Goal: Task Accomplishment & Management: Complete application form

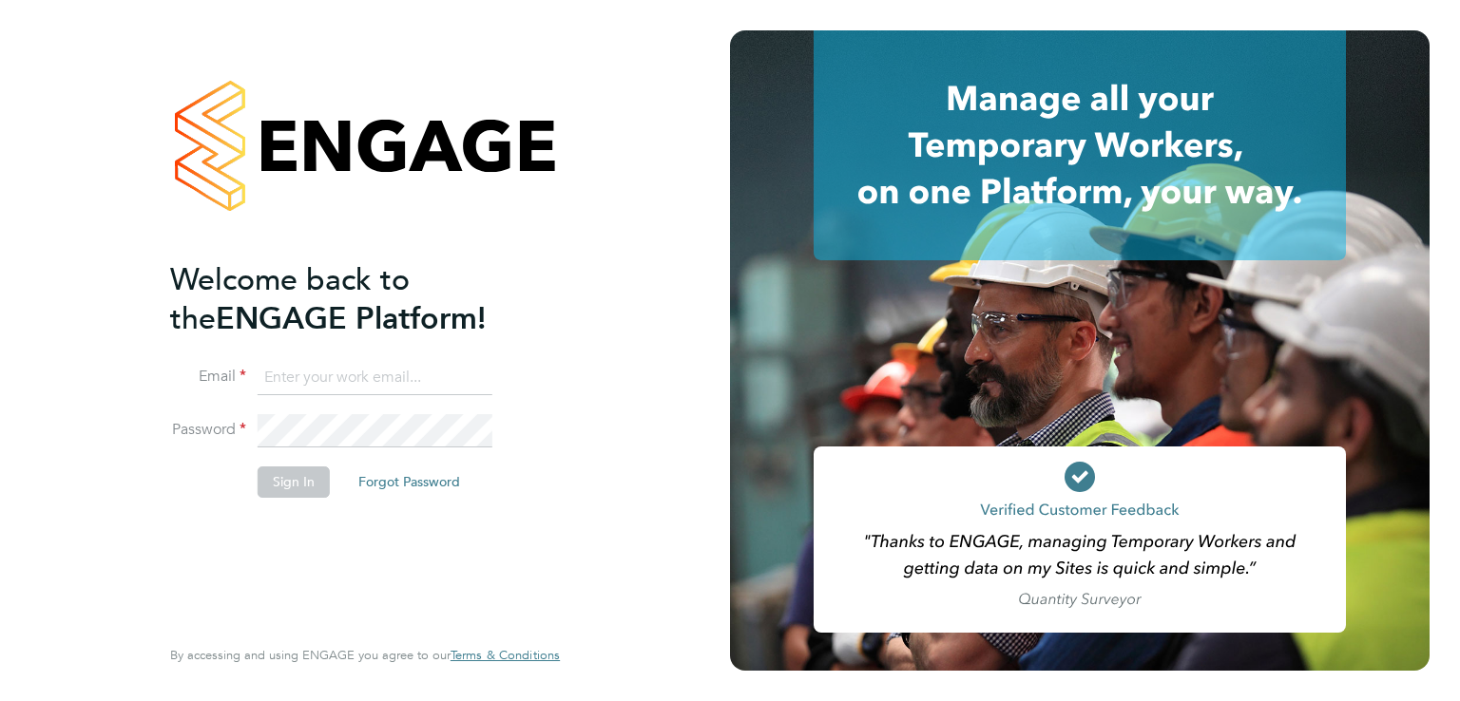
type input "[EMAIL_ADDRESS][PERSON_NAME][DOMAIN_NAME]"
click at [350, 410] on li "Email luke.oneill@morganhunt.com" at bounding box center [355, 387] width 371 height 53
click at [308, 471] on button "Sign In" at bounding box center [294, 482] width 72 height 30
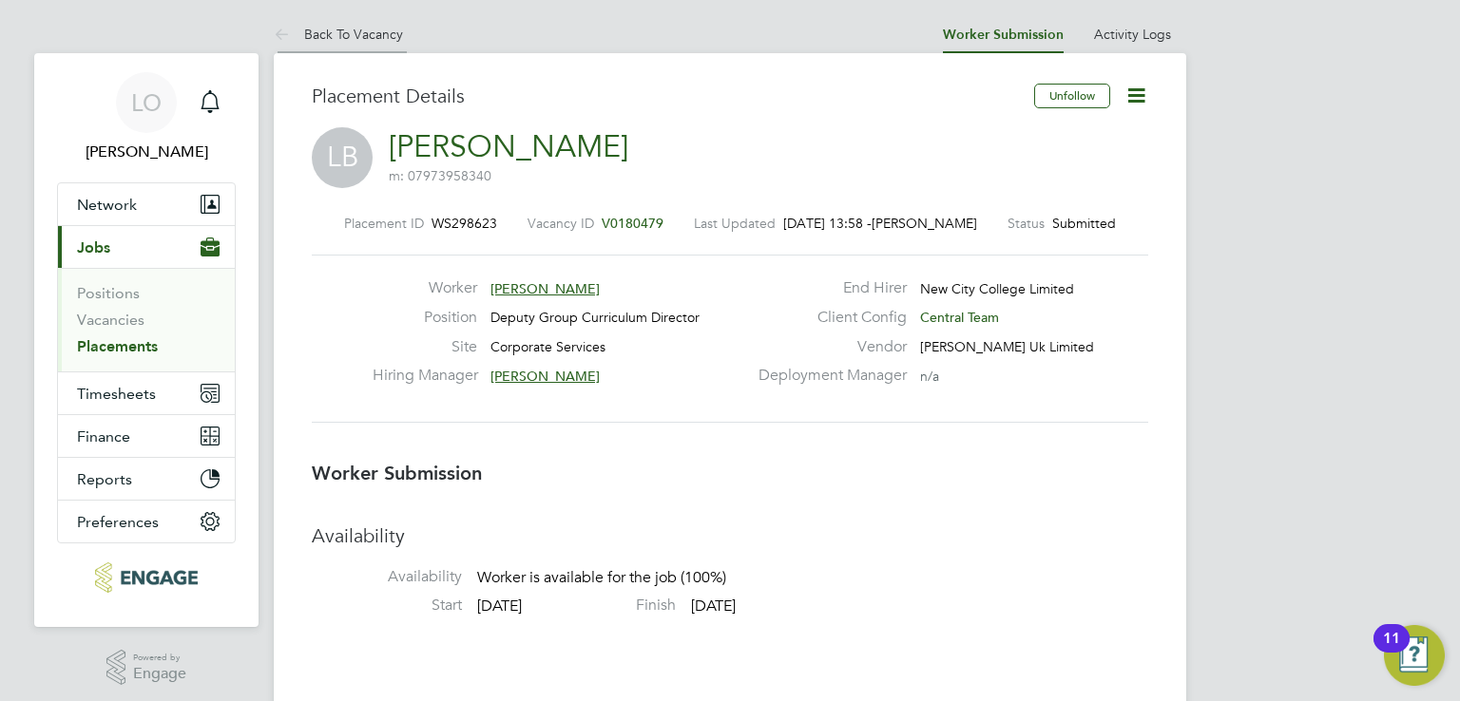
click at [331, 35] on link "Back To Vacancy" at bounding box center [338, 34] width 129 height 17
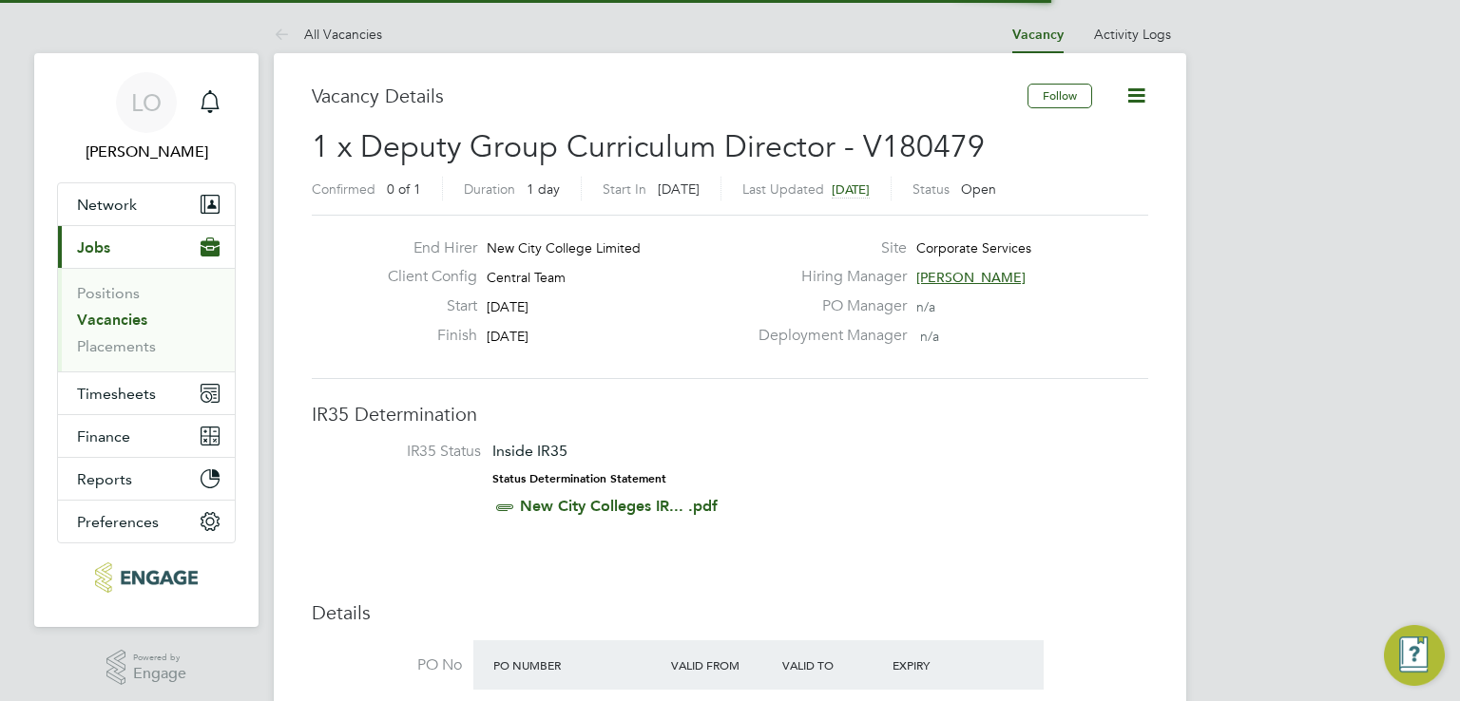
scroll to position [10, 9]
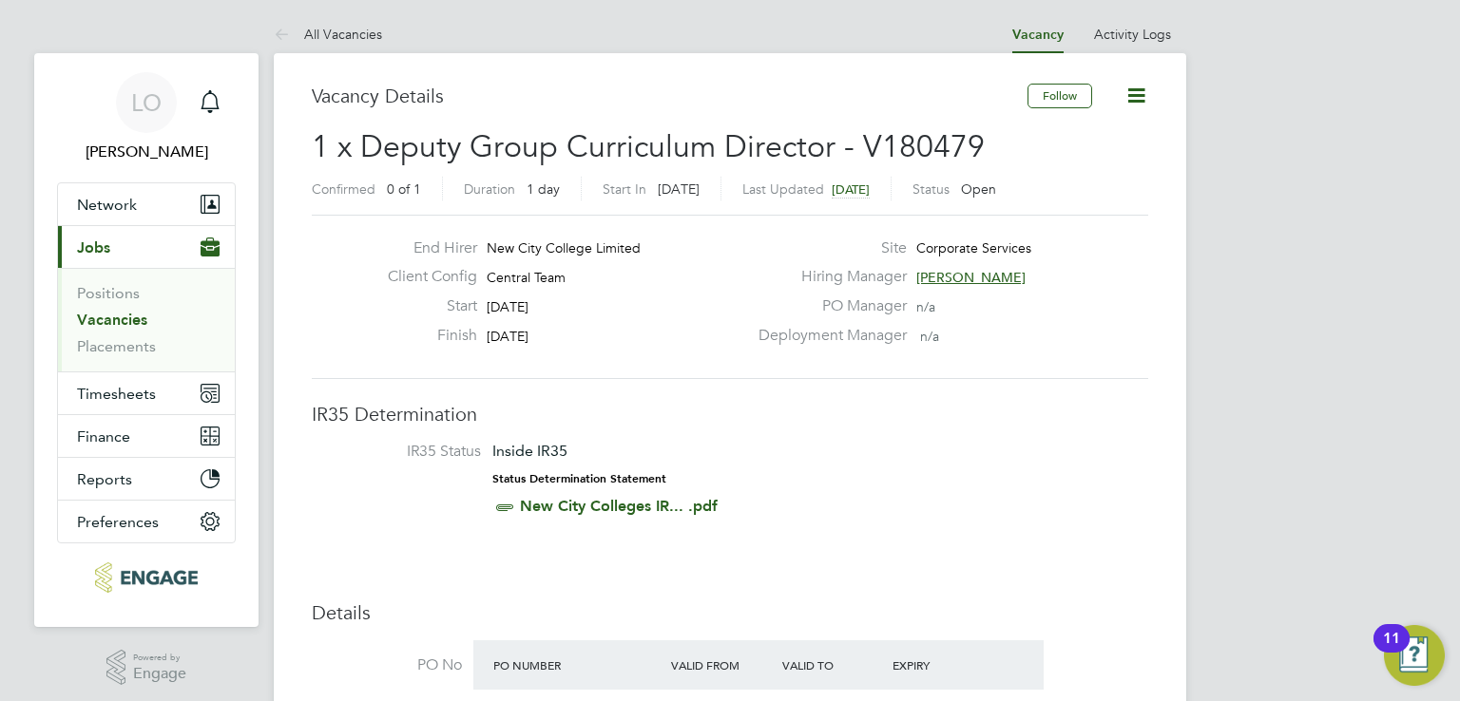
click at [331, 35] on link "All Vacancies" at bounding box center [328, 34] width 108 height 17
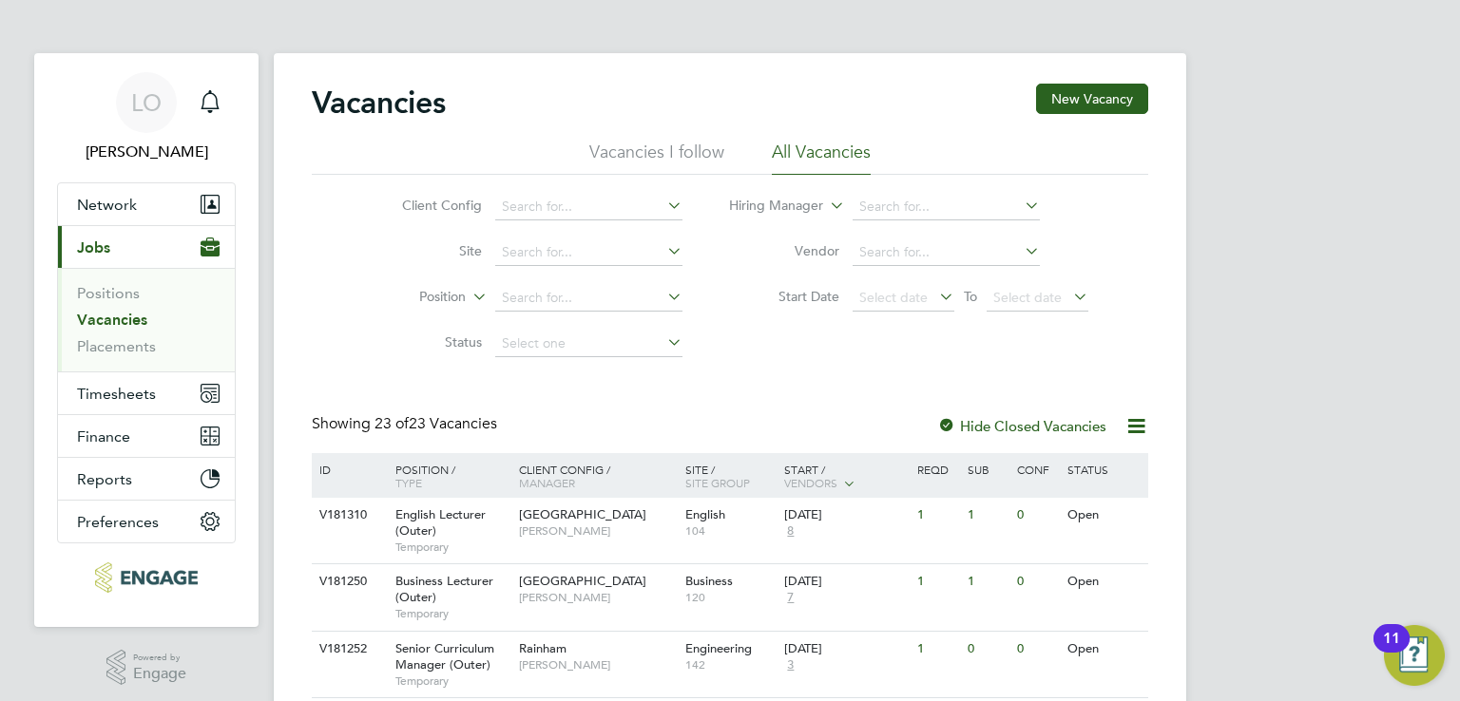
click at [401, 92] on h2 "Vacancies" at bounding box center [379, 103] width 134 height 38
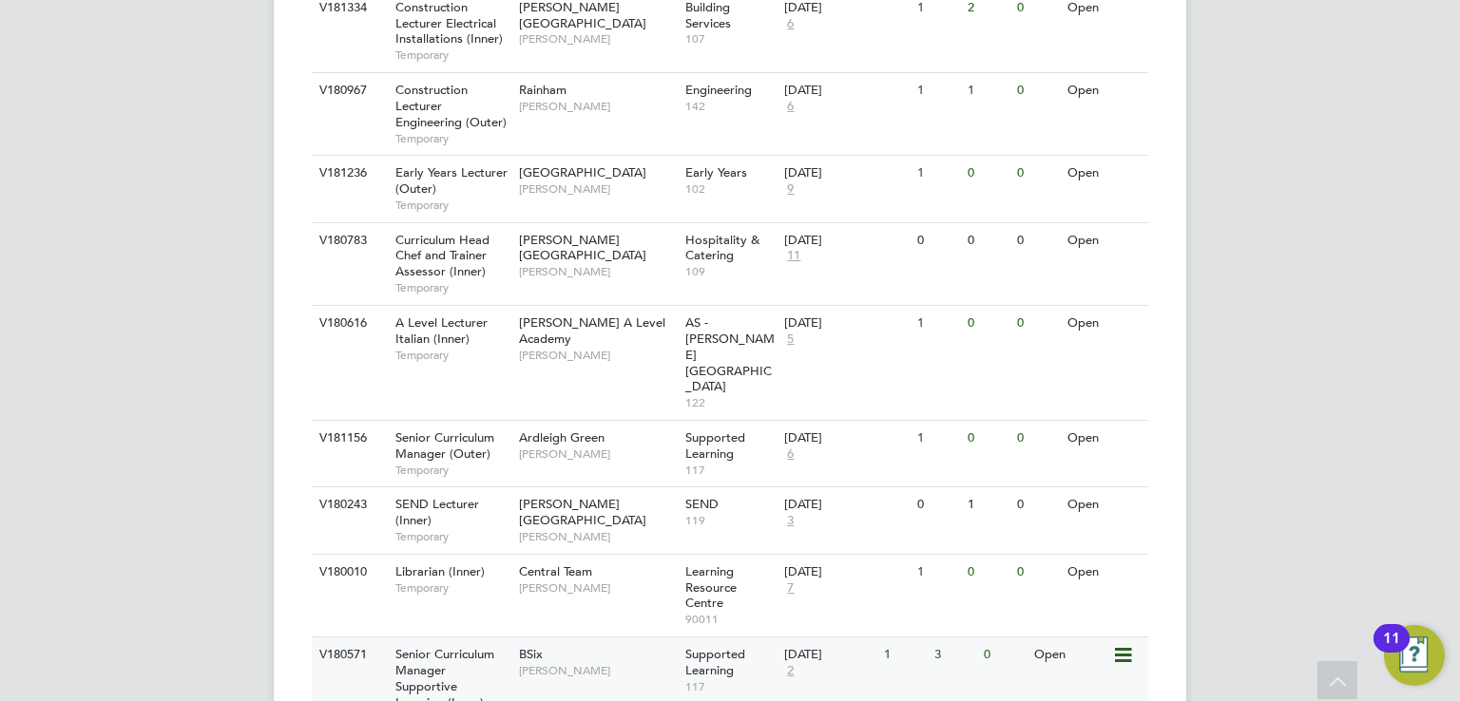
click at [433, 646] on span "Senior Curriculum Manager Supportive Learning (Inner)" at bounding box center [444, 678] width 99 height 65
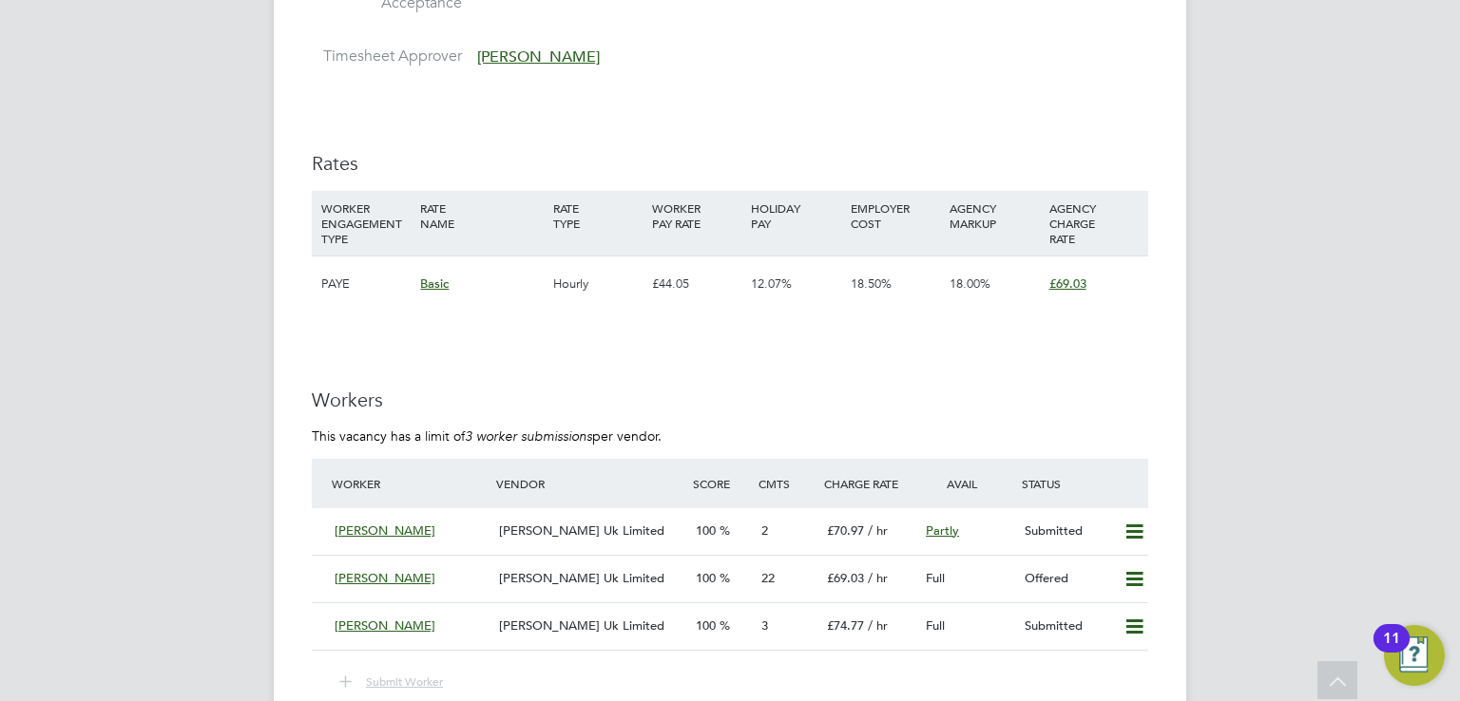
scroll to position [2509, 0]
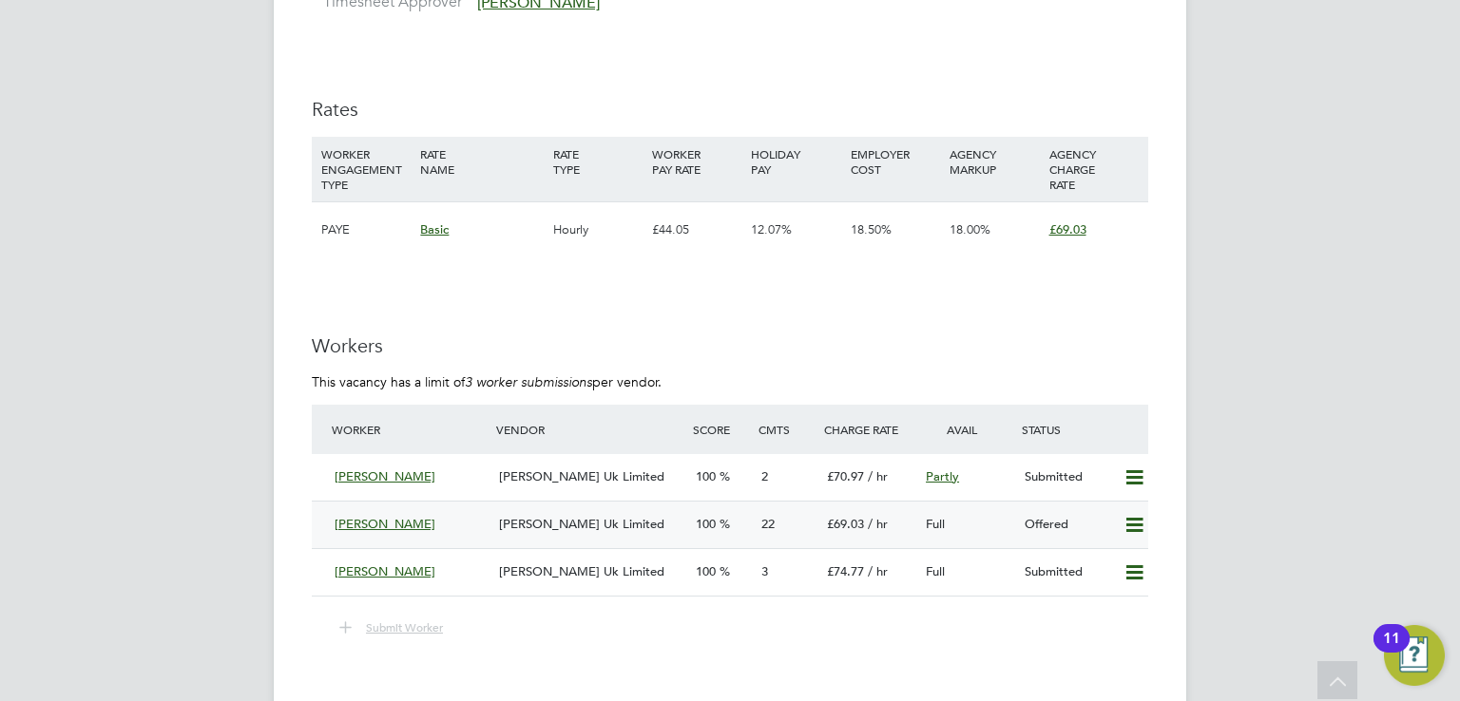
click at [563, 516] on span "Morgan Hunt Uk Limited" at bounding box center [581, 524] width 165 height 16
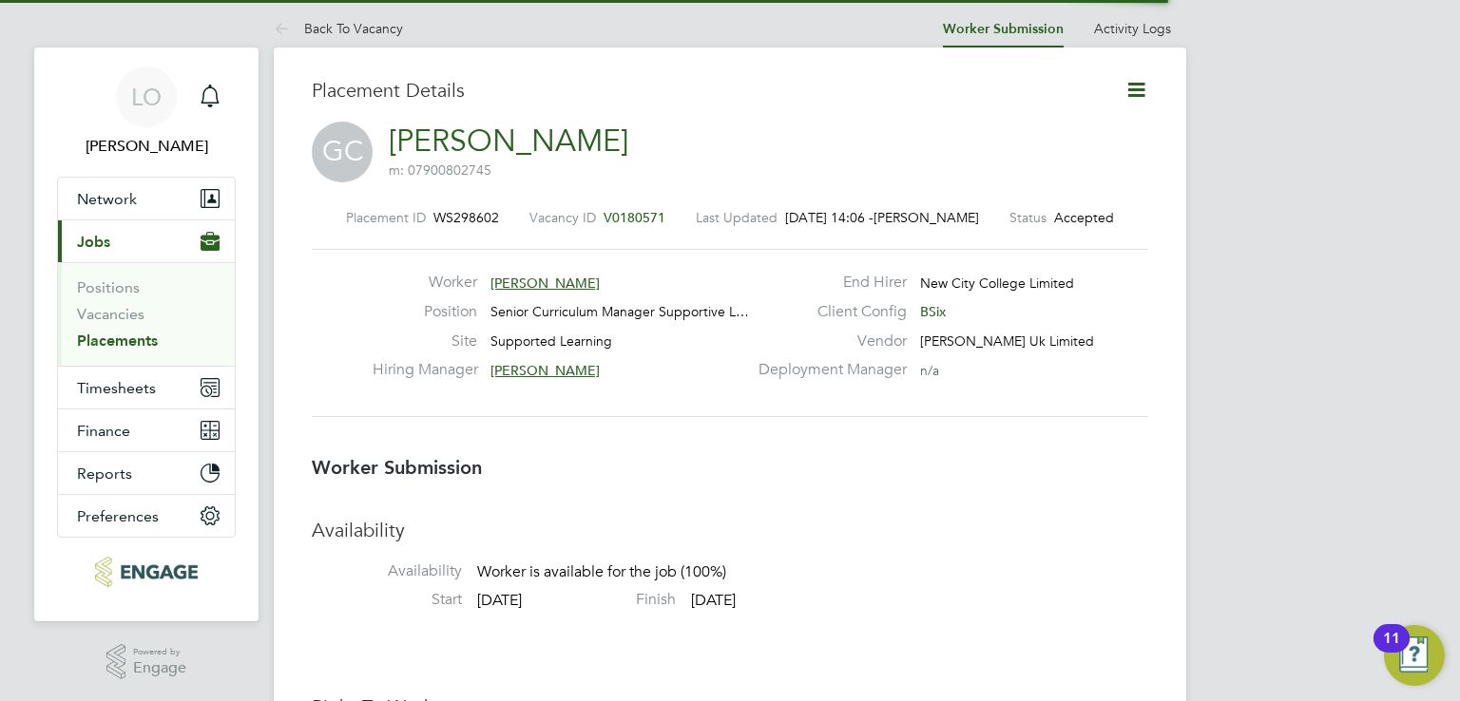
scroll to position [9, 9]
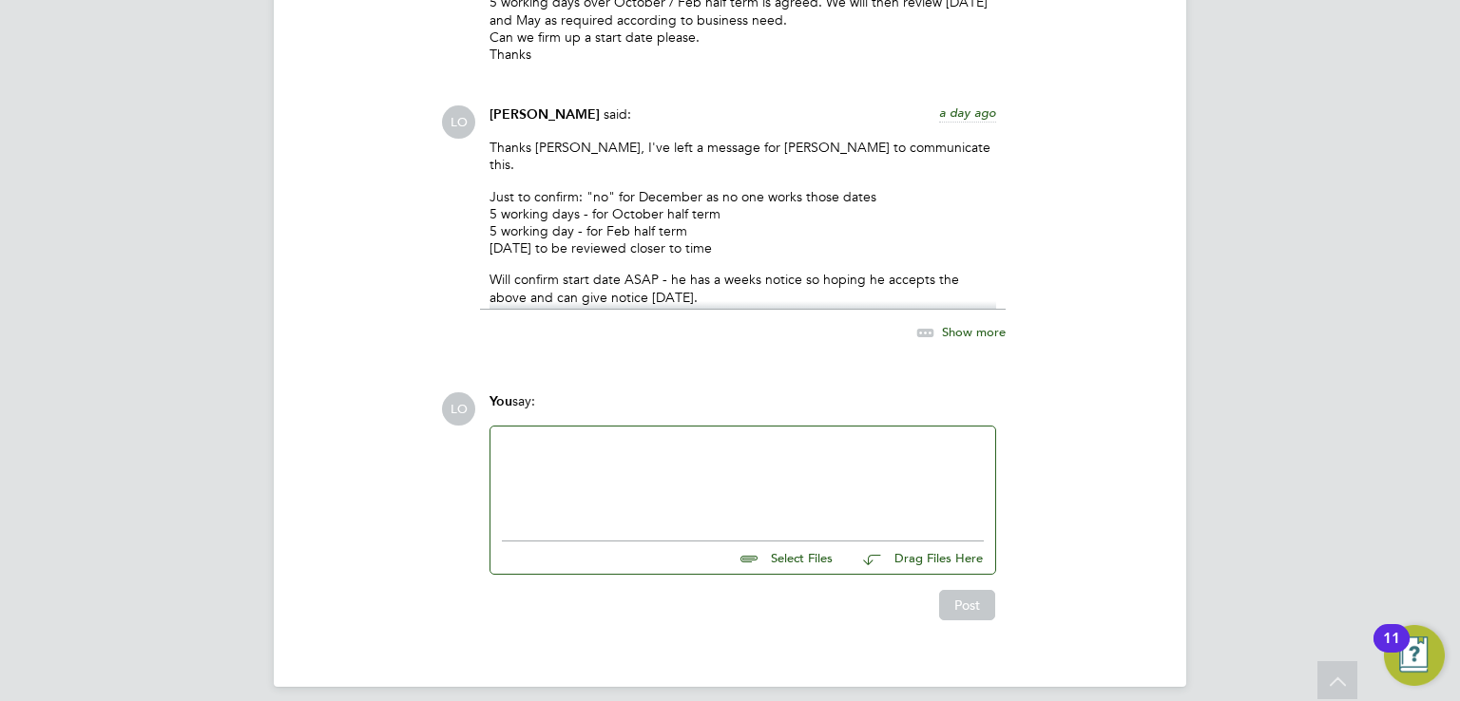
click at [587, 449] on div at bounding box center [743, 479] width 482 height 82
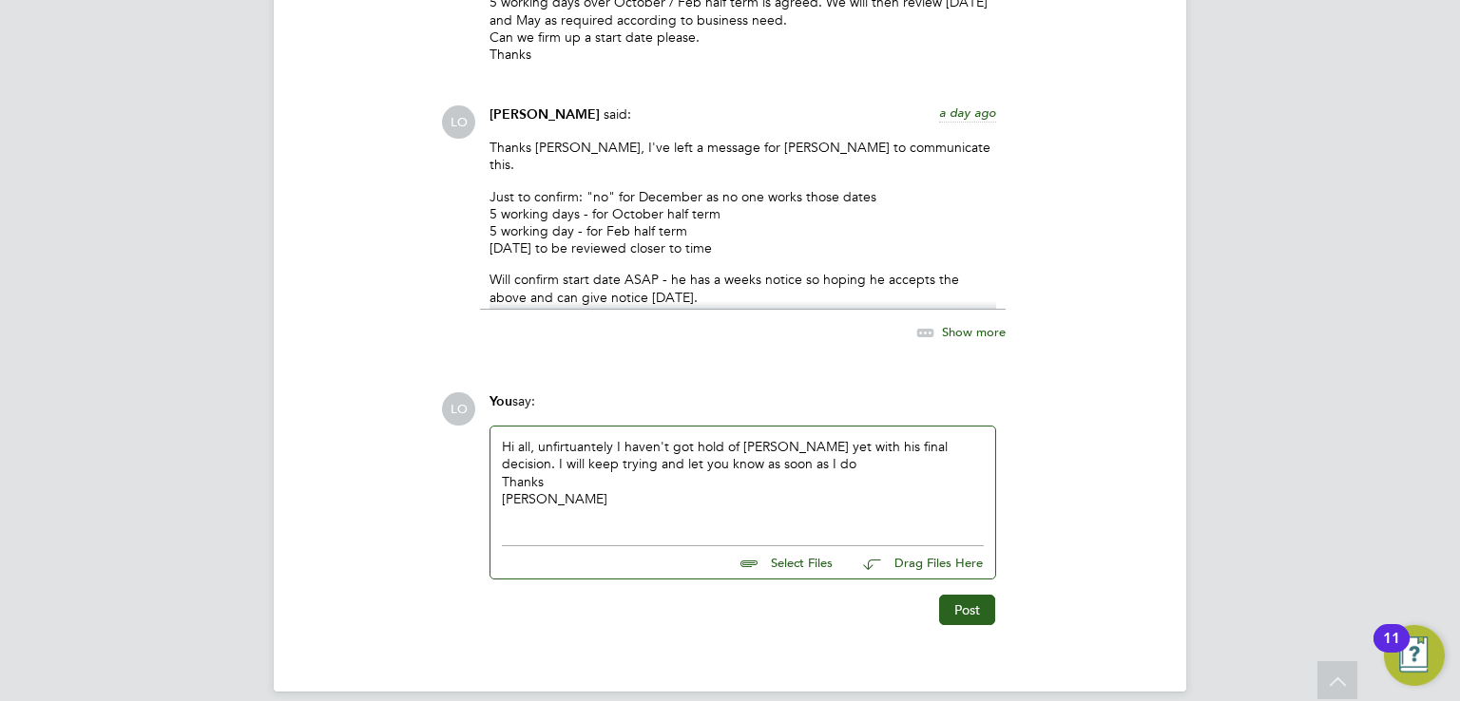
click at [582, 438] on div "Hi all, unfirtuantely I haven't got hold of Greg yet with his final decision. I…" at bounding box center [743, 481] width 482 height 86
click at [591, 438] on div "Hi all, unfirtuantely I haven't got hold of Greg yet with his final decision. I…" at bounding box center [743, 481] width 482 height 86
click at [961, 598] on button "Post" at bounding box center [967, 610] width 56 height 30
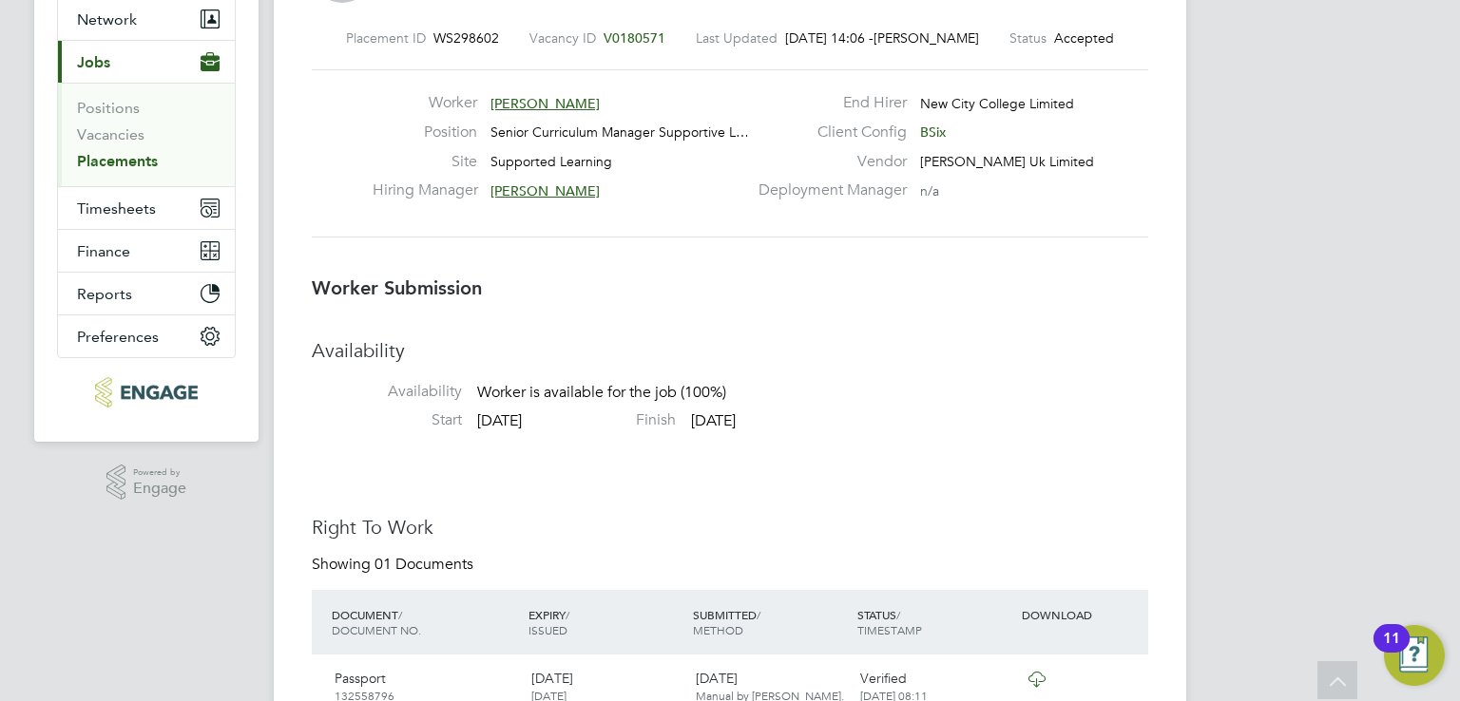
scroll to position [0, 0]
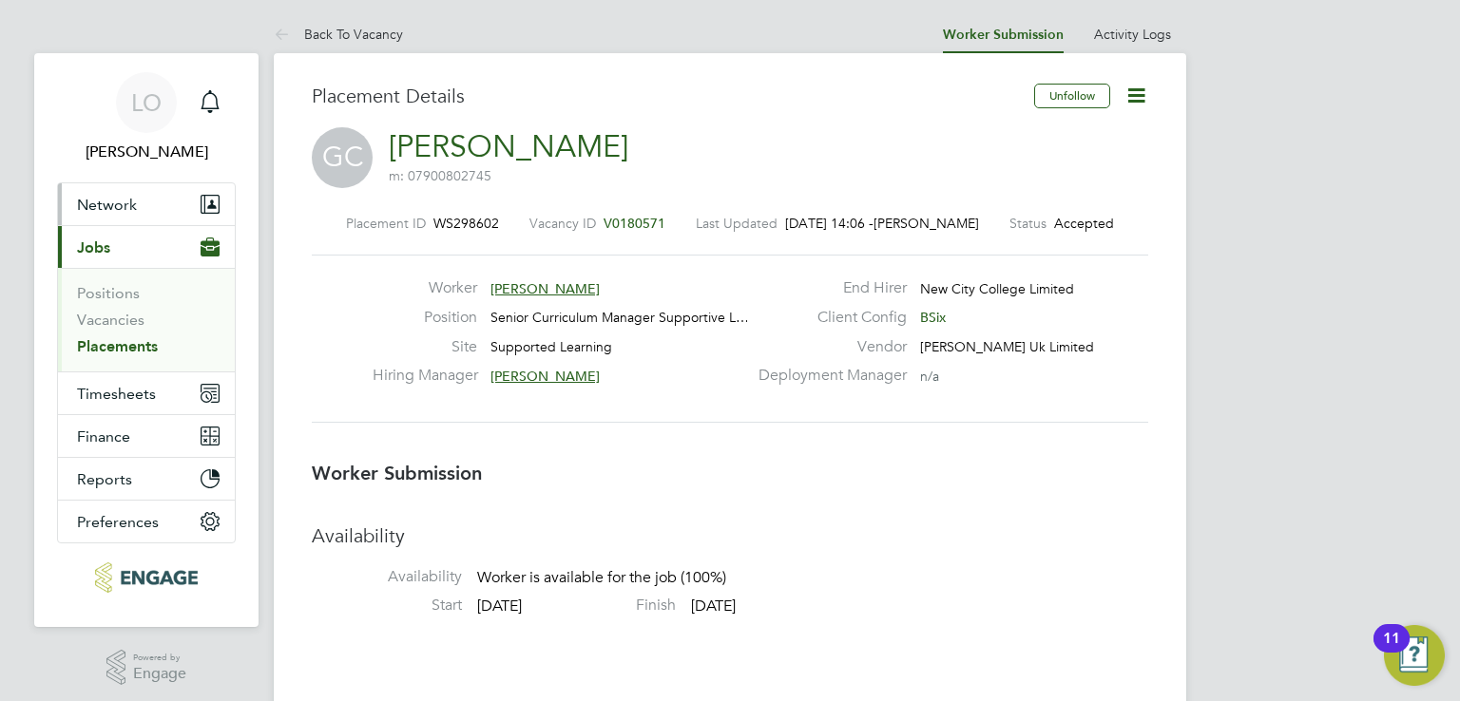
click at [141, 207] on button "Network" at bounding box center [146, 204] width 177 height 42
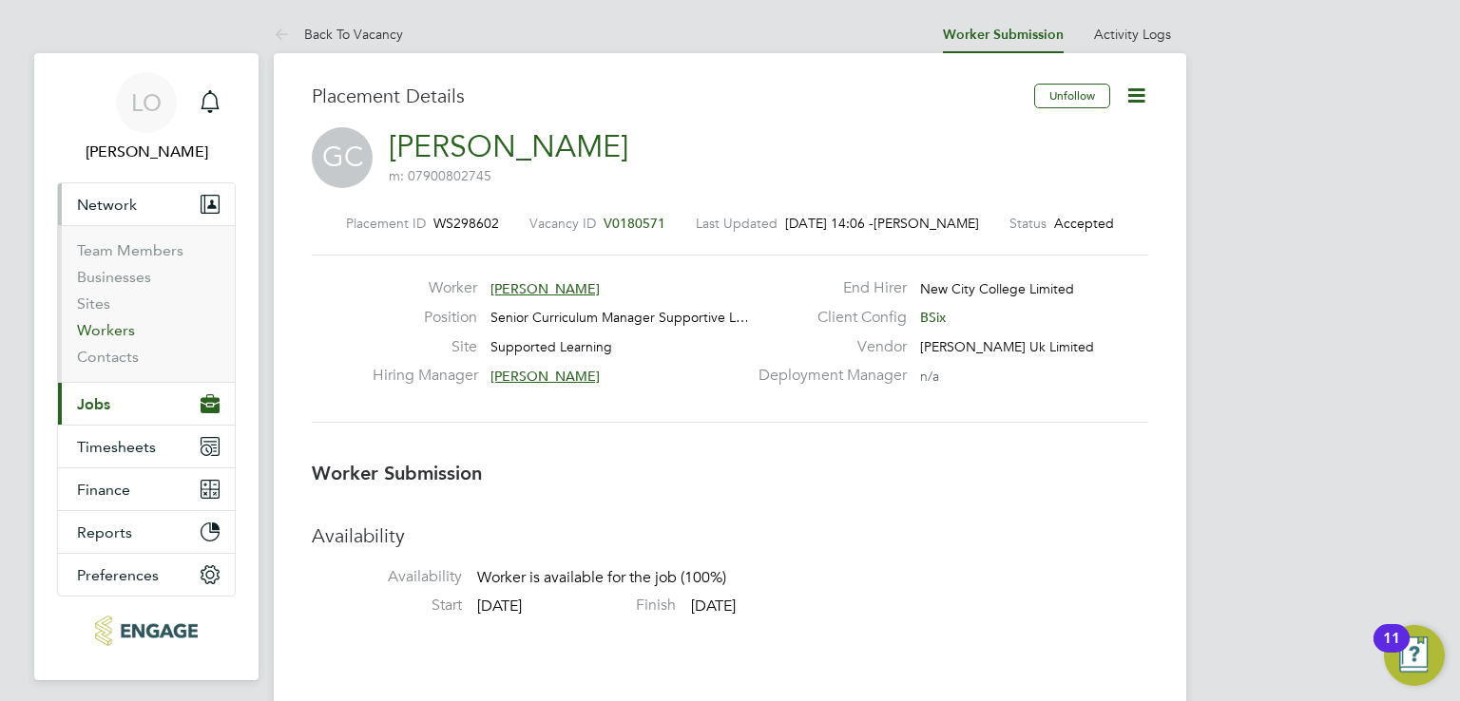
click at [119, 328] on link "Workers" at bounding box center [106, 330] width 58 height 18
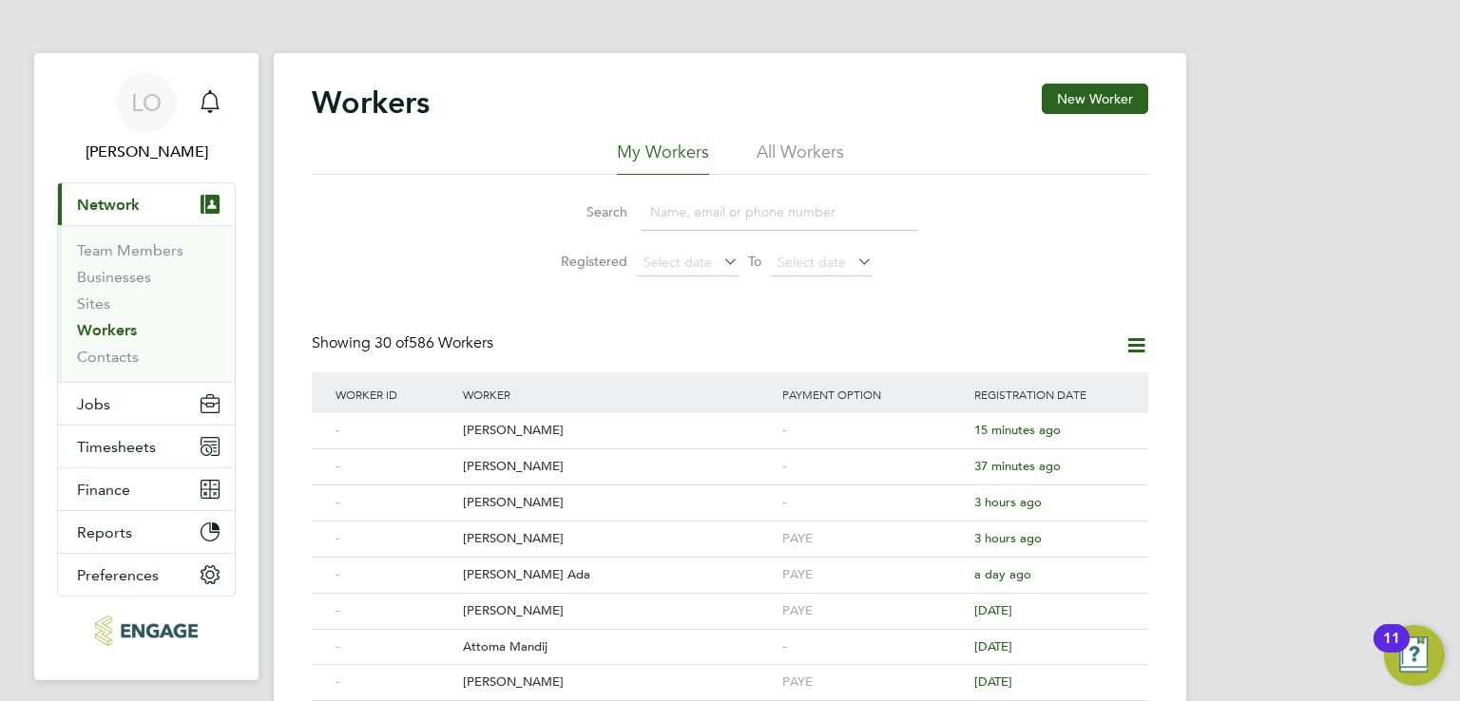
click at [681, 225] on input at bounding box center [780, 212] width 278 height 37
type input "batty"
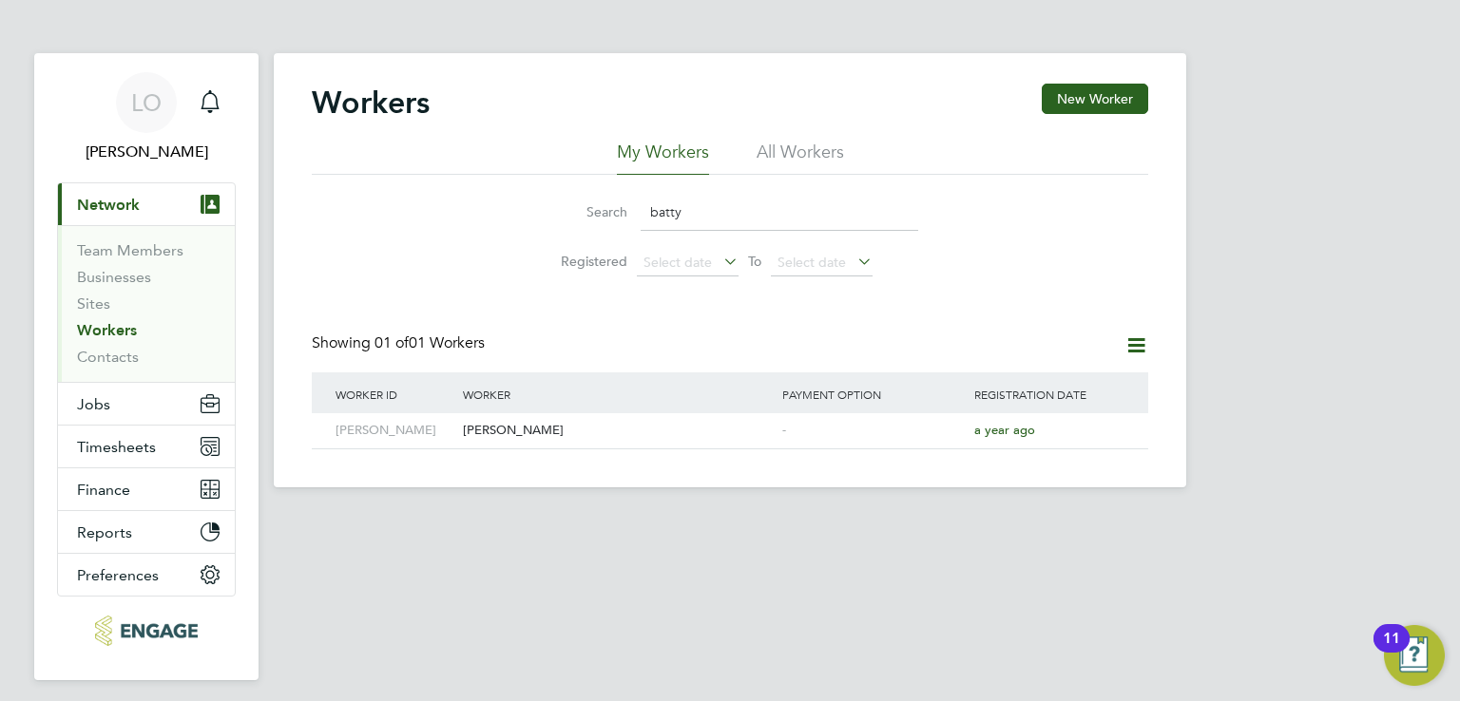
click at [398, 353] on div "Showing 01 of 01 Workers" at bounding box center [400, 344] width 177 height 20
click at [109, 408] on button "Jobs" at bounding box center [146, 404] width 177 height 42
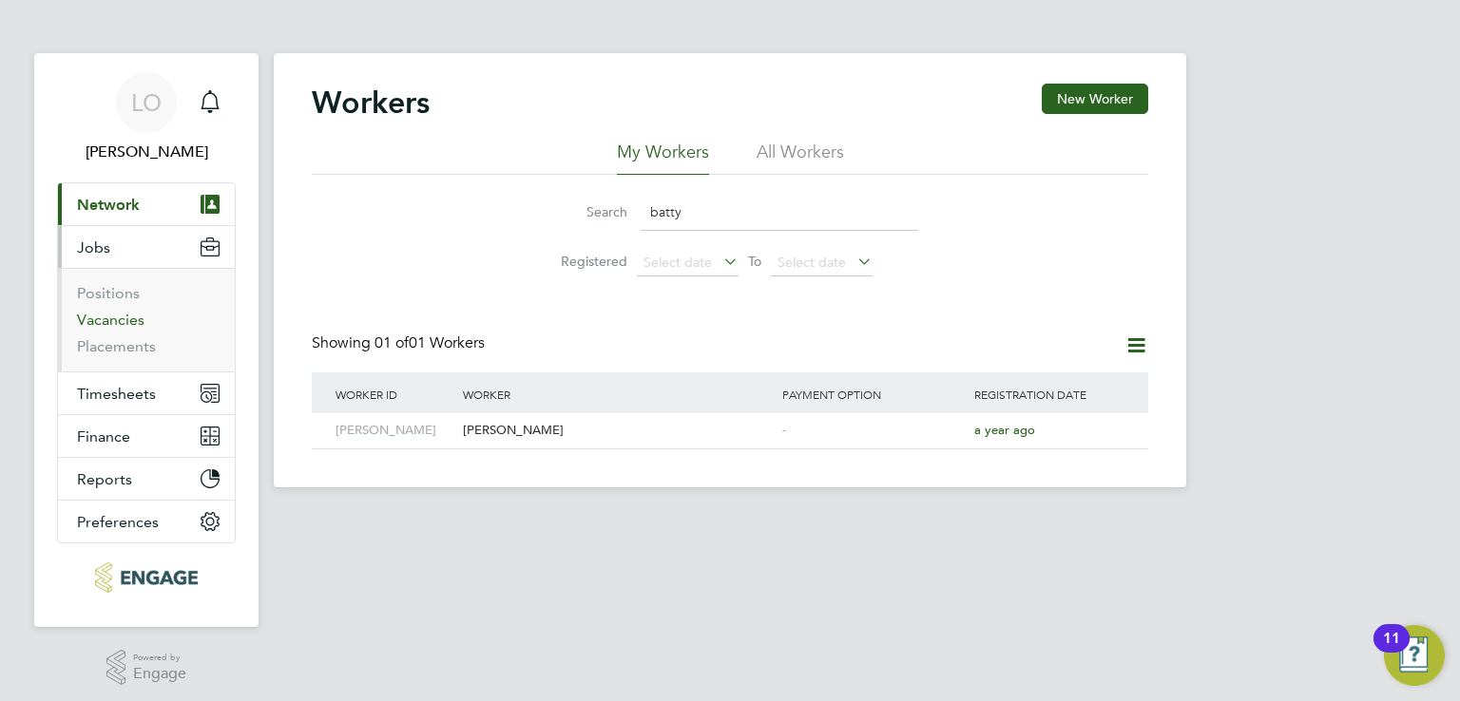
click at [111, 324] on link "Vacancies" at bounding box center [110, 320] width 67 height 18
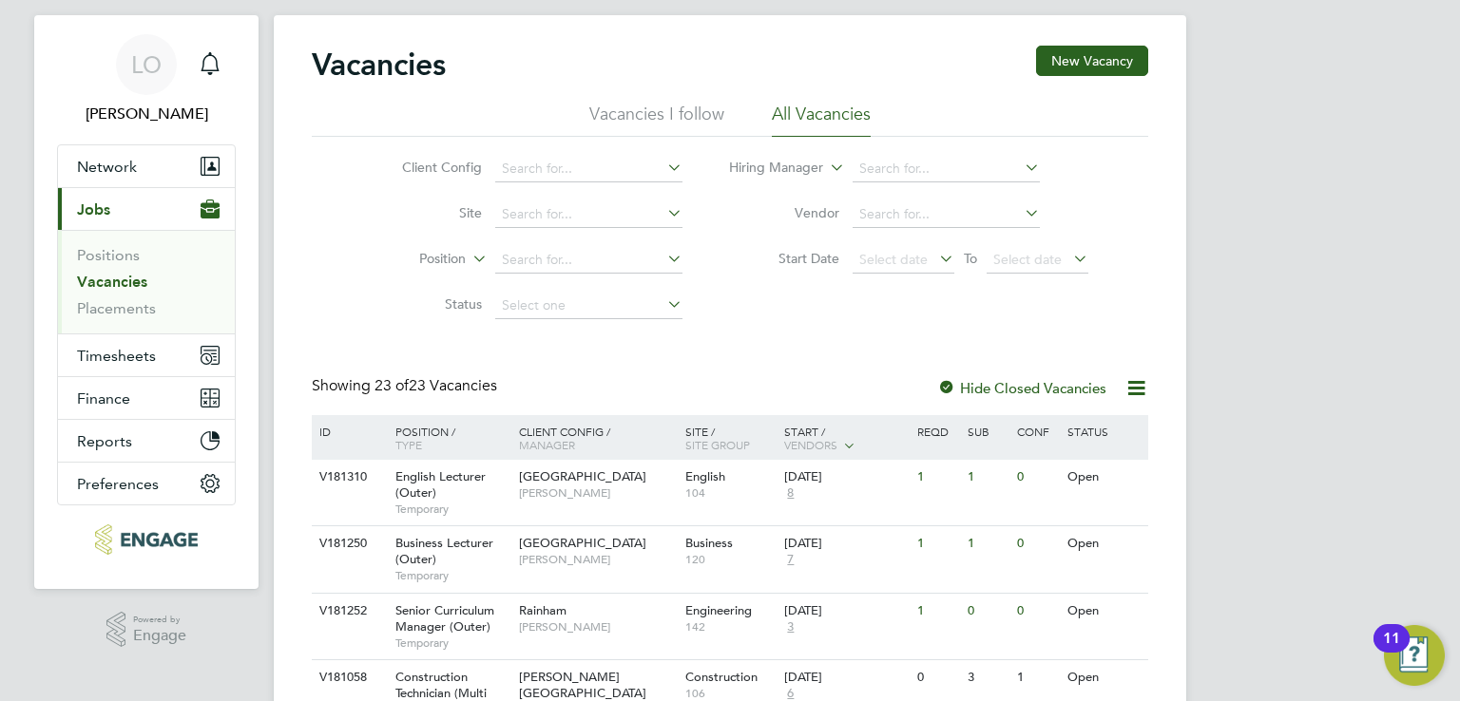
scroll to position [76, 0]
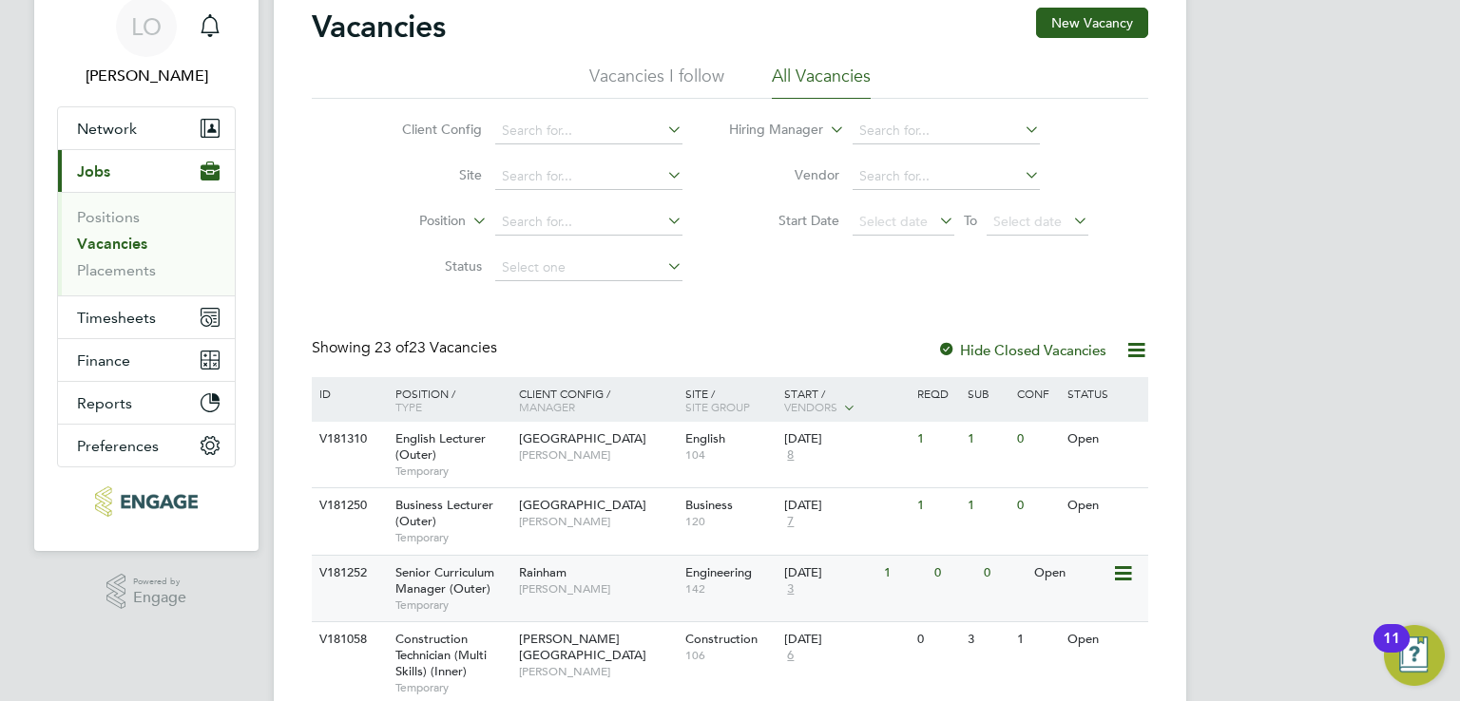
click at [432, 579] on span "Senior Curriculum Manager (Outer)" at bounding box center [444, 581] width 99 height 32
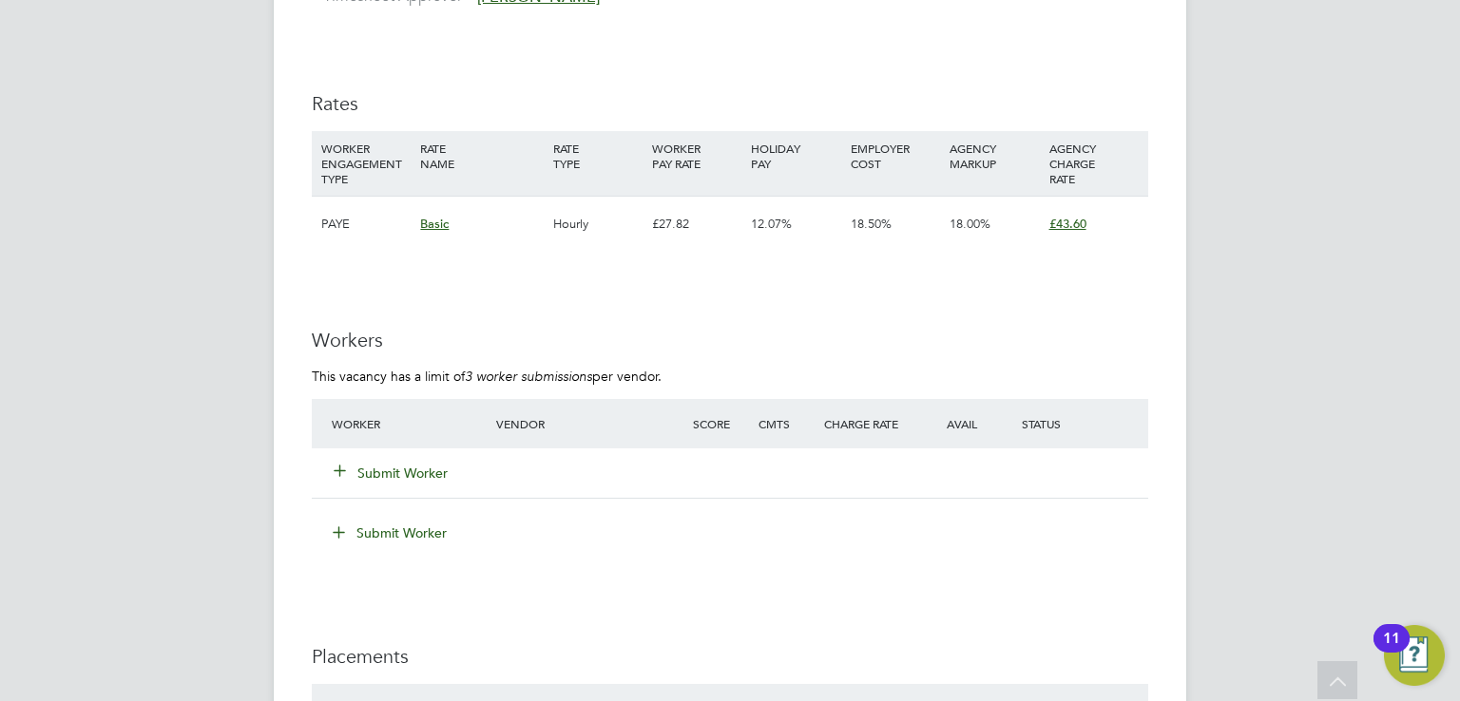
scroll to position [2547, 0]
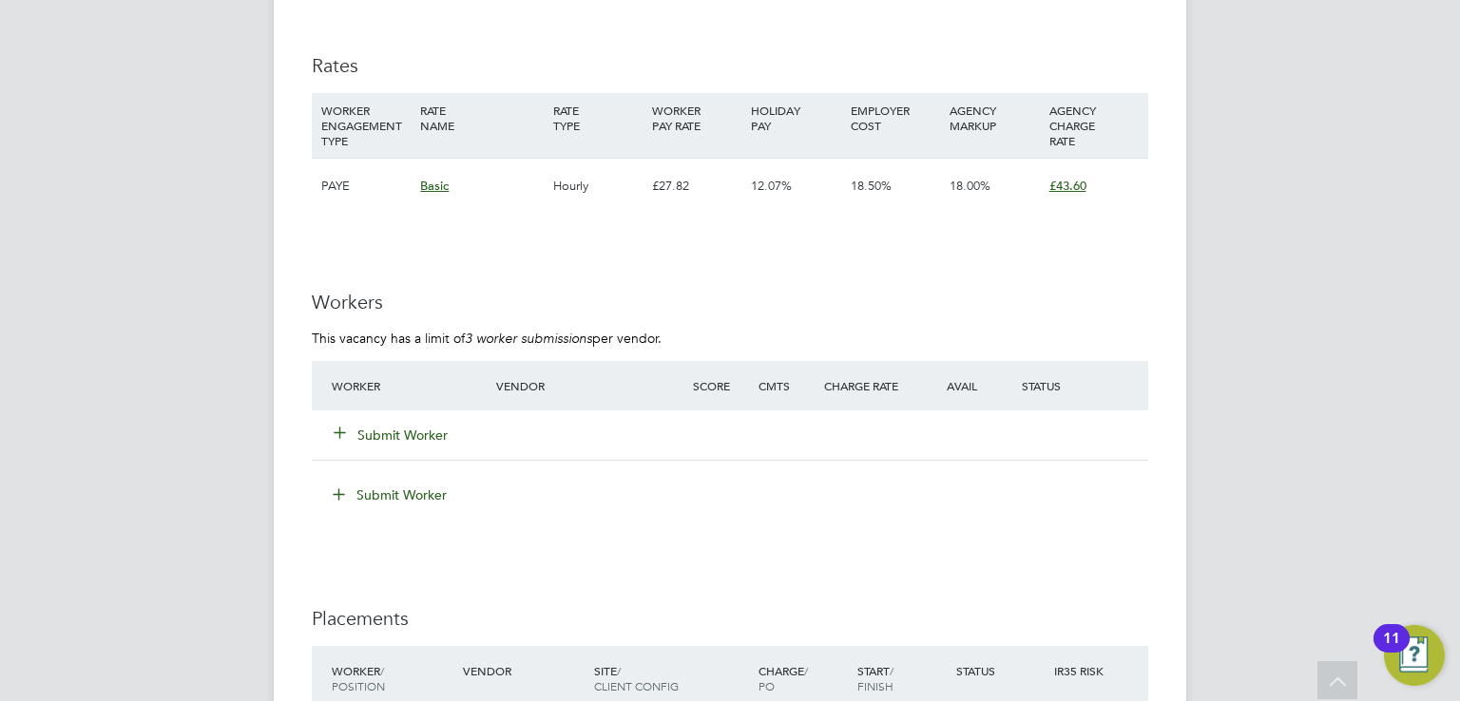
click at [411, 426] on button "Submit Worker" at bounding box center [392, 435] width 114 height 19
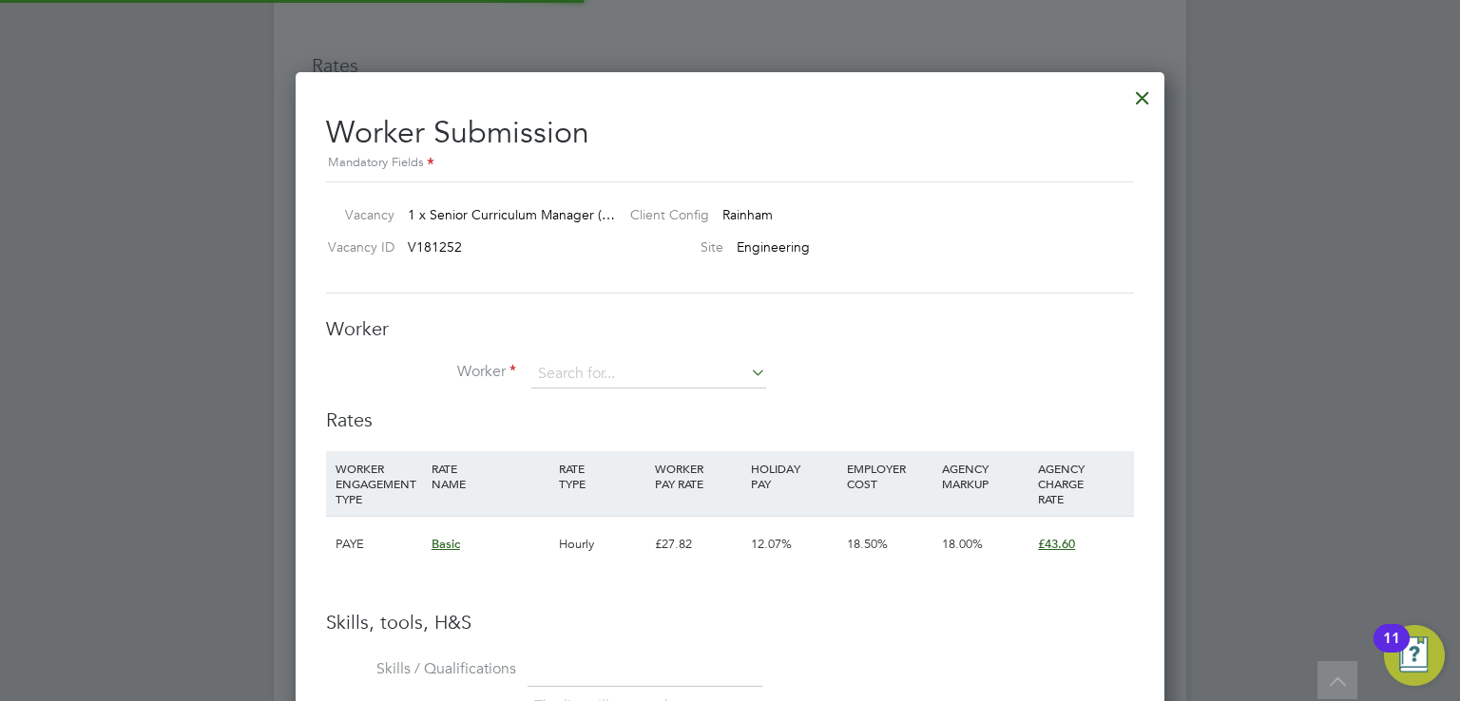
scroll to position [1198, 870]
click at [586, 360] on input at bounding box center [648, 374] width 235 height 29
click at [648, 394] on b "Batty" at bounding box center [664, 400] width 32 height 16
type input "Andrew Batty (Andy Batty)"
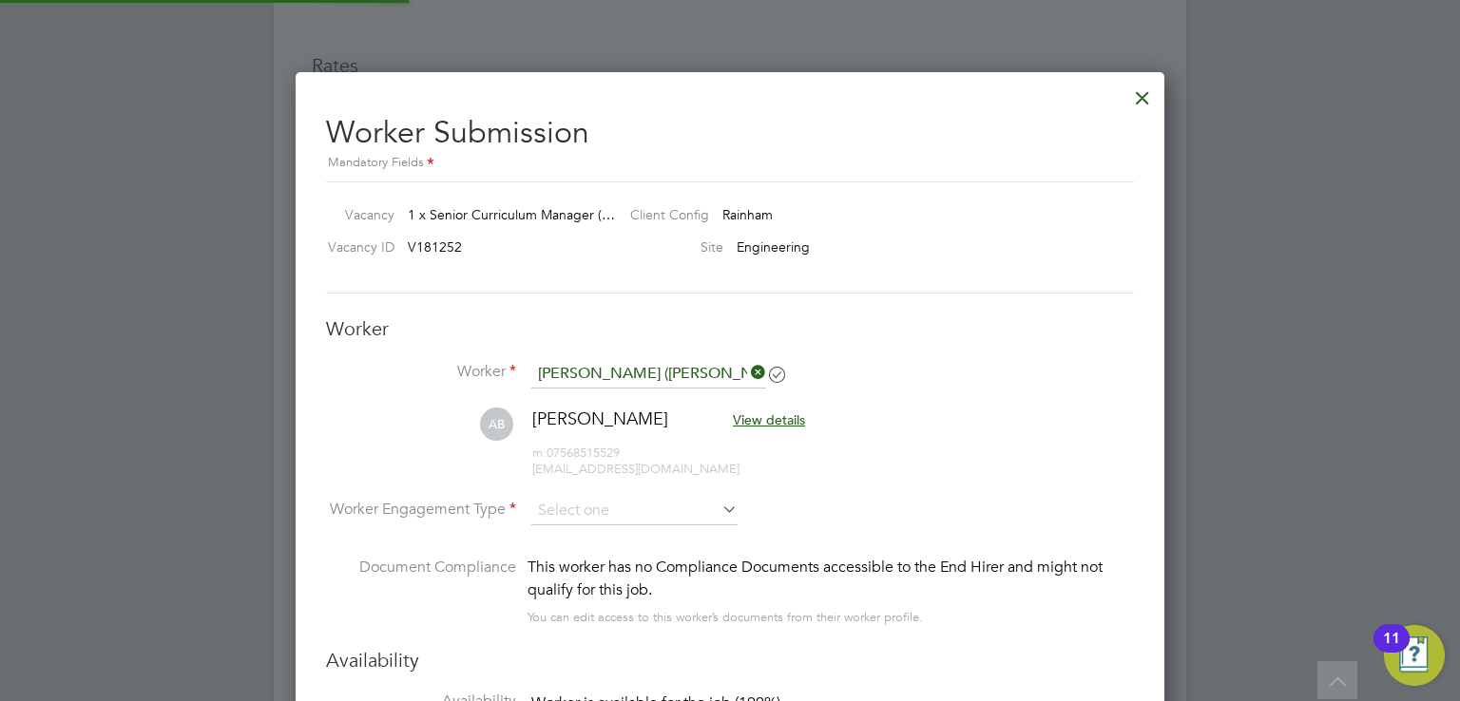
scroll to position [1617, 870]
click at [565, 504] on input at bounding box center [634, 512] width 206 height 29
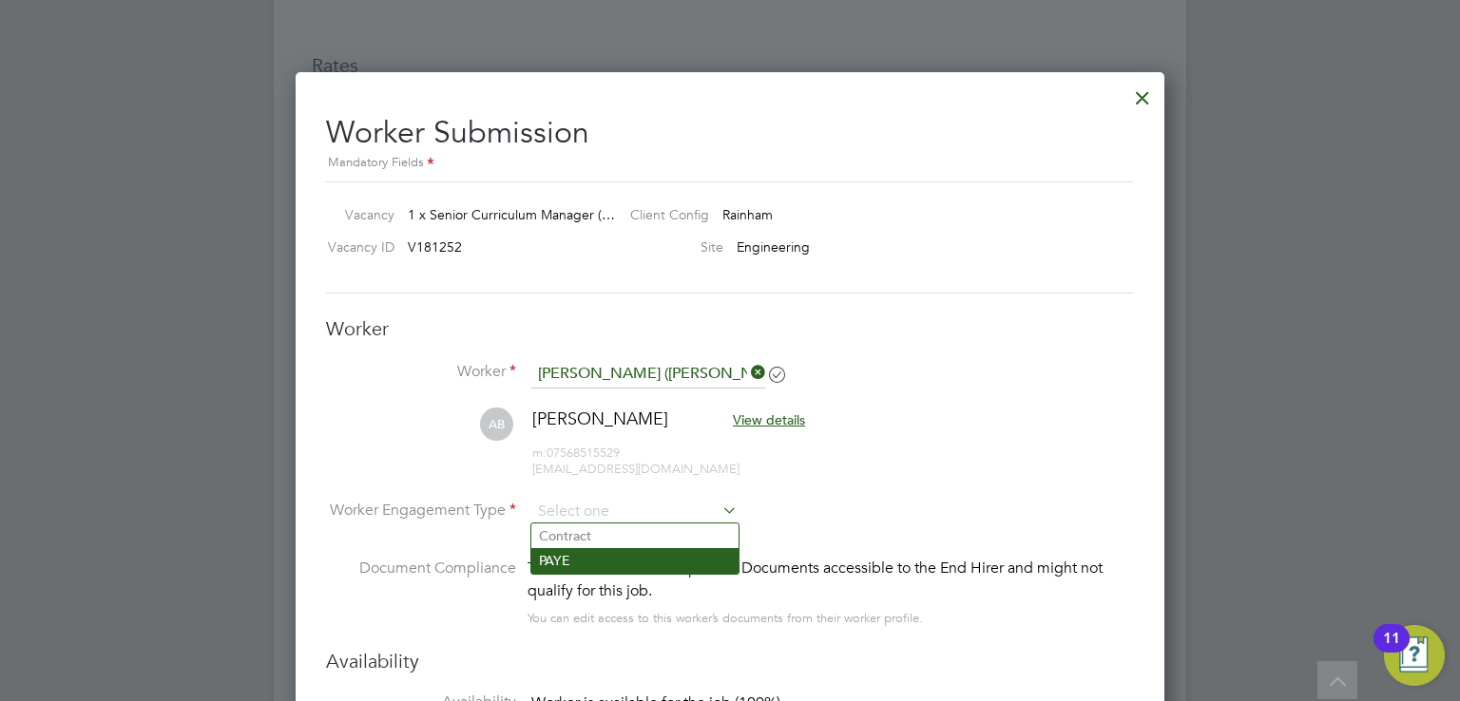
click at [574, 558] on li "PAYE" at bounding box center [634, 560] width 207 height 25
type input "PAYE"
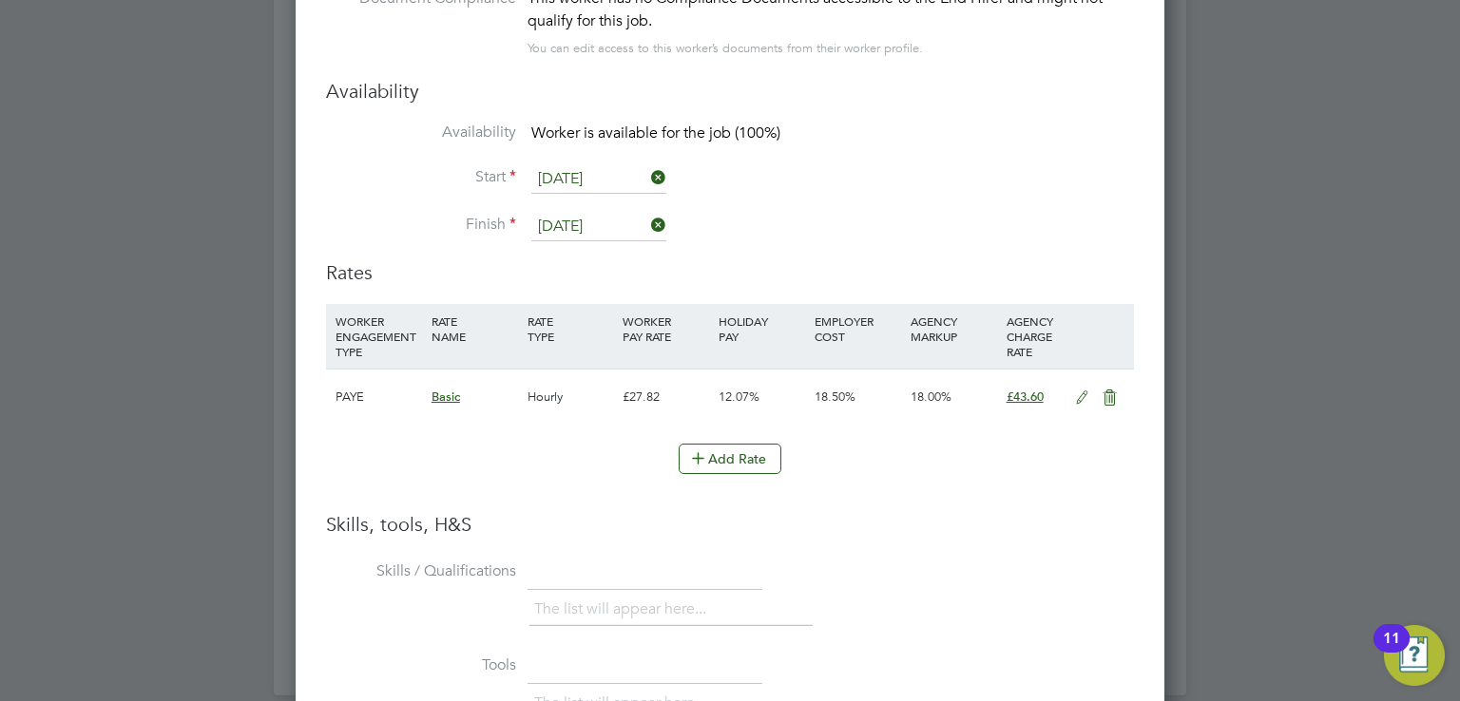
click at [1110, 393] on icon at bounding box center [1110, 398] width 24 height 15
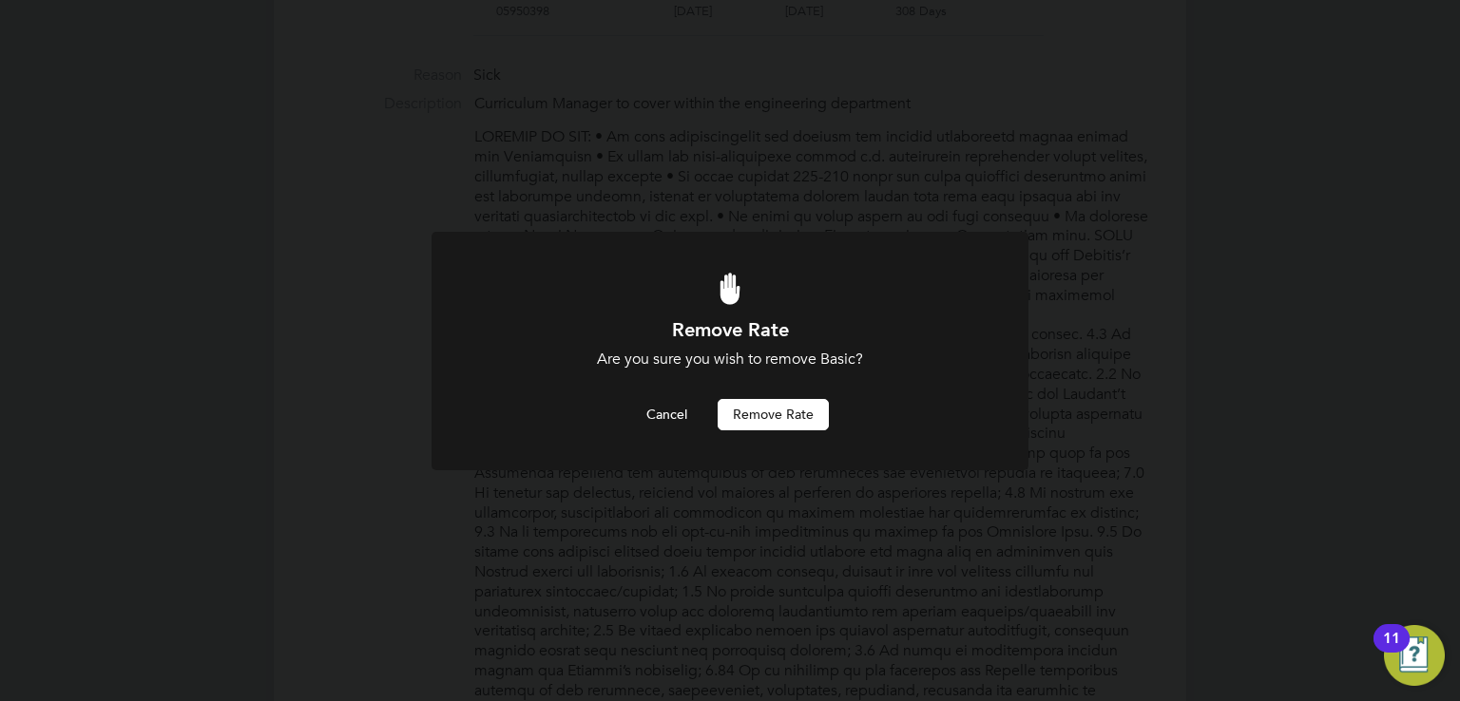
click at [786, 408] on button "Remove rate" at bounding box center [773, 414] width 111 height 30
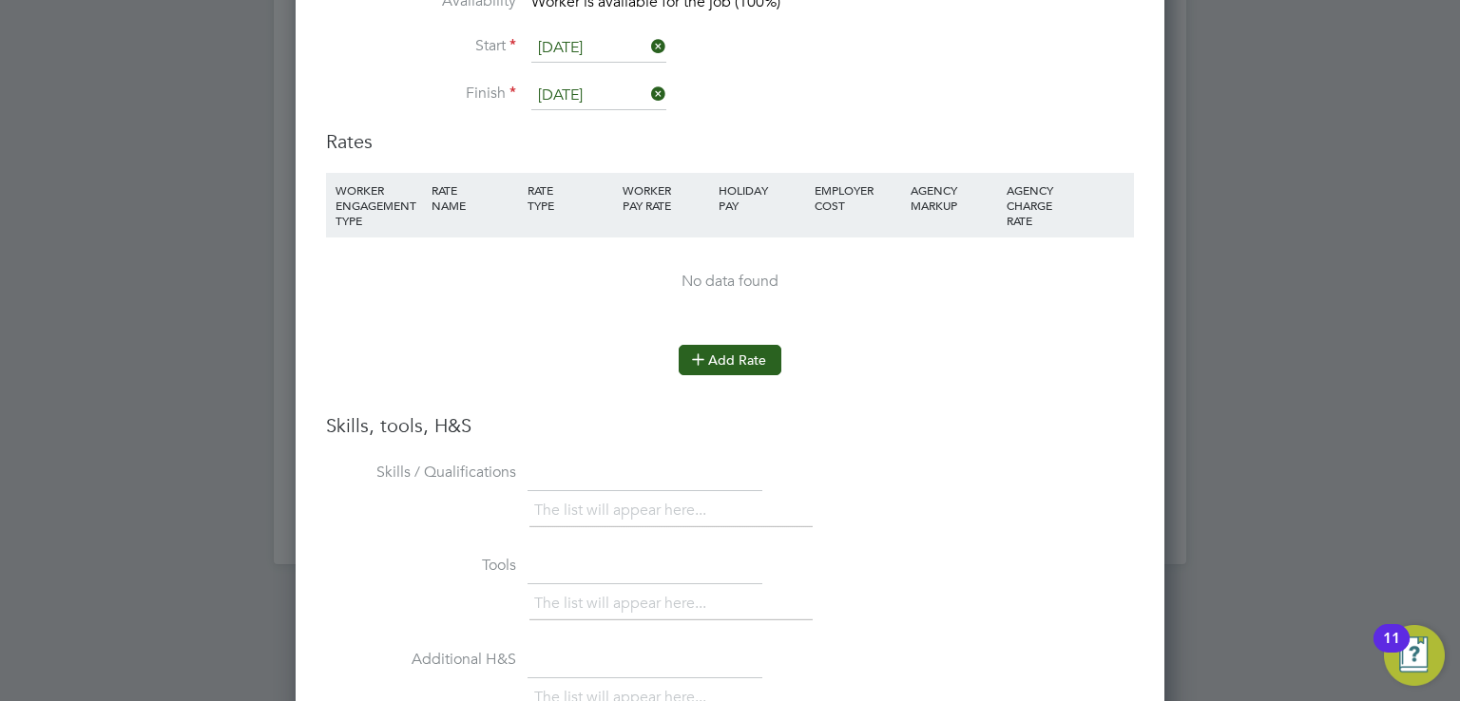
click at [740, 358] on button "Add Rate" at bounding box center [730, 360] width 103 height 30
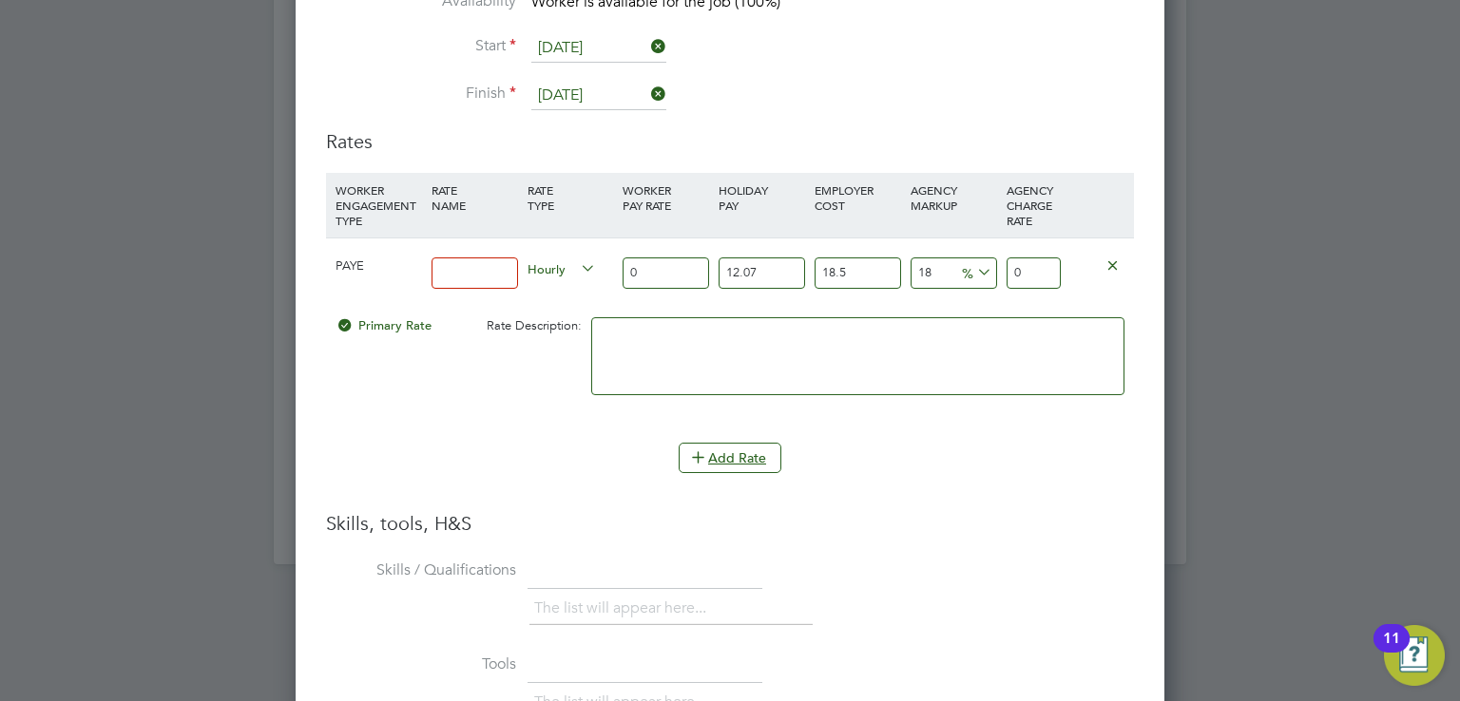
click at [478, 273] on input at bounding box center [475, 273] width 86 height 31
type input "Hourly Rate"
click at [637, 263] on input "0" at bounding box center [666, 273] width 86 height 31
type input "4"
type input "6.26829924"
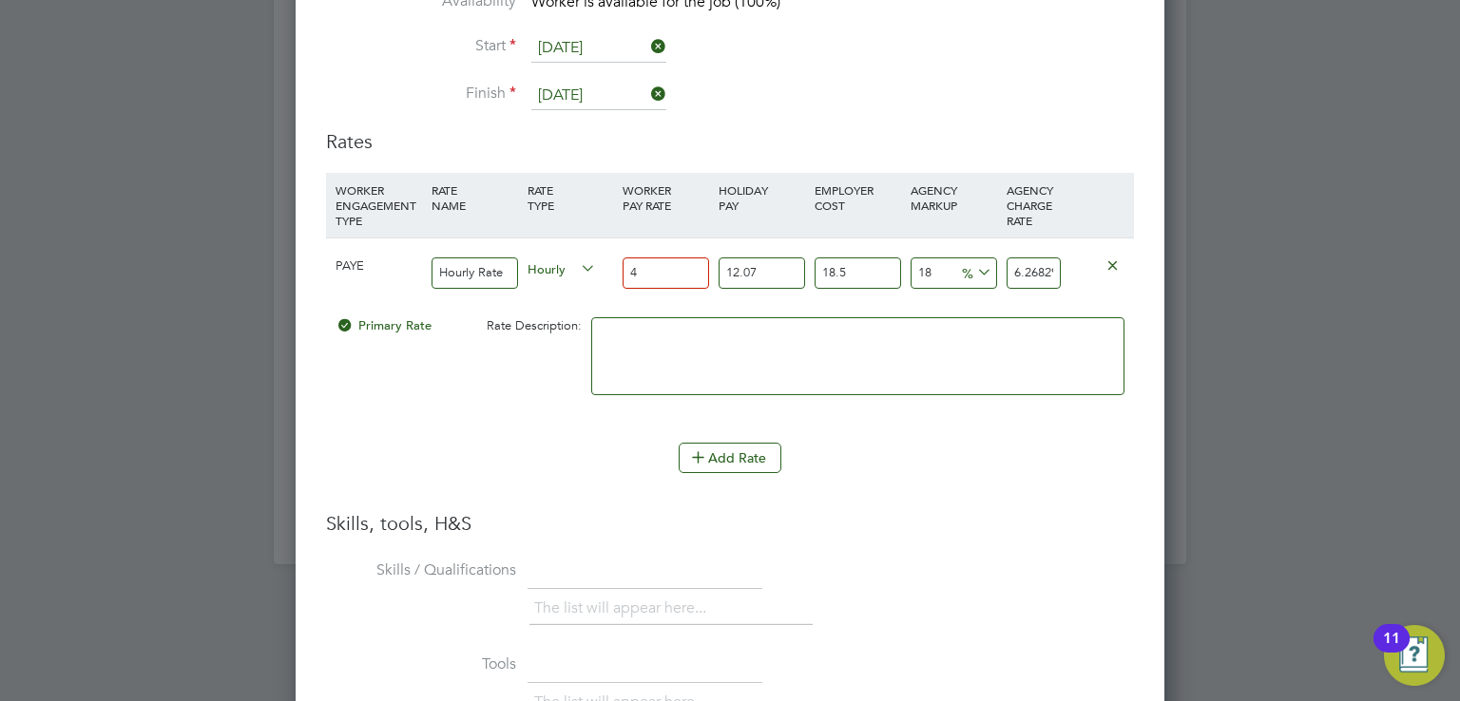
type input "44"
type input "68.95129164"
type input "44.6"
type input "69.891536526"
type input "44.65"
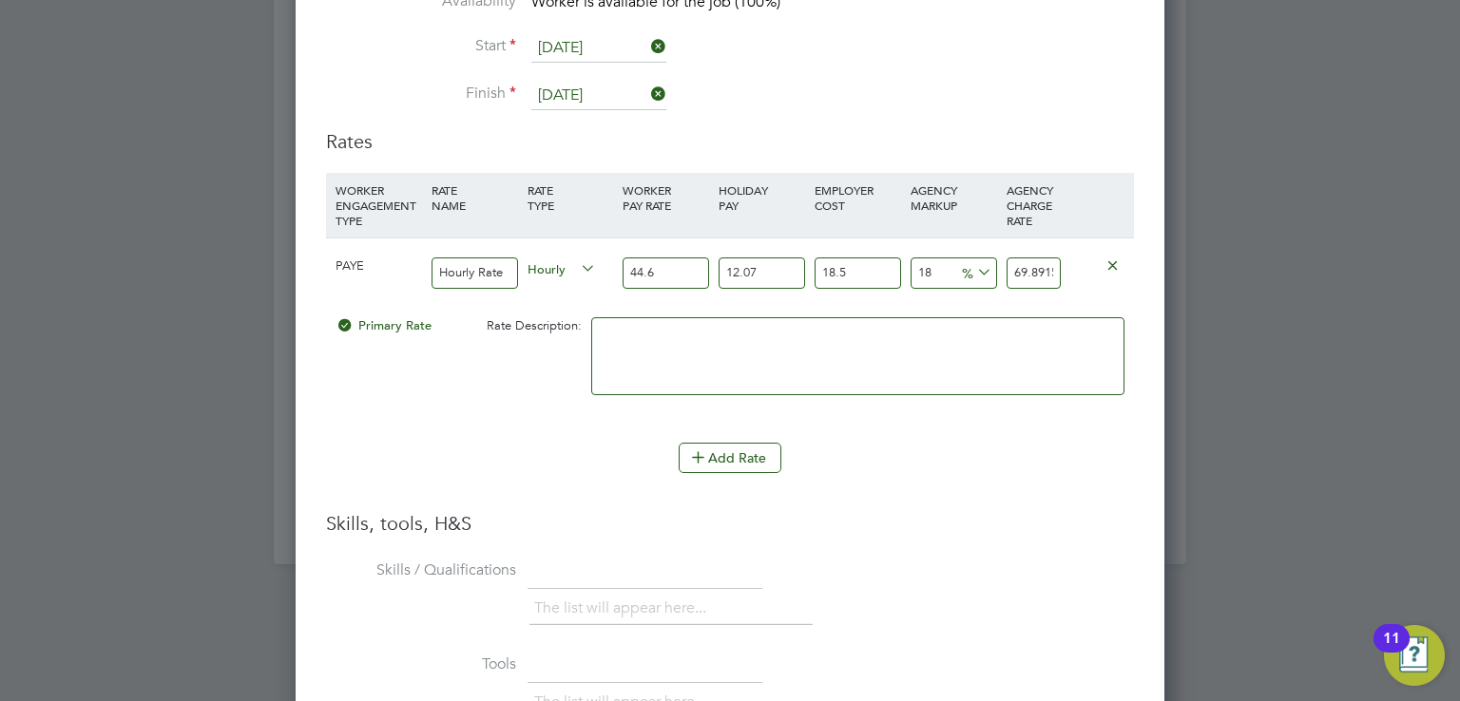
type input "69.9698902665"
type input "44.65"
click at [662, 298] on div "44.65" at bounding box center [666, 273] width 96 height 69
click at [697, 344] on textarea at bounding box center [857, 356] width 533 height 78
type textarea "Hourly rate (based on equivalent of £350 per day to Andy) = £69.69 per hour cha…"
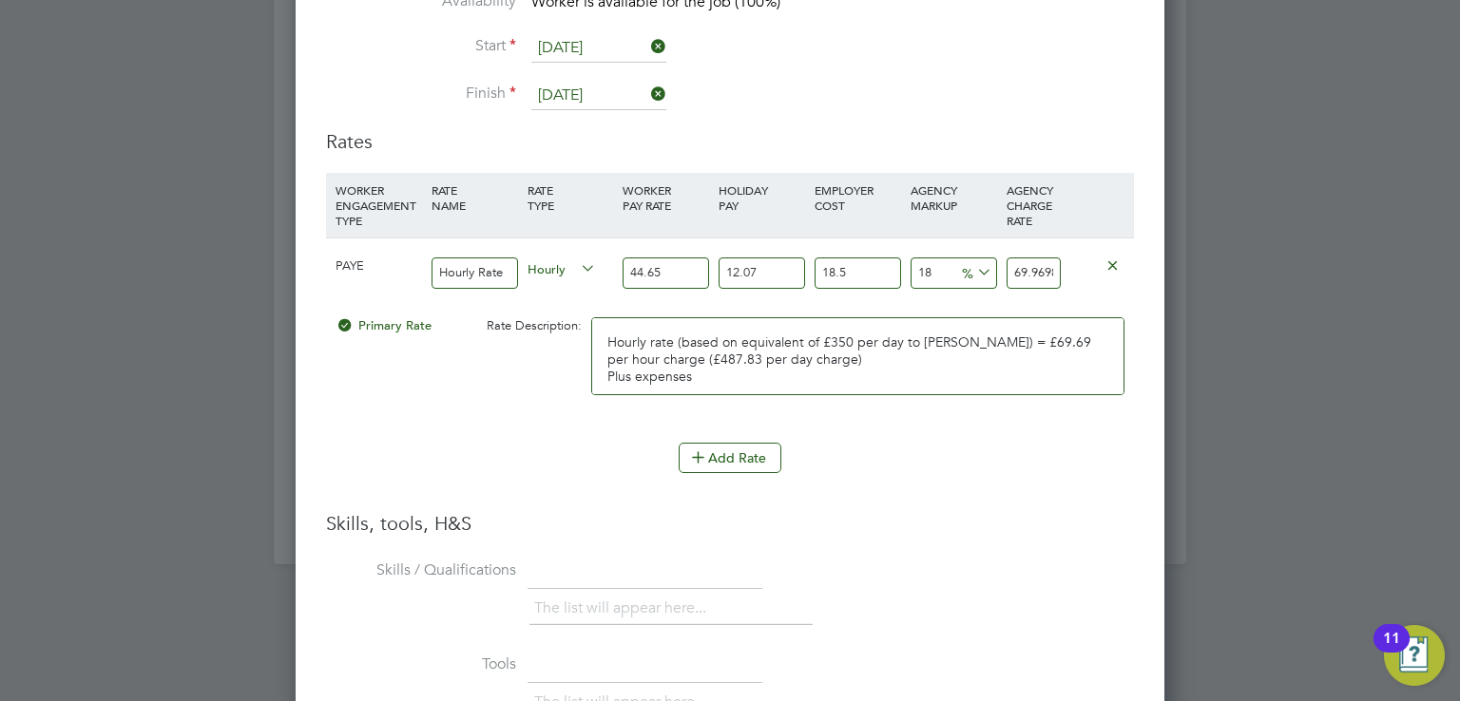
click at [405, 448] on div "Add Rate" at bounding box center [730, 458] width 808 height 30
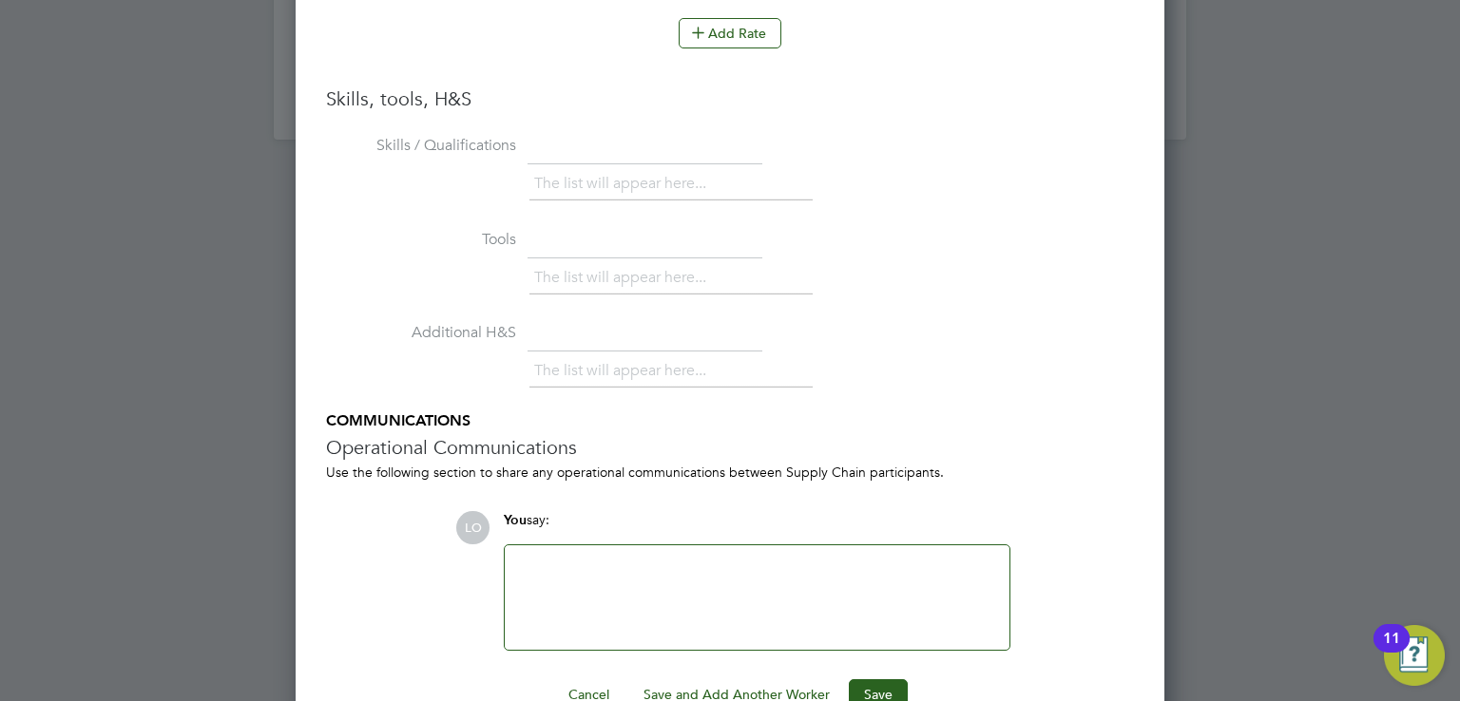
scroll to position [3714, 0]
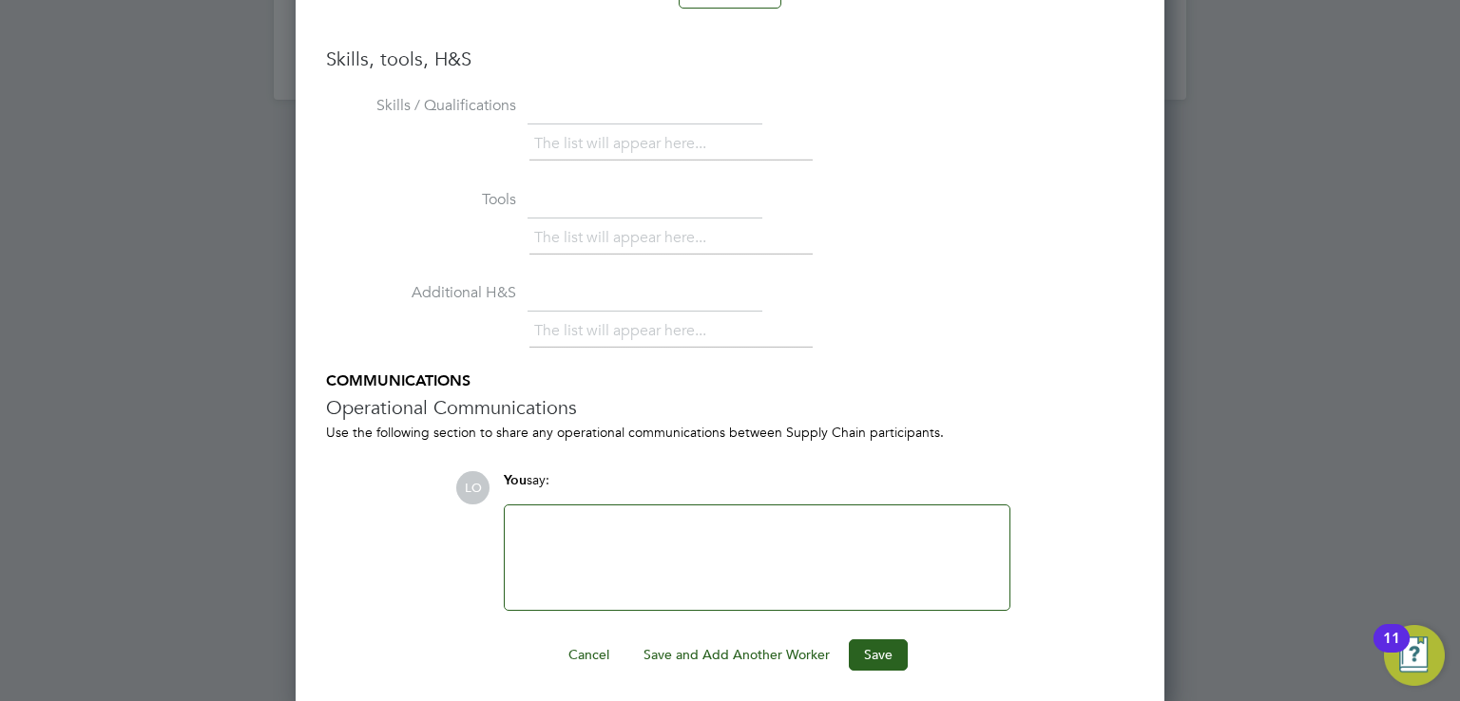
click at [539, 522] on div at bounding box center [757, 558] width 482 height 82
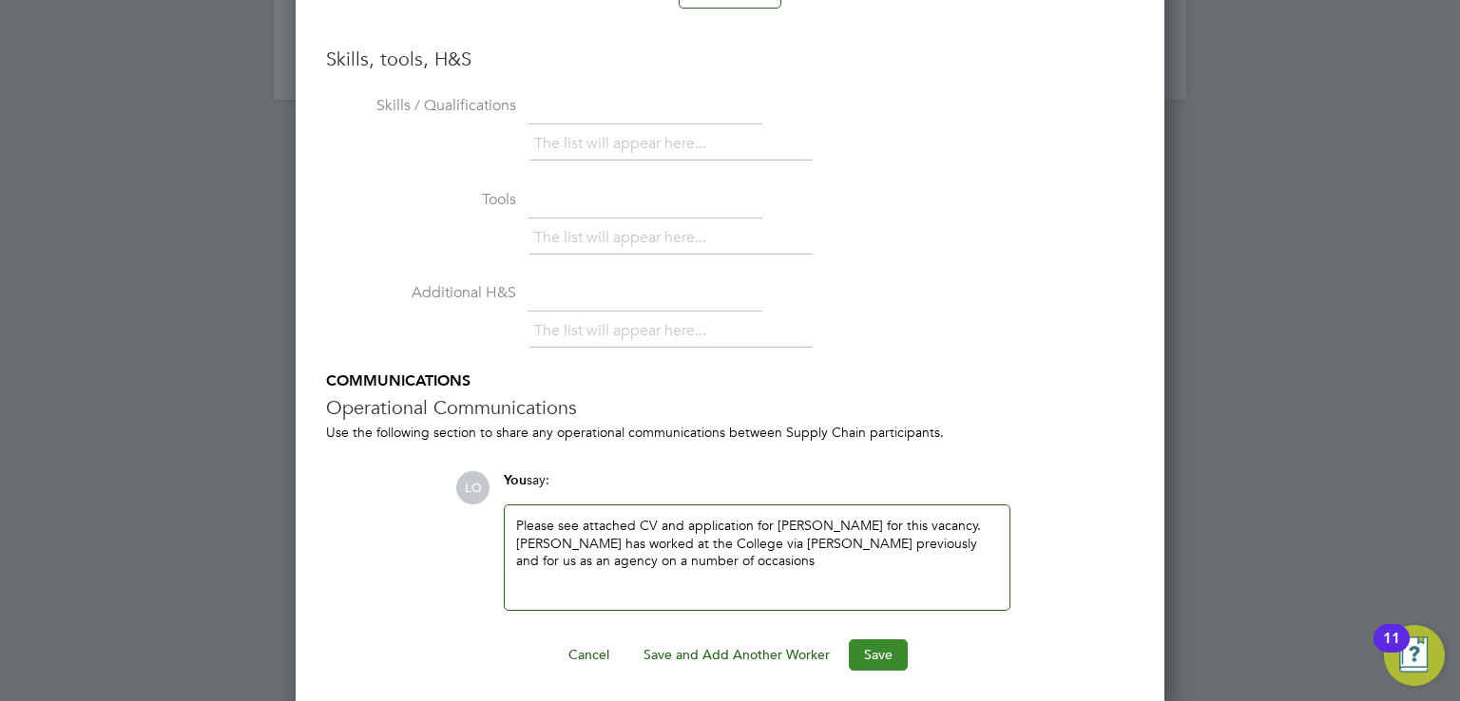
click at [879, 647] on button "Save" at bounding box center [878, 655] width 59 height 30
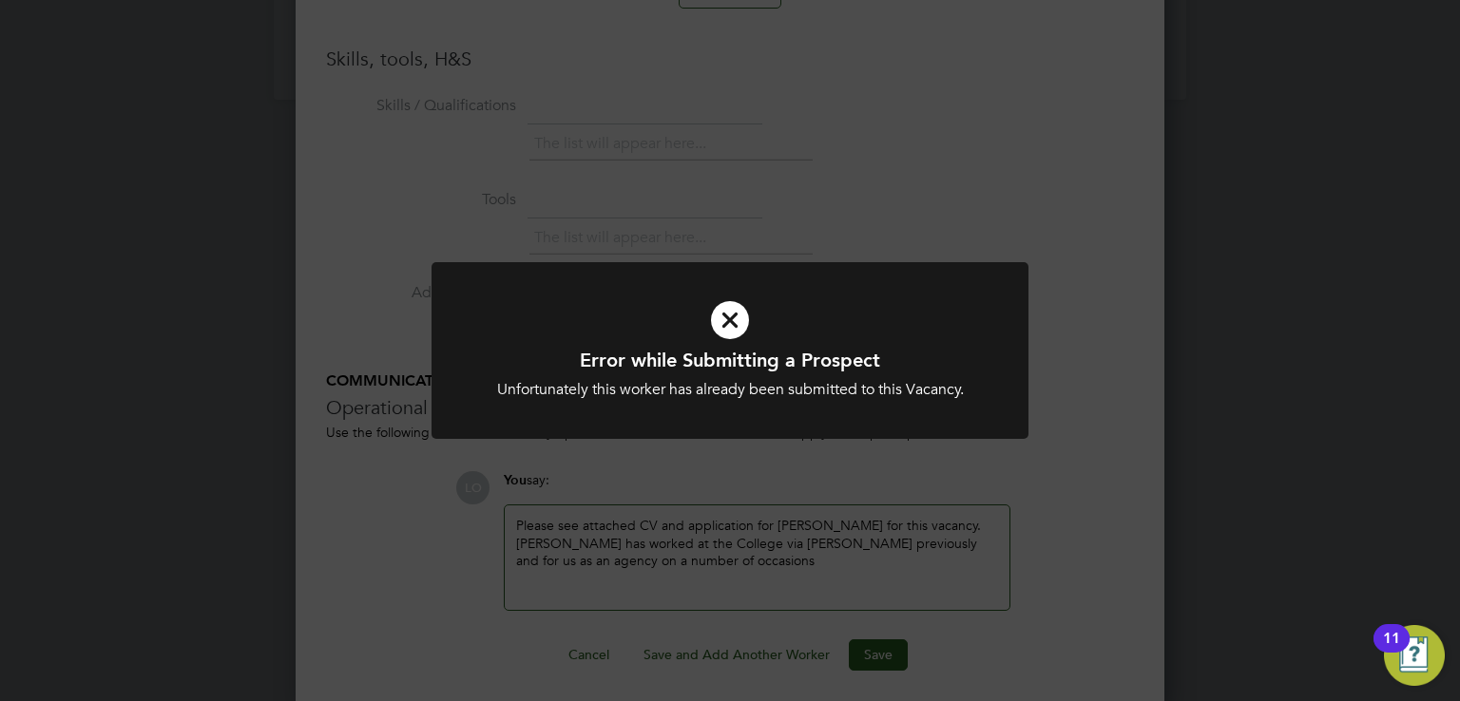
click at [730, 319] on icon at bounding box center [730, 320] width 494 height 74
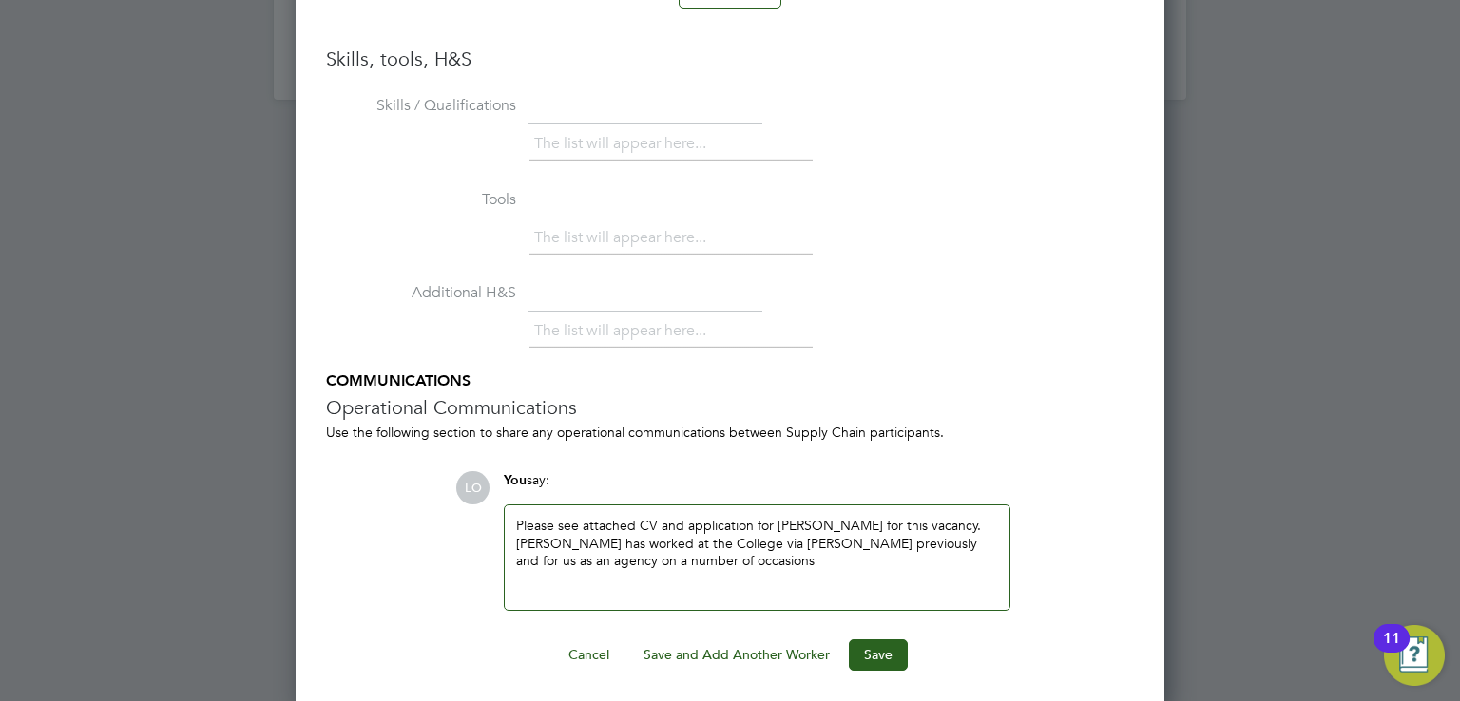
click at [413, 383] on h5 "COMMUNICATIONS" at bounding box center [730, 382] width 808 height 20
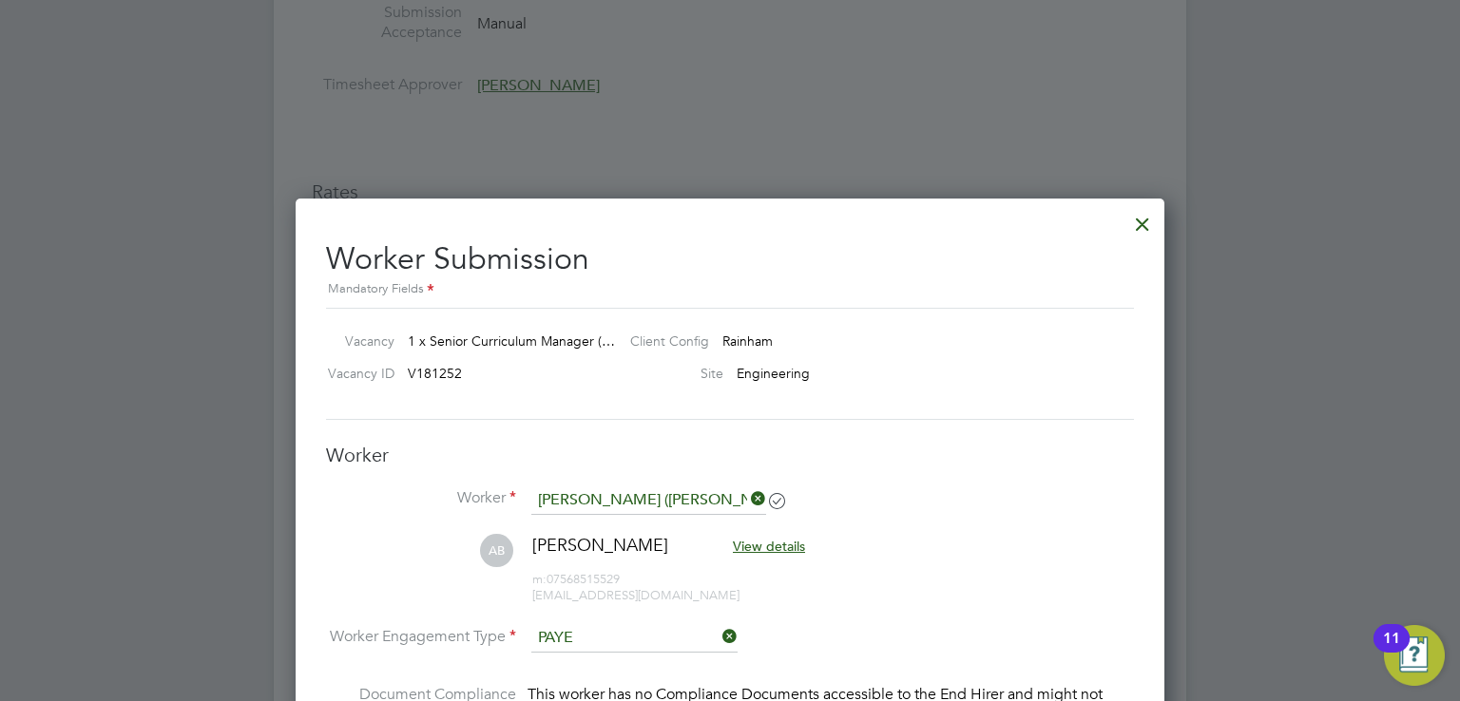
scroll to position [2383, 0]
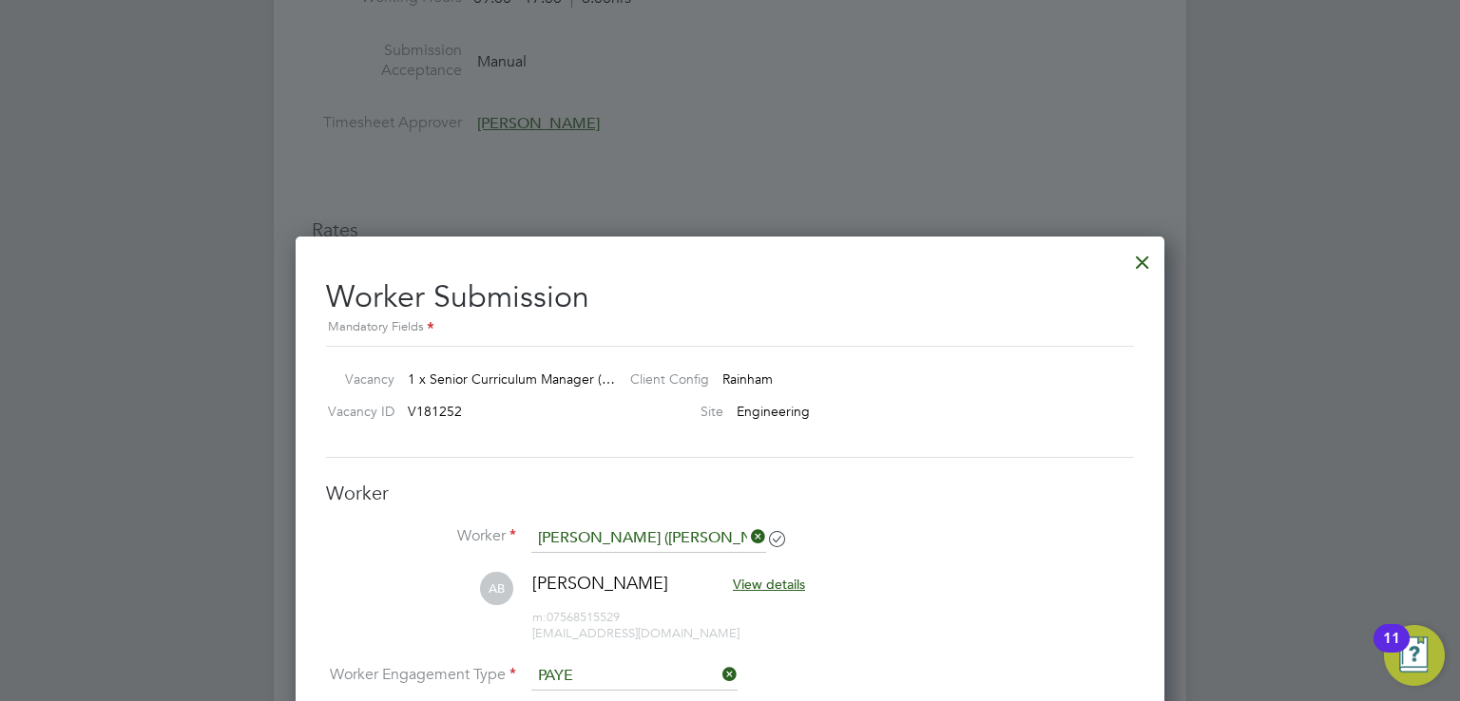
click at [518, 382] on span "1 x Senior Curriculum Manager (…" at bounding box center [511, 379] width 207 height 17
click at [958, 514] on div "Worker Worker Andrew Batty (Andy Batty) AB Andrew Batty View details m: 0756851…" at bounding box center [730, 647] width 808 height 333
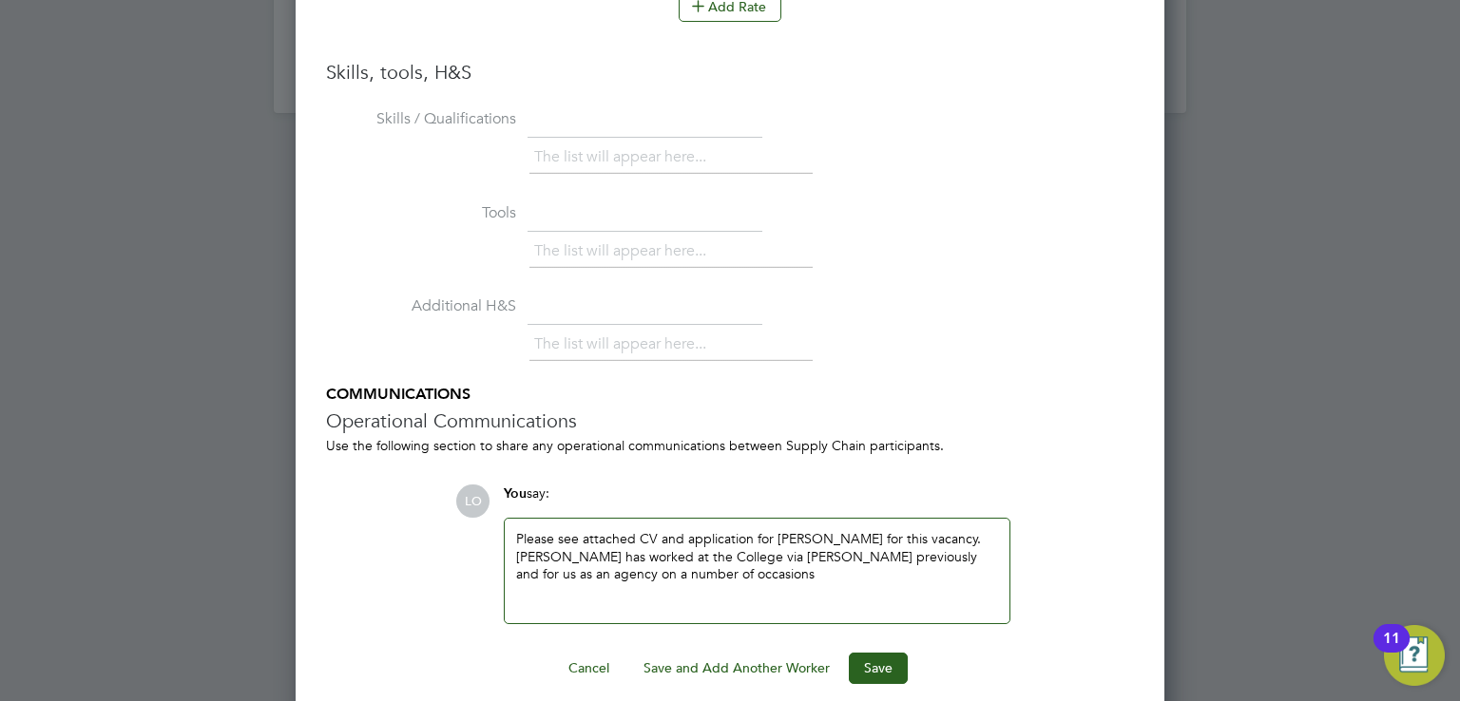
scroll to position [3714, 0]
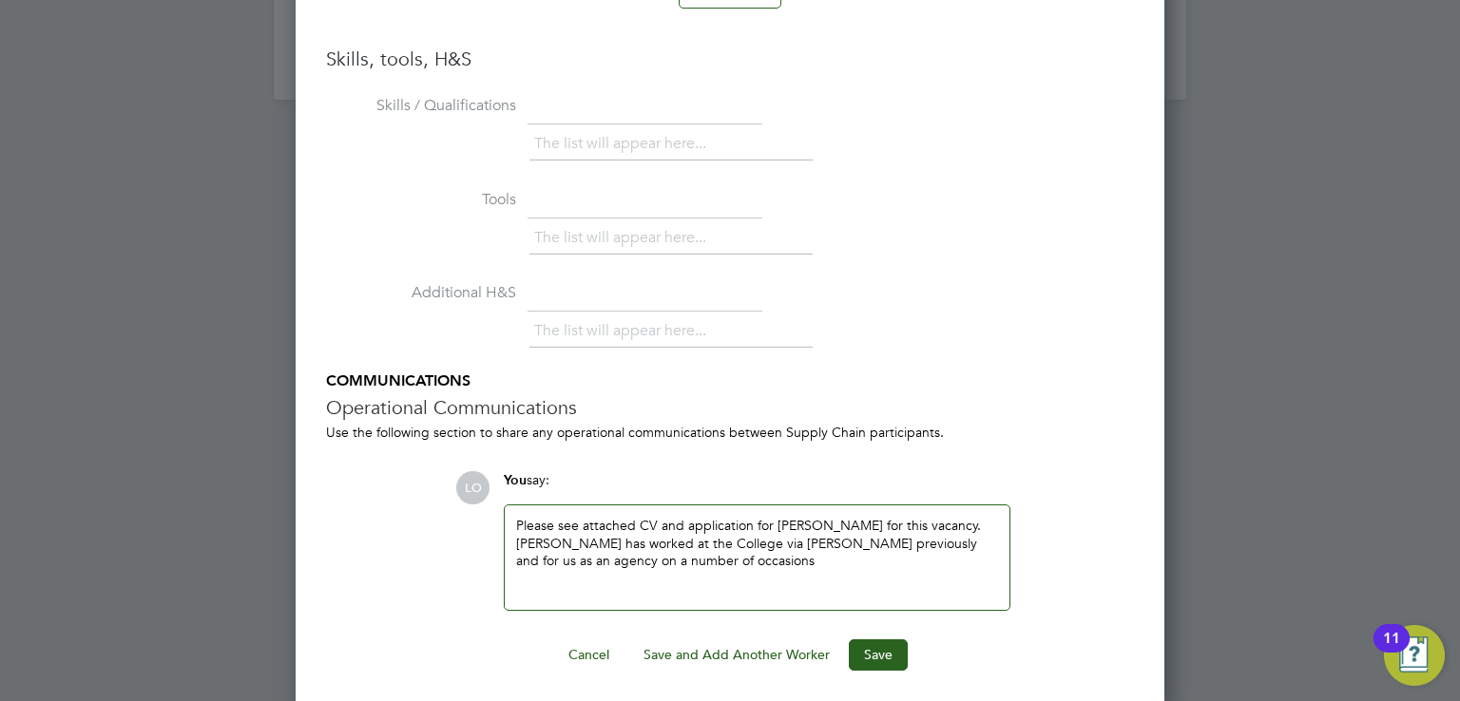
click at [688, 557] on div "Please see attached CV and application for Andy Batty for this vacancy. Andy ha…" at bounding box center [757, 558] width 482 height 82
click at [887, 650] on button "Save" at bounding box center [878, 655] width 59 height 30
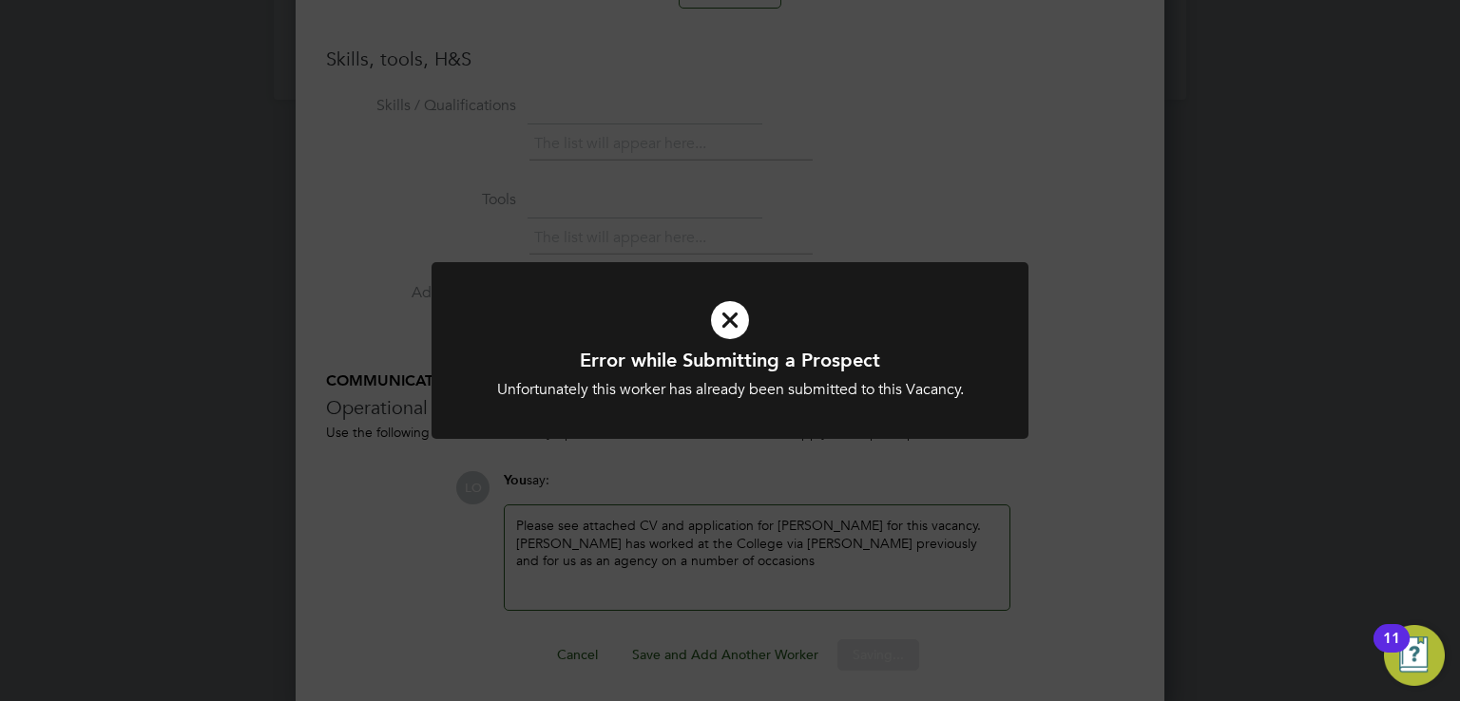
click at [726, 324] on icon at bounding box center [730, 320] width 494 height 74
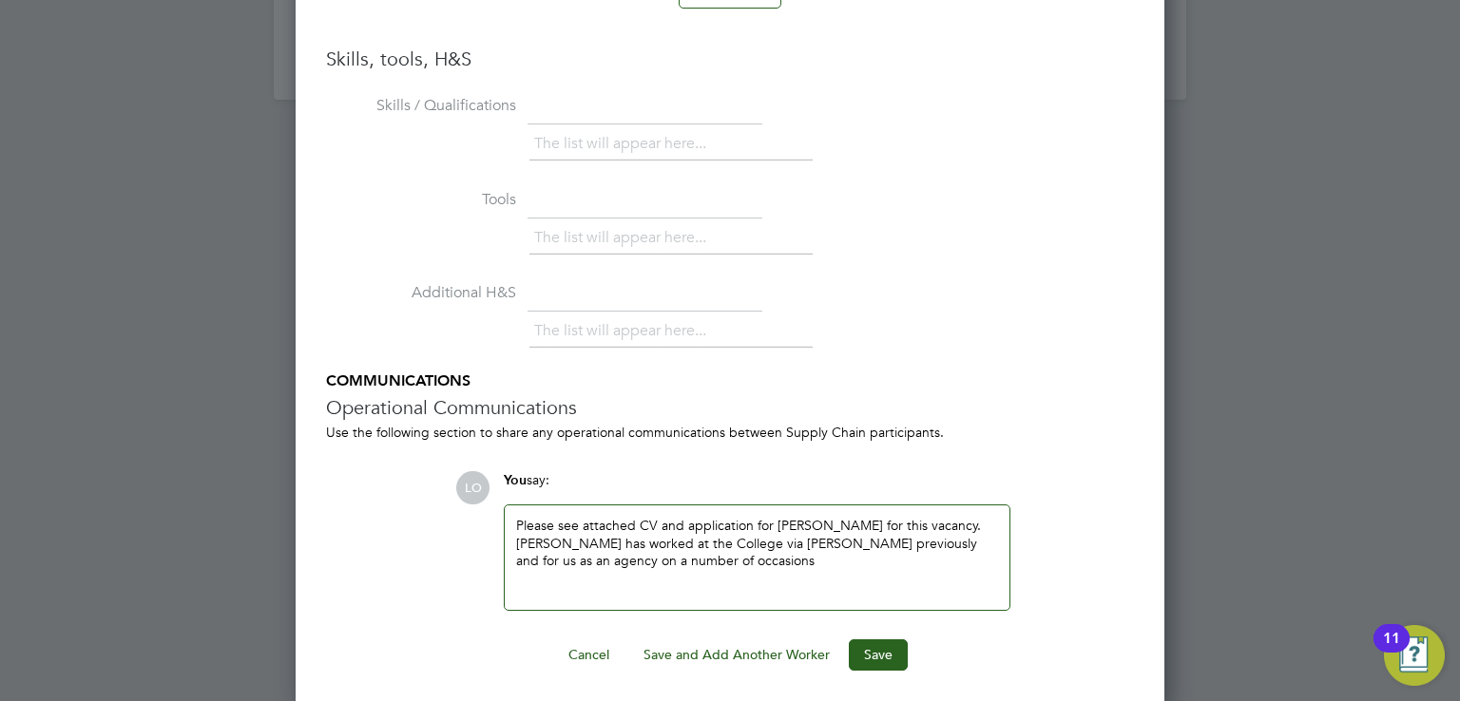
click at [634, 384] on h5 "COMMUNICATIONS" at bounding box center [730, 382] width 808 height 20
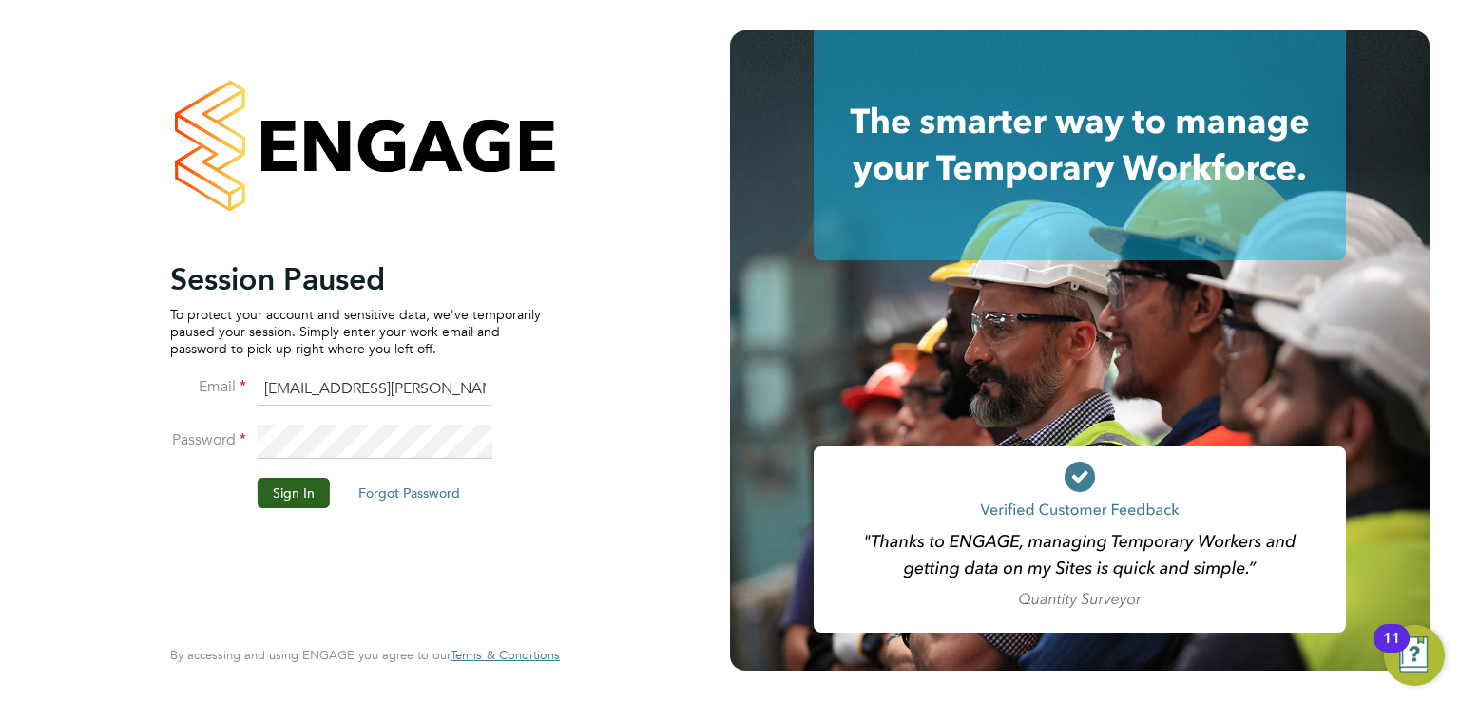
click at [297, 311] on p "To protect your account and sensitive data, we've temporarily paused your sessi…" at bounding box center [355, 332] width 371 height 52
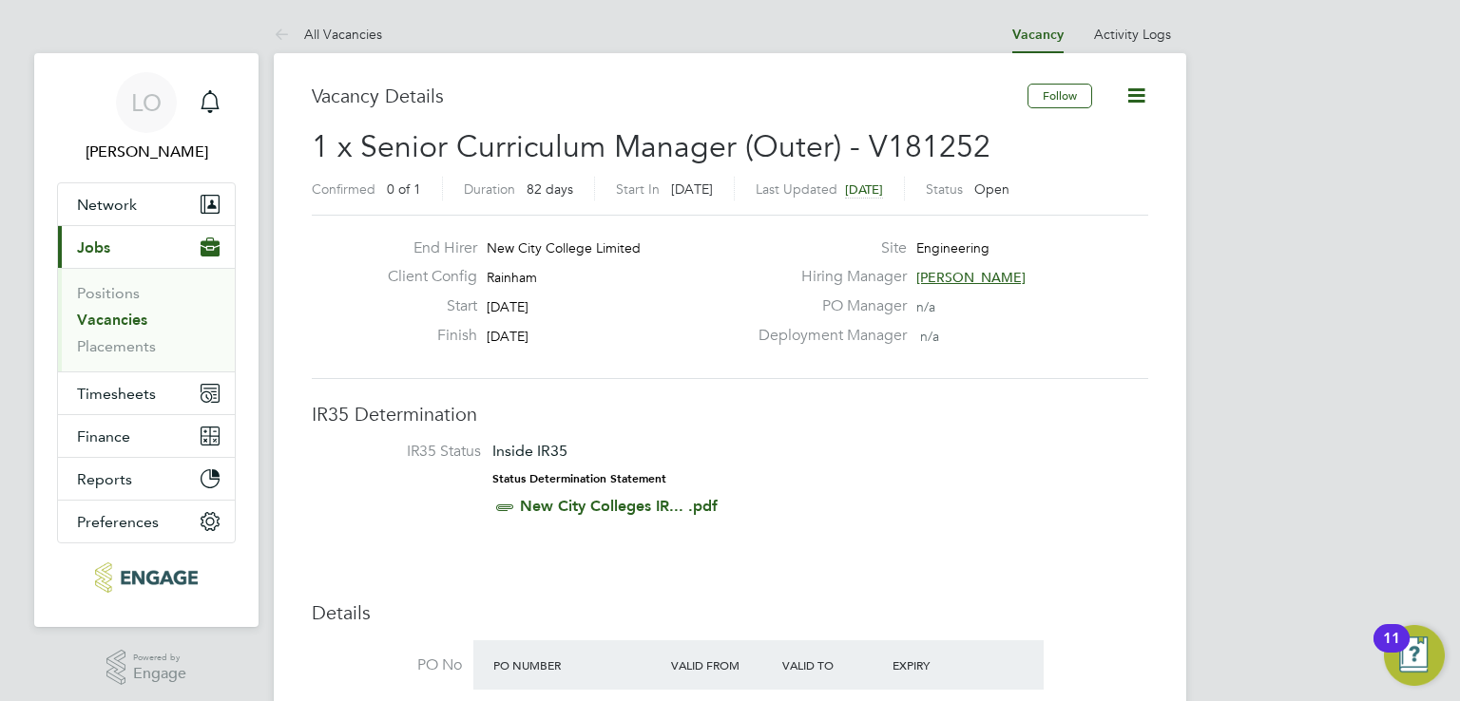
click at [475, 244] on label "End Hirer" at bounding box center [425, 249] width 105 height 20
click at [110, 216] on button "Network" at bounding box center [146, 204] width 177 height 42
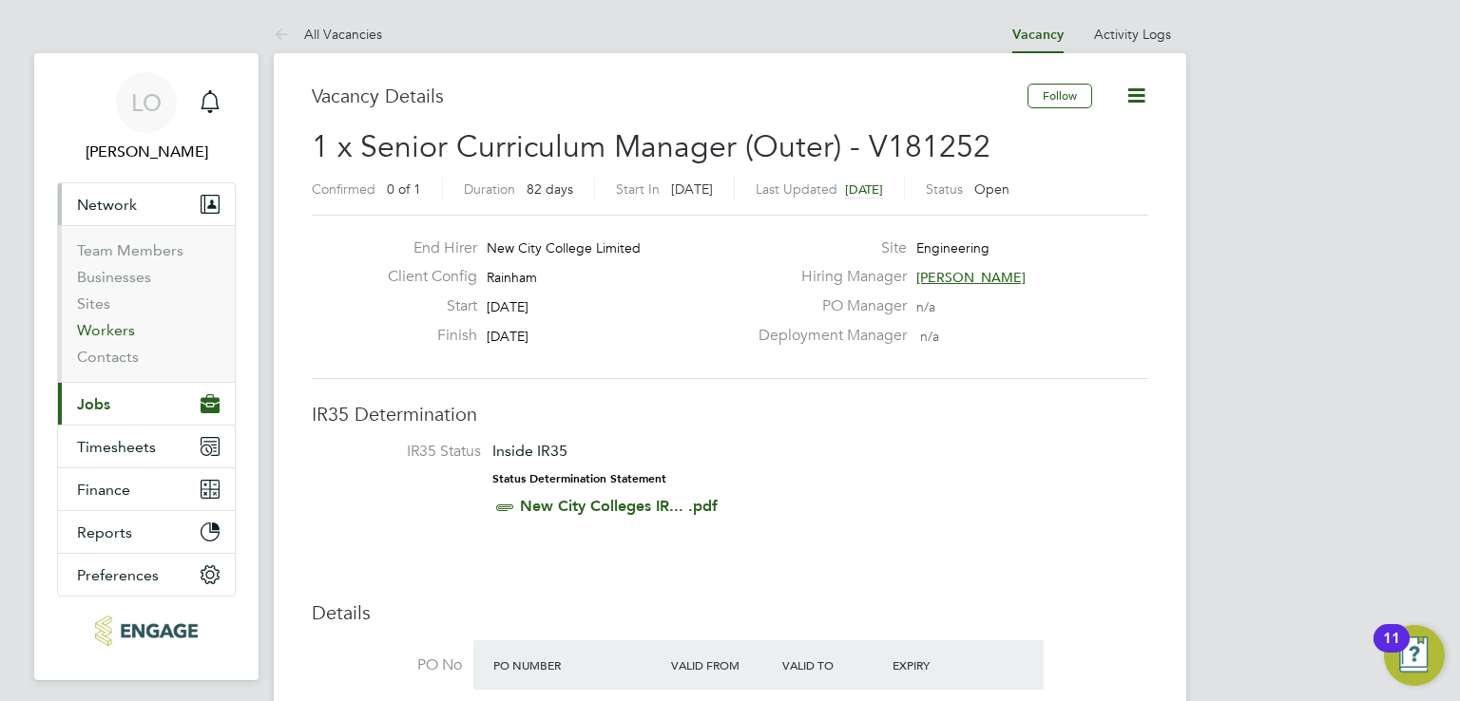
click at [113, 326] on link "Workers" at bounding box center [106, 330] width 58 height 18
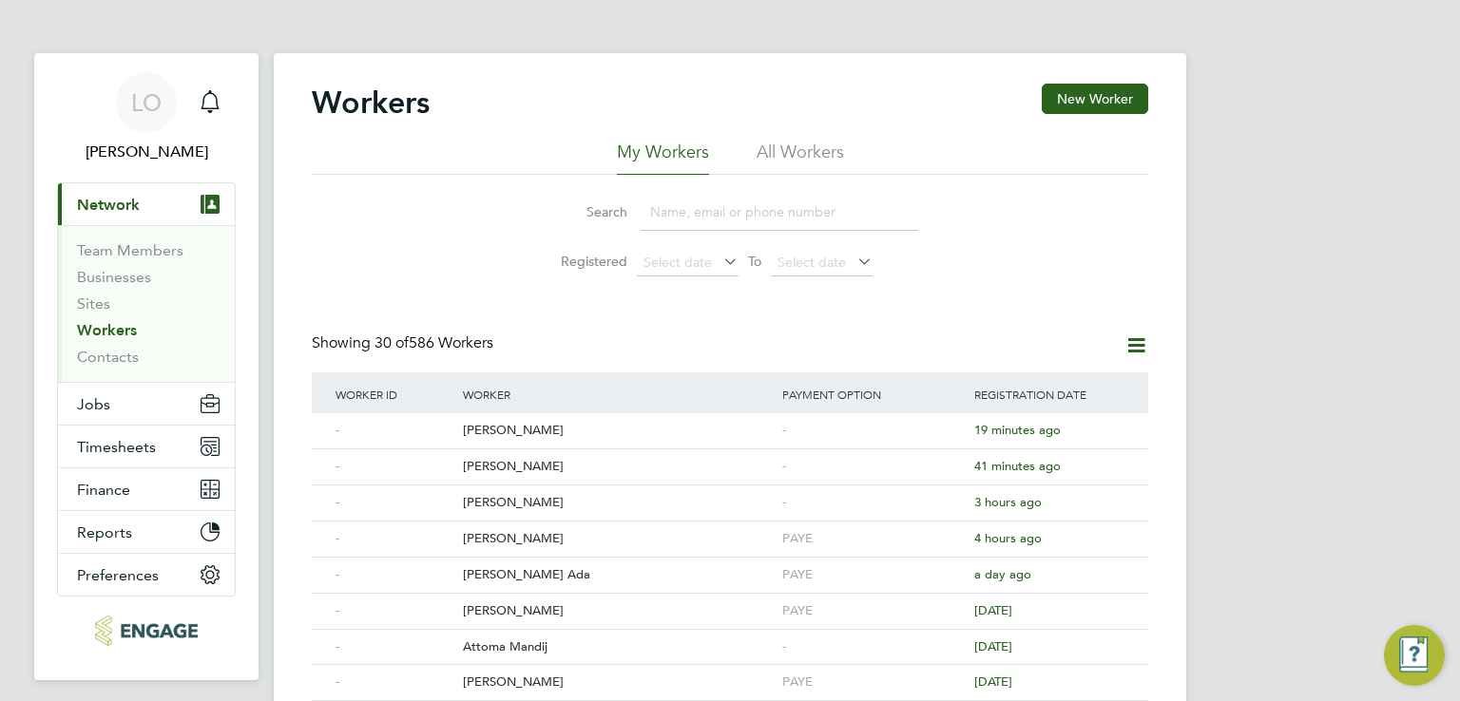
click at [677, 210] on input at bounding box center [780, 212] width 278 height 37
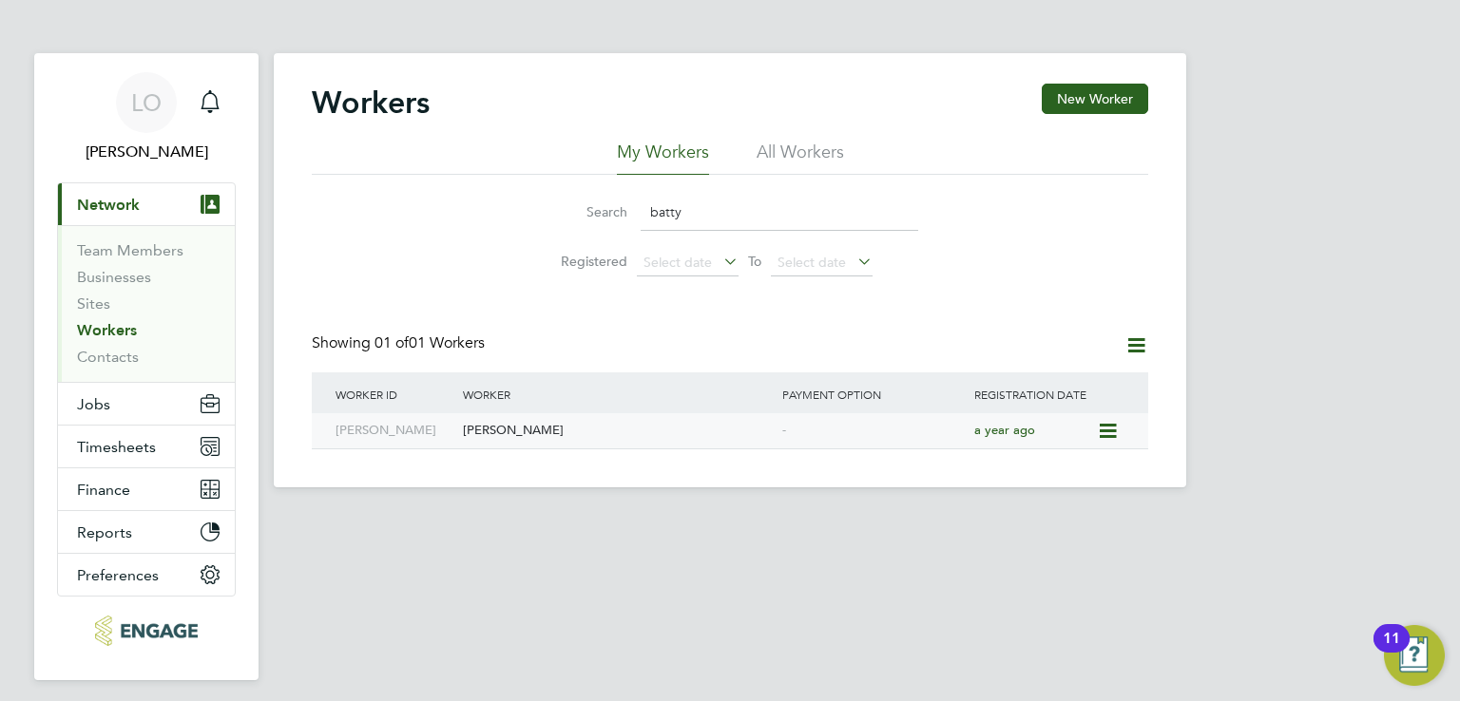
type input "batty"
click at [546, 424] on div "[PERSON_NAME]" at bounding box center [617, 430] width 319 height 35
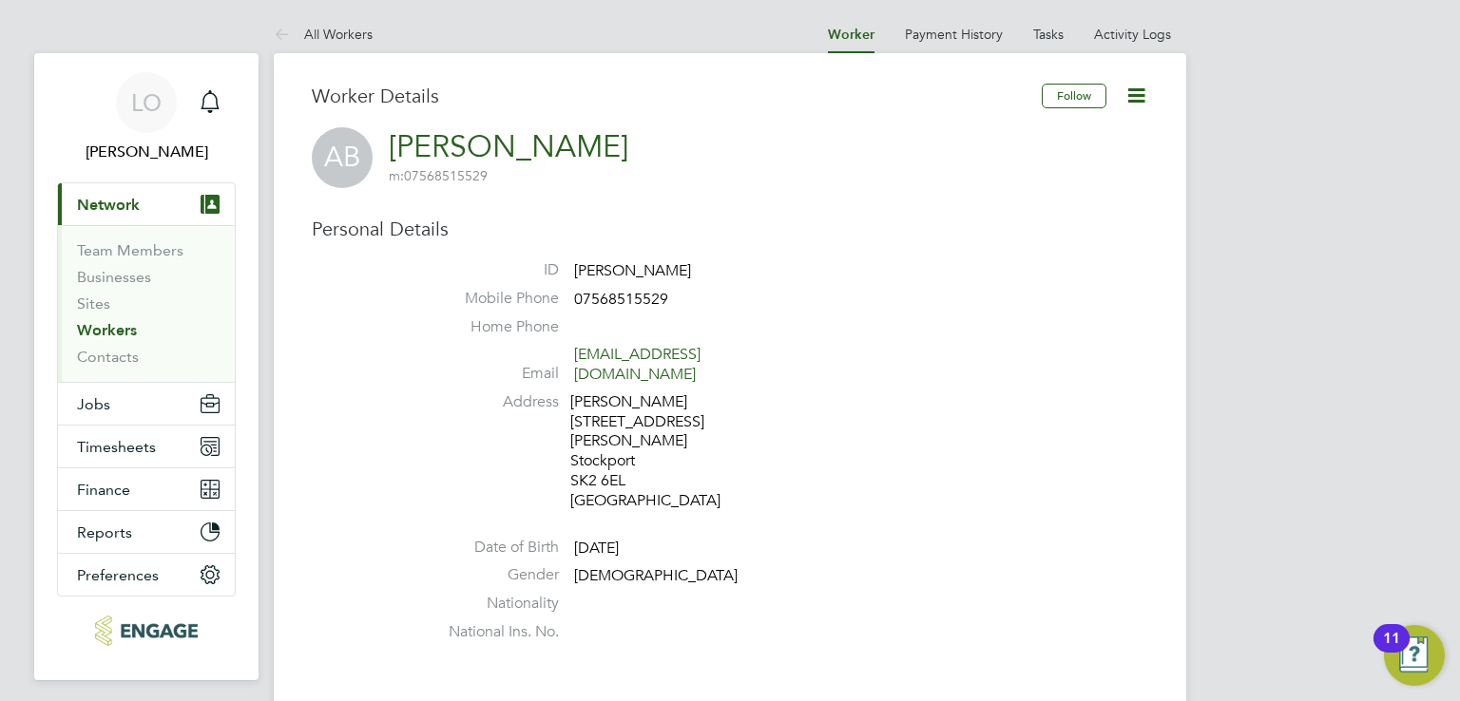
click at [499, 426] on li "Address [PERSON_NAME] [STREET_ADDRESS][PERSON_NAME]" at bounding box center [787, 455] width 722 height 124
click at [1141, 97] on icon at bounding box center [1136, 96] width 24 height 24
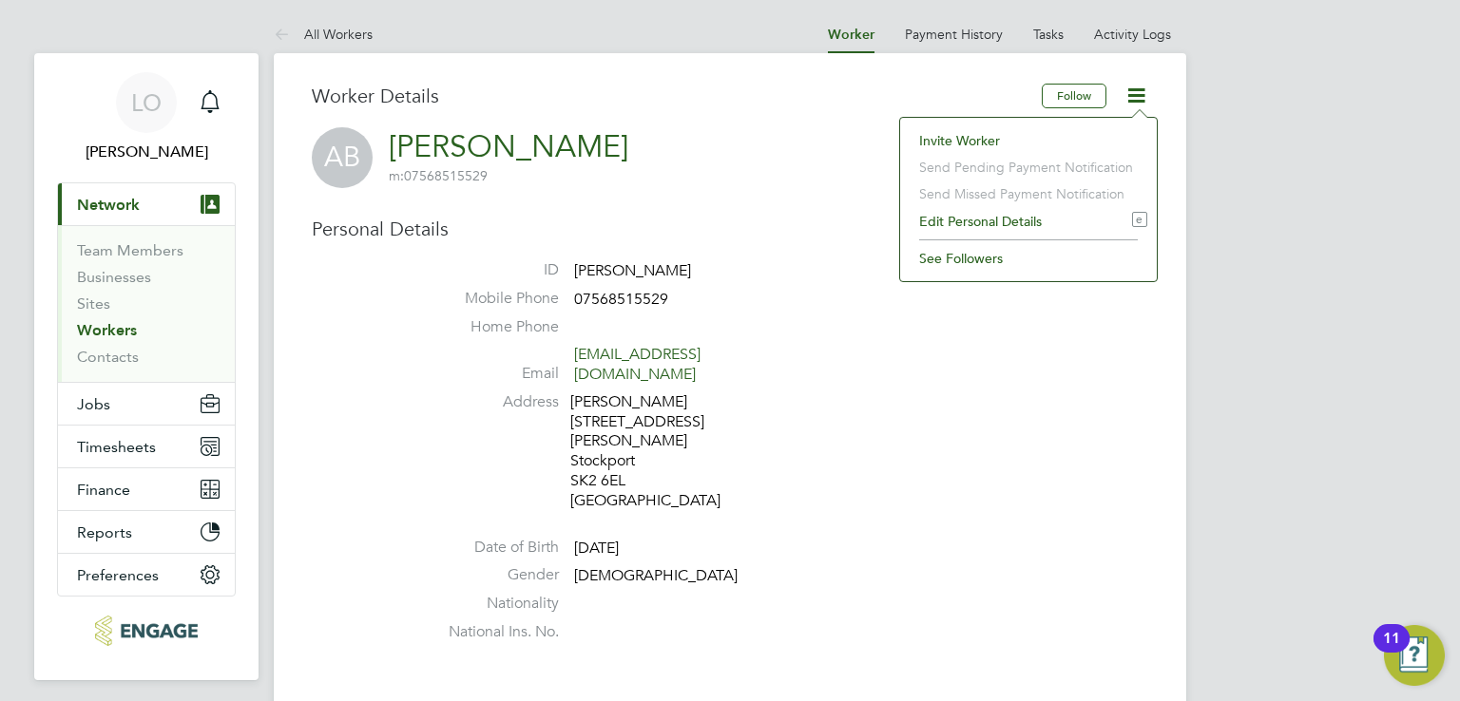
click at [975, 213] on li "Edit Personal Details e" at bounding box center [1029, 221] width 238 height 27
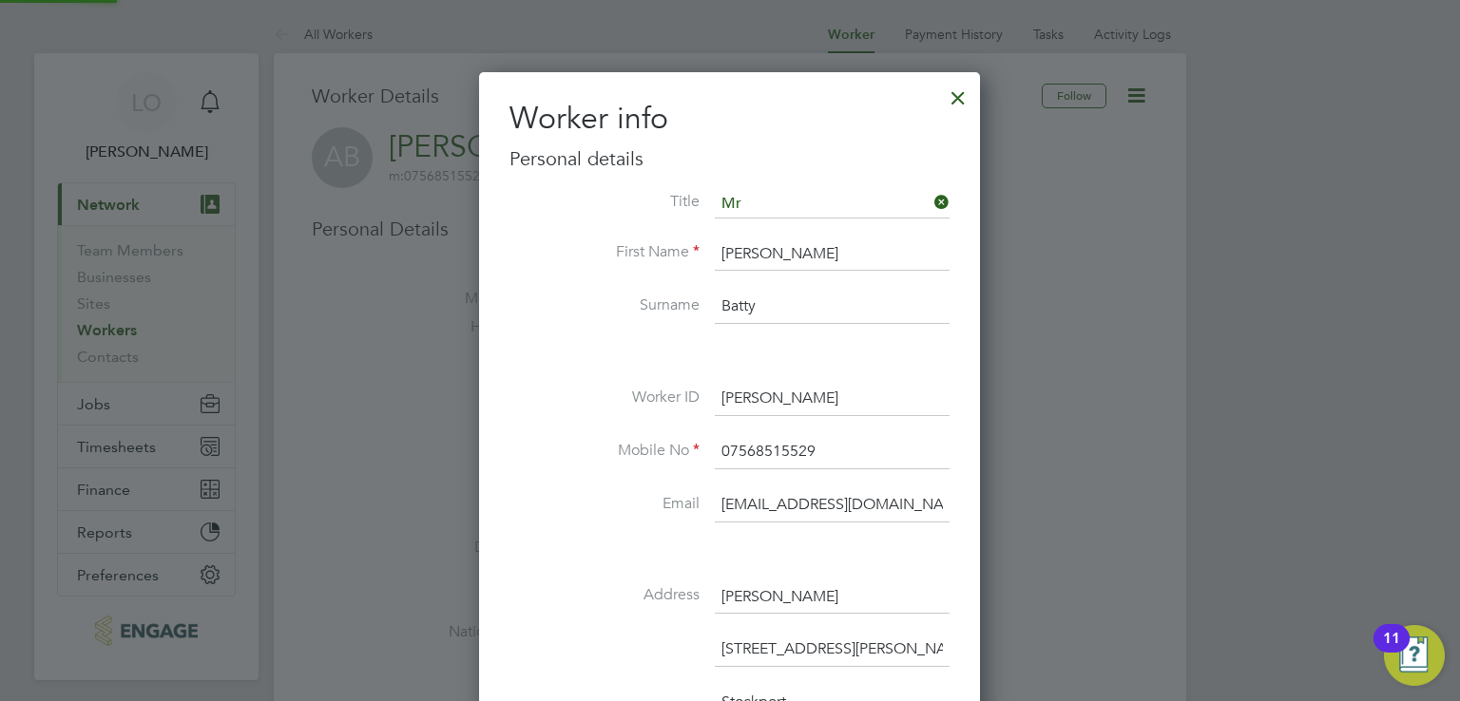
scroll to position [1122, 502]
click at [772, 500] on input "[EMAIL_ADDRESS][DOMAIN_NAME]" at bounding box center [832, 506] width 235 height 34
type input "a"
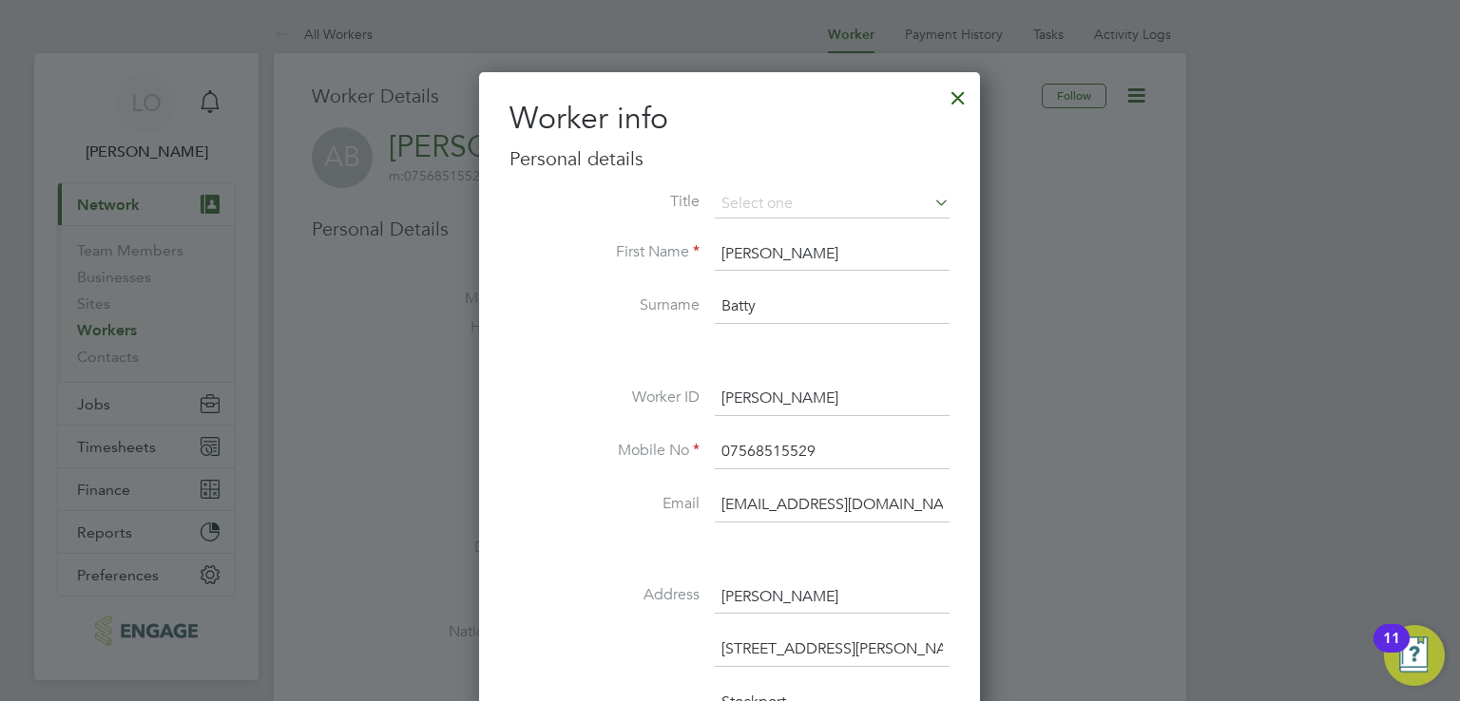
type input "[EMAIL_ADDRESS][DOMAIN_NAME]"
click at [658, 451] on label "Mobile No" at bounding box center [604, 451] width 190 height 20
click at [639, 421] on li "Worker ID [PERSON_NAME]" at bounding box center [729, 408] width 440 height 53
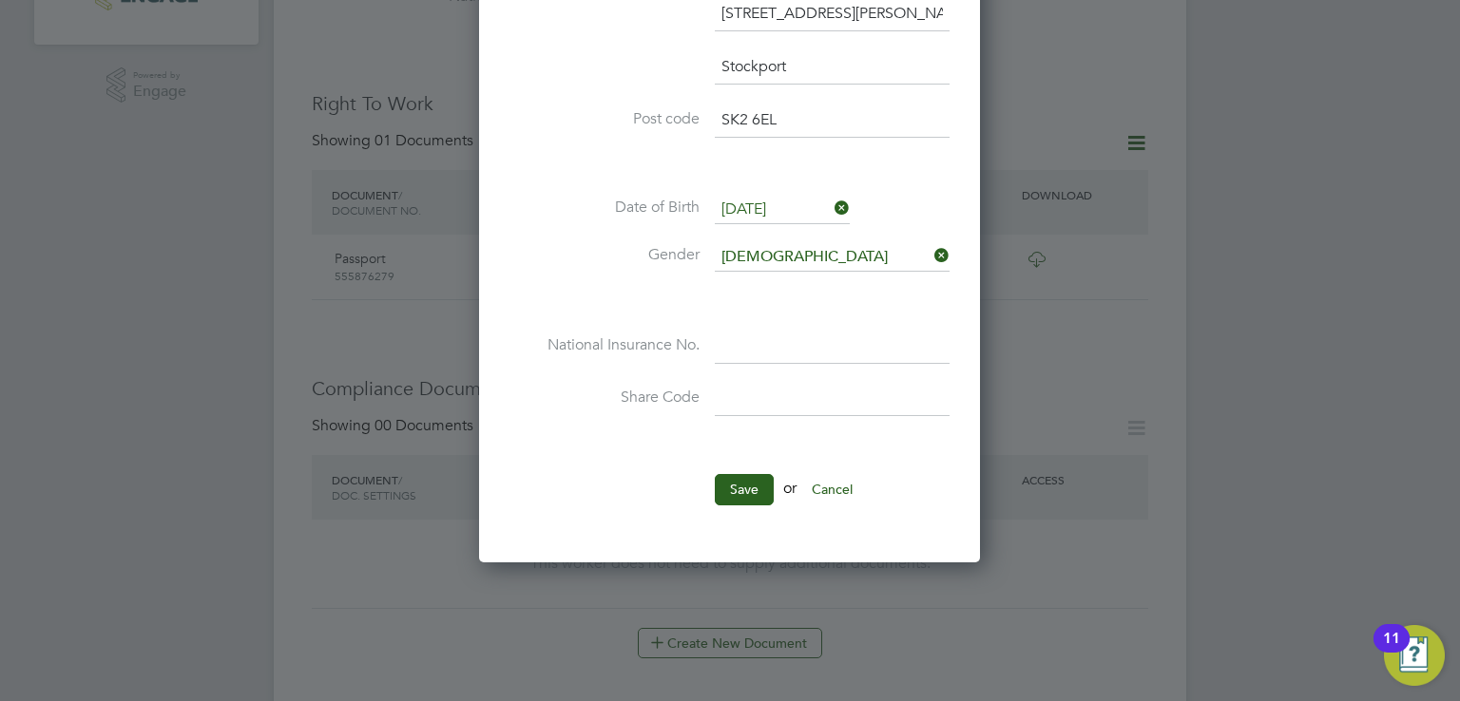
scroll to position [684, 0]
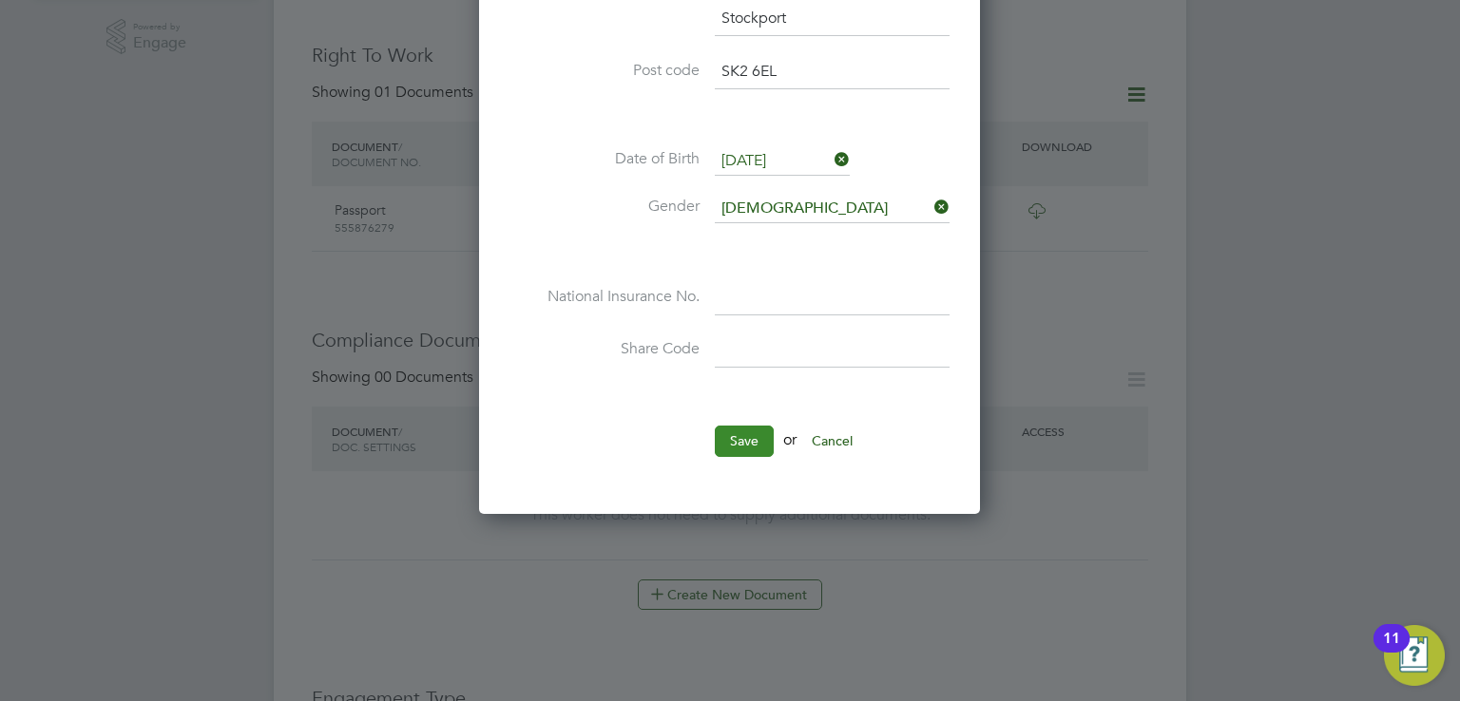
click at [741, 436] on button "Save" at bounding box center [744, 441] width 59 height 30
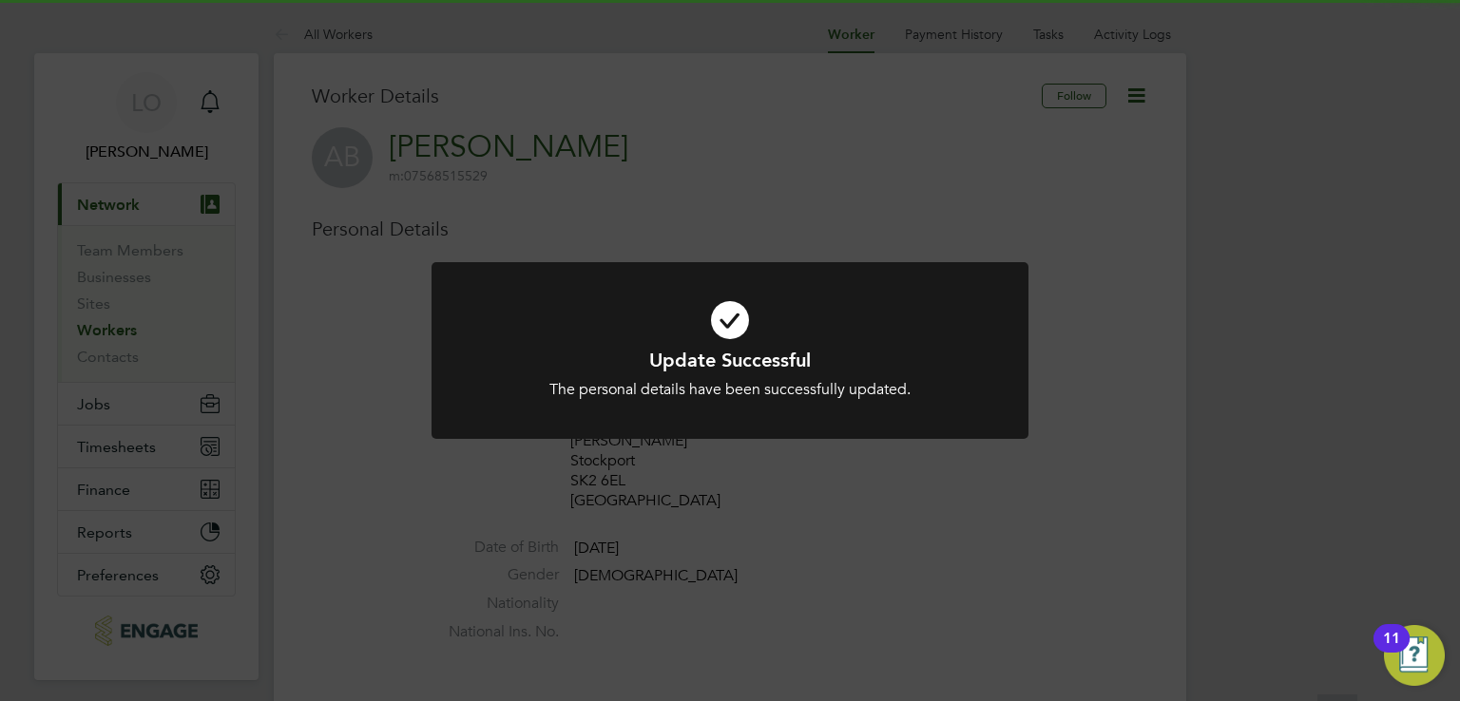
scroll to position [0, 0]
click at [748, 134] on div "Update Successful The personal details have been successfully updated. Cancel O…" at bounding box center [730, 350] width 1460 height 701
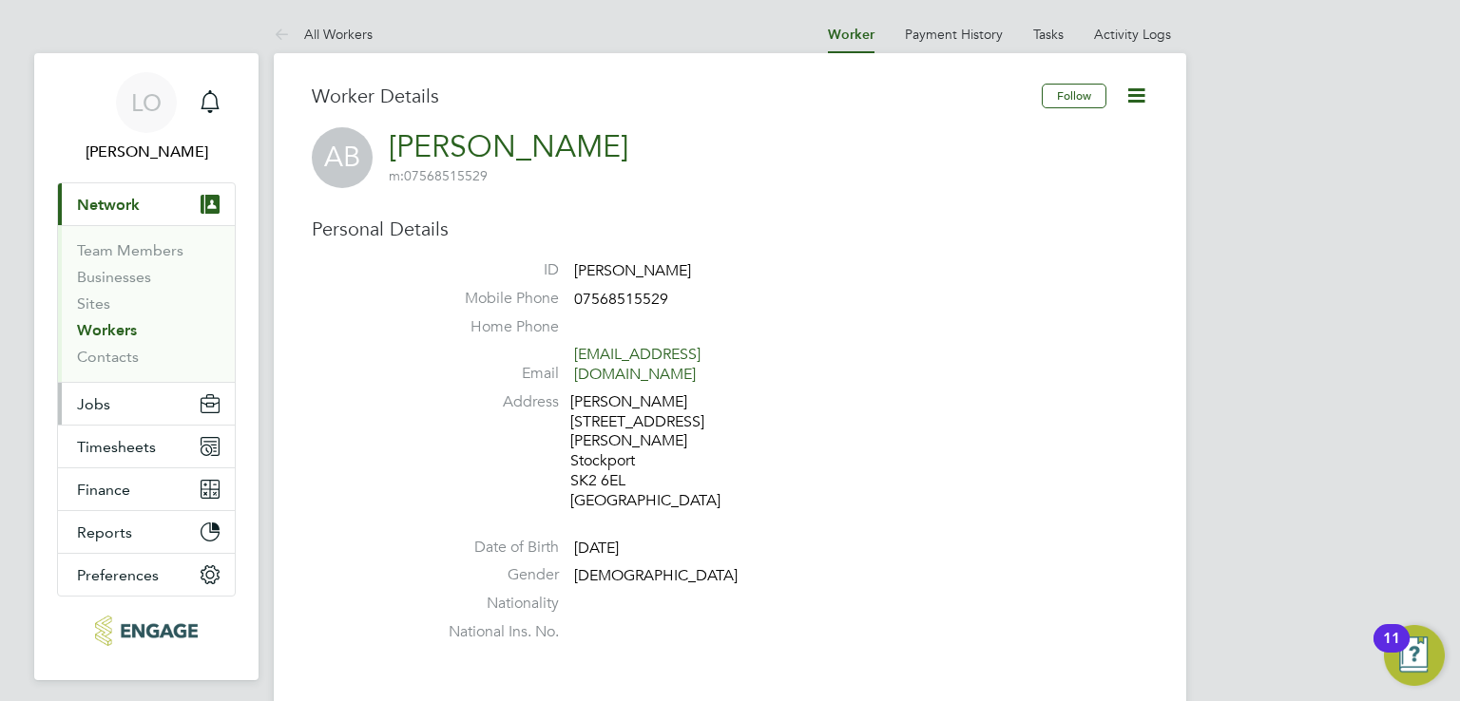
drag, startPoint x: 86, startPoint y: 389, endPoint x: 38, endPoint y: 356, distance: 58.8
click at [38, 356] on app-nav-sections-wrapper "LO [PERSON_NAME] Notifications Applications: Current page: Network Team Members…" at bounding box center [146, 366] width 224 height 627
click at [102, 402] on span "Jobs" at bounding box center [93, 404] width 33 height 18
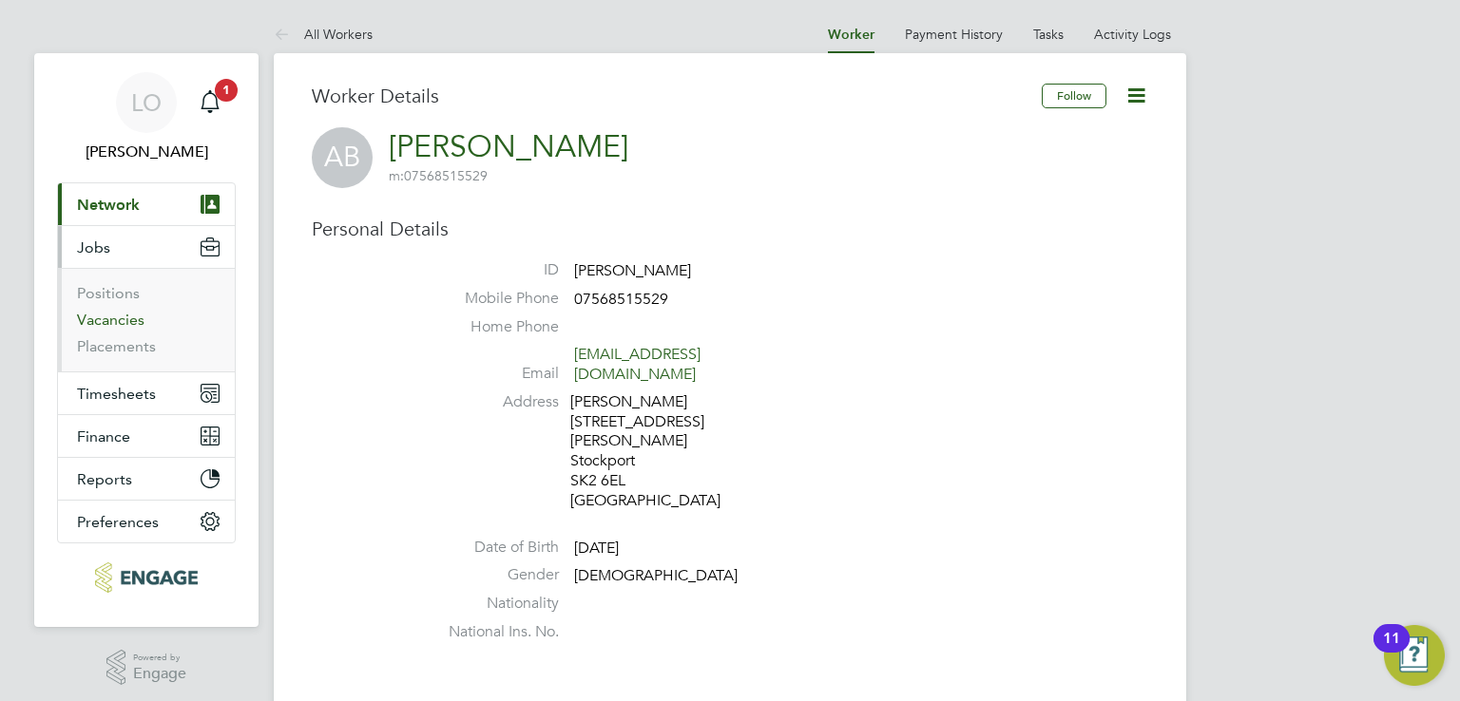
click at [118, 313] on link "Vacancies" at bounding box center [110, 320] width 67 height 18
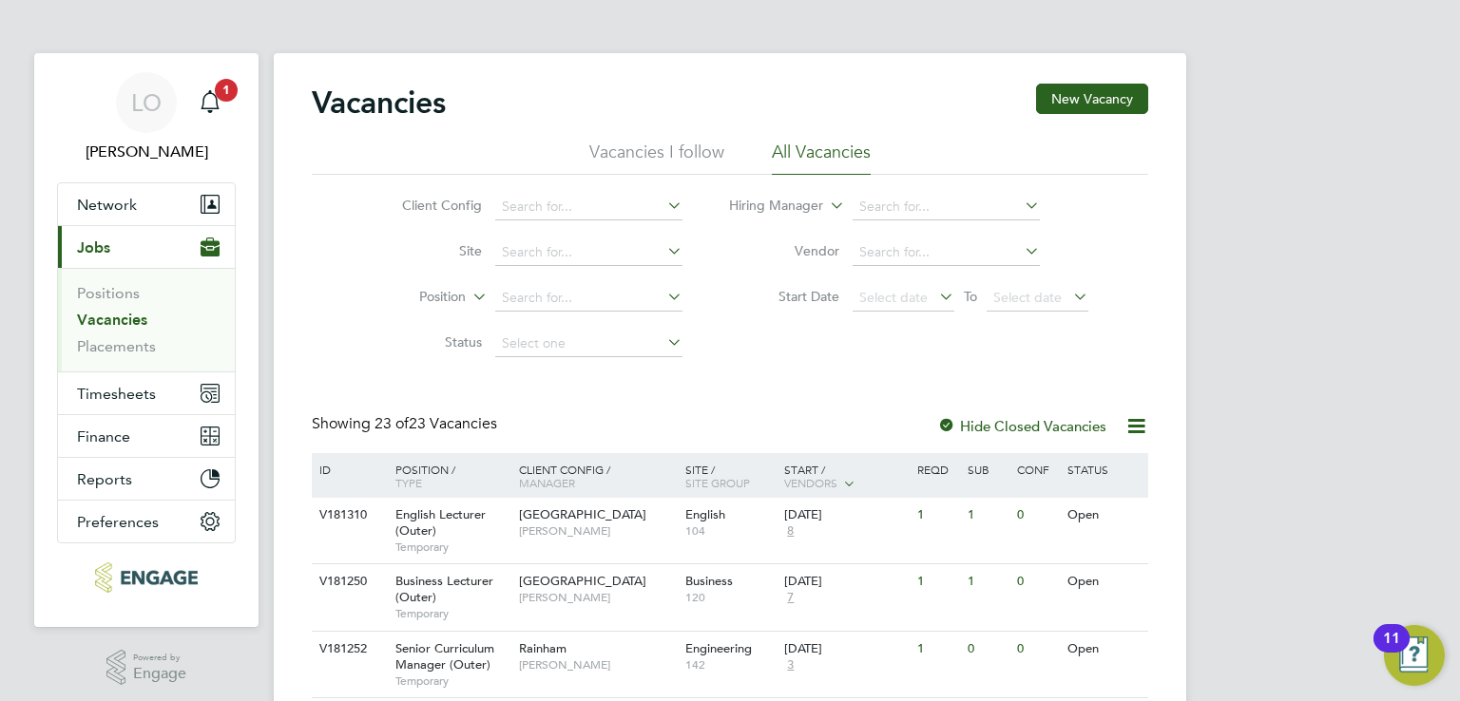
click at [386, 430] on span "23 of" at bounding box center [392, 423] width 34 height 19
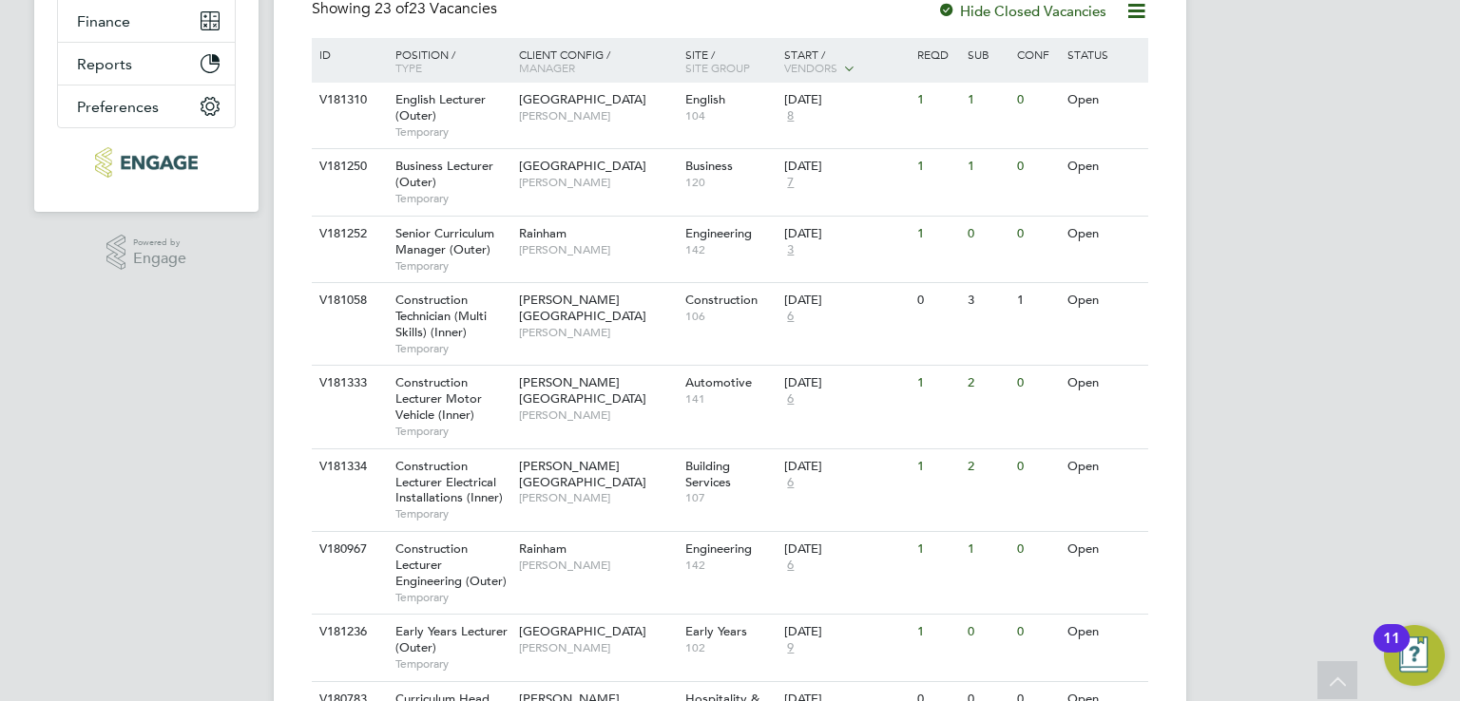
scroll to position [494, 0]
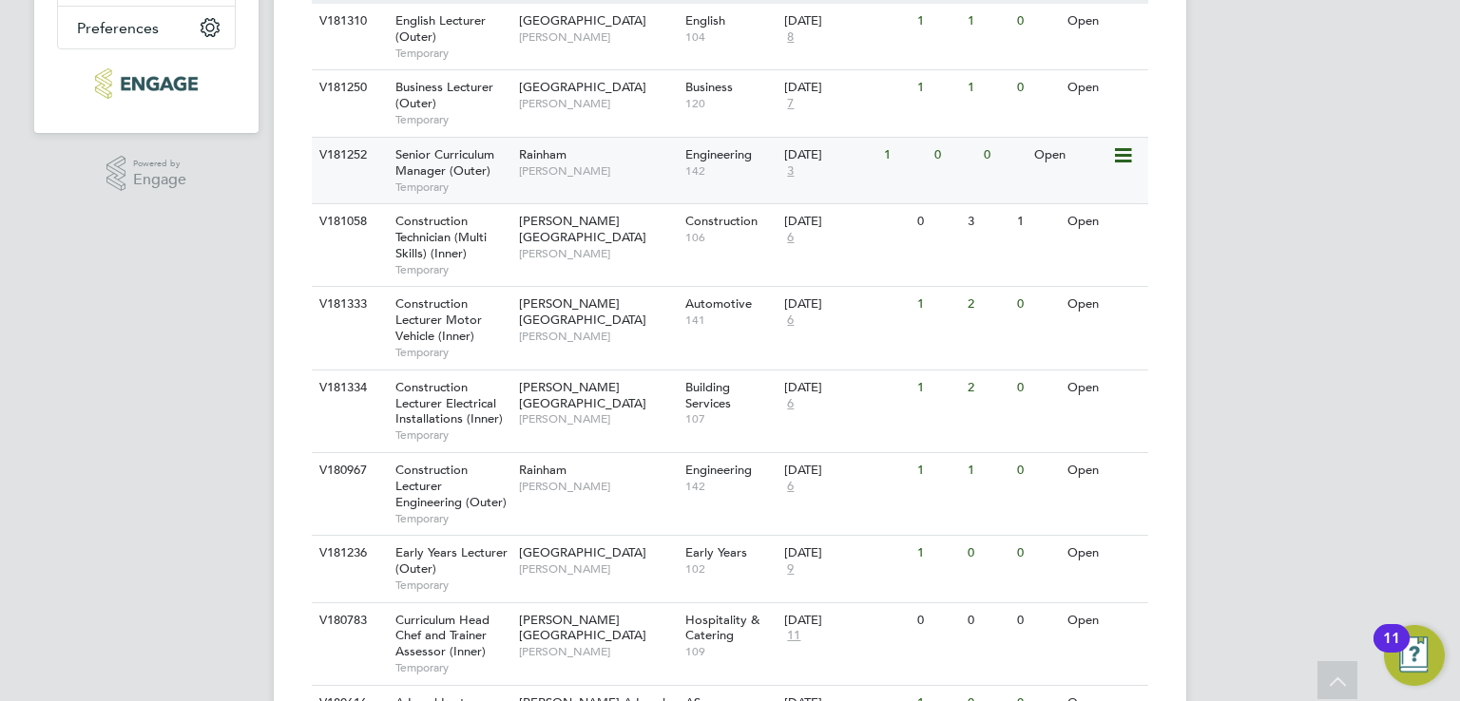
click at [452, 162] on span "Senior Curriculum Manager (Outer)" at bounding box center [444, 162] width 99 height 32
click at [796, 168] on span "3" at bounding box center [790, 171] width 12 height 16
click at [789, 170] on span "3" at bounding box center [790, 171] width 12 height 16
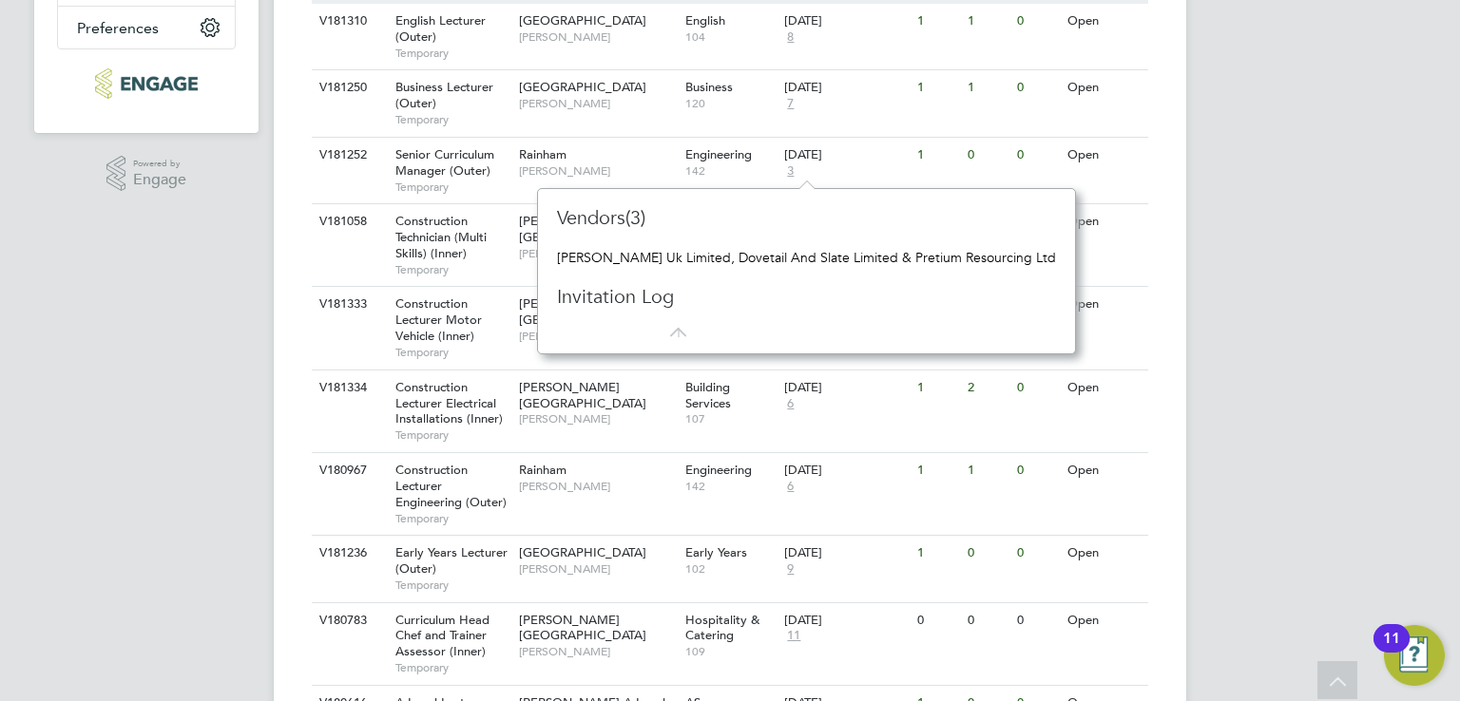
click at [199, 326] on div "LO [PERSON_NAME] Notifications 1 Applications: Network Team Members Businesses …" at bounding box center [730, 663] width 1460 height 2314
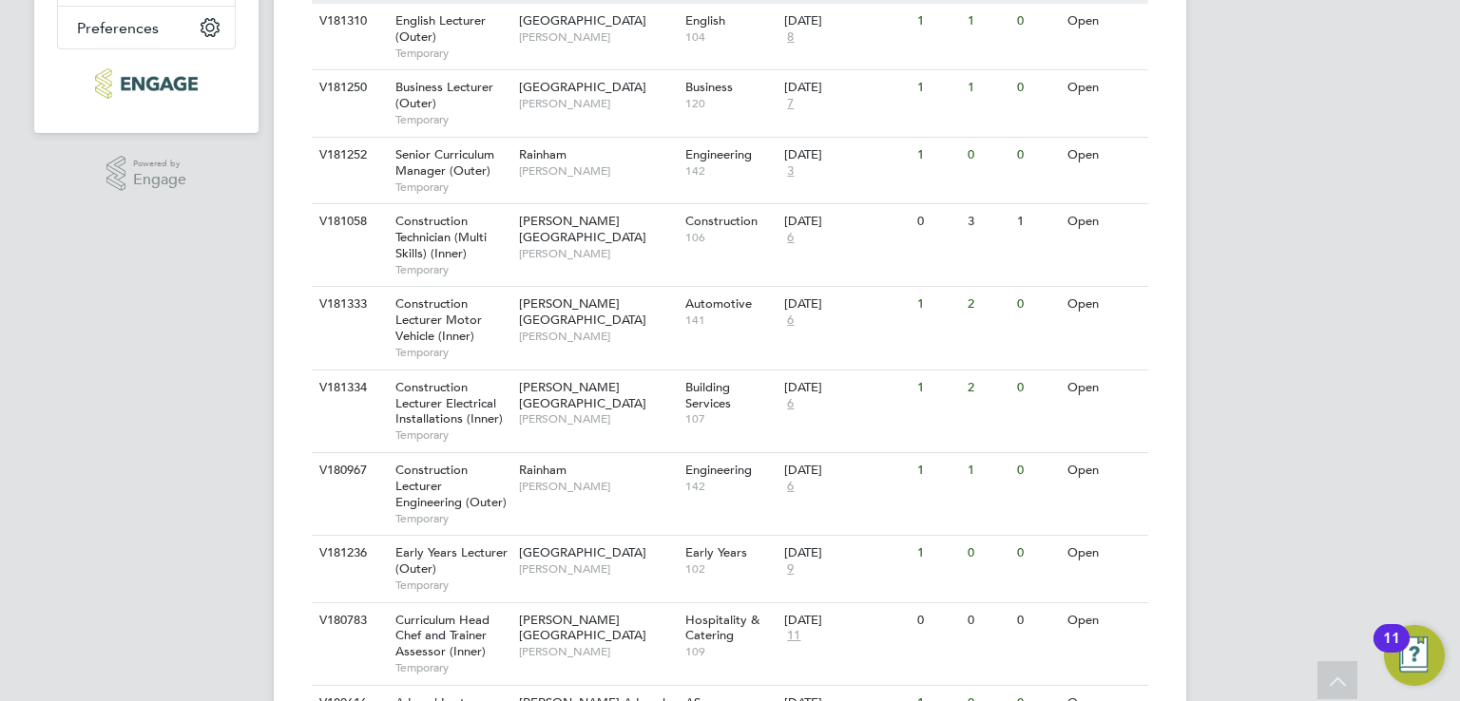
click at [1322, 358] on div "LO [PERSON_NAME] Notifications 1 Applications: Network Team Members Businesses …" at bounding box center [730, 663] width 1460 height 2314
click at [435, 163] on span "Senior Curriculum Manager (Outer)" at bounding box center [444, 162] width 99 height 32
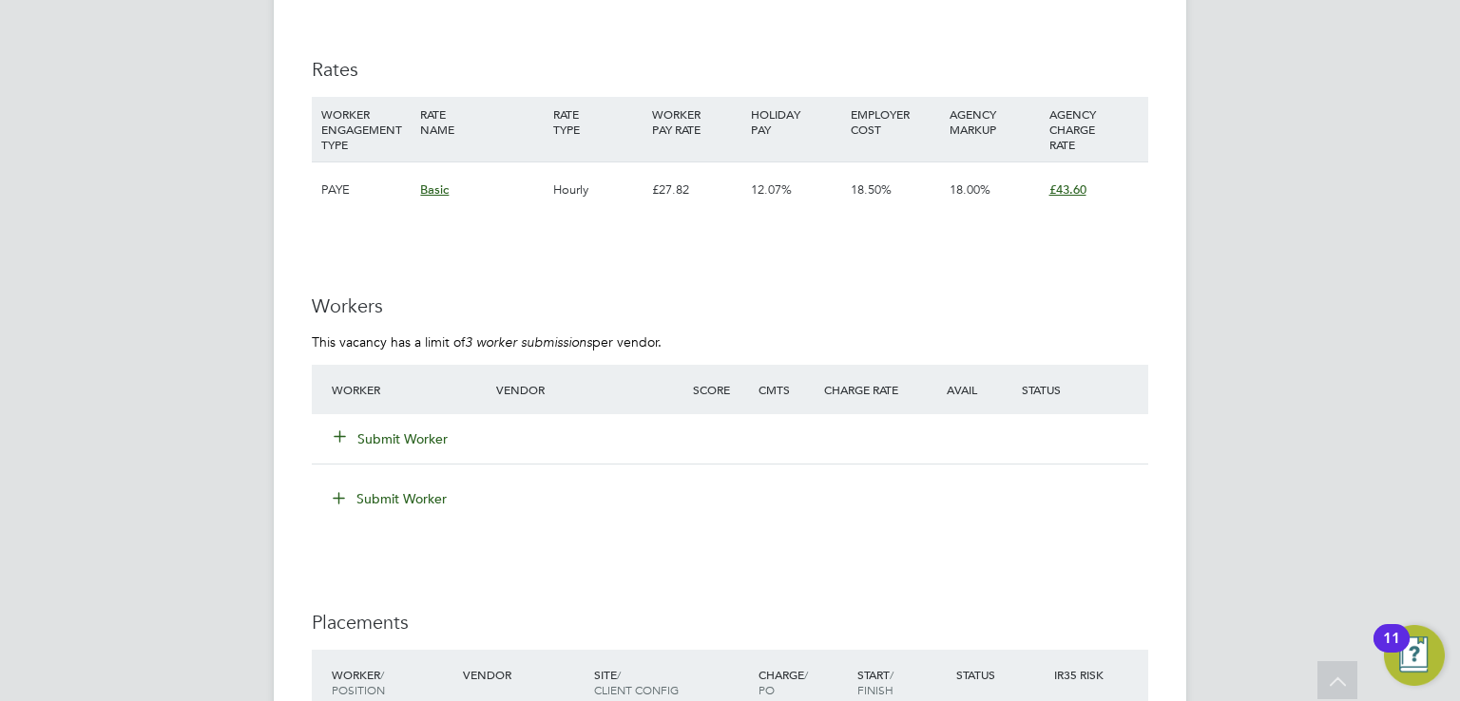
scroll to position [2547, 0]
click at [418, 426] on button "Submit Worker" at bounding box center [392, 435] width 114 height 19
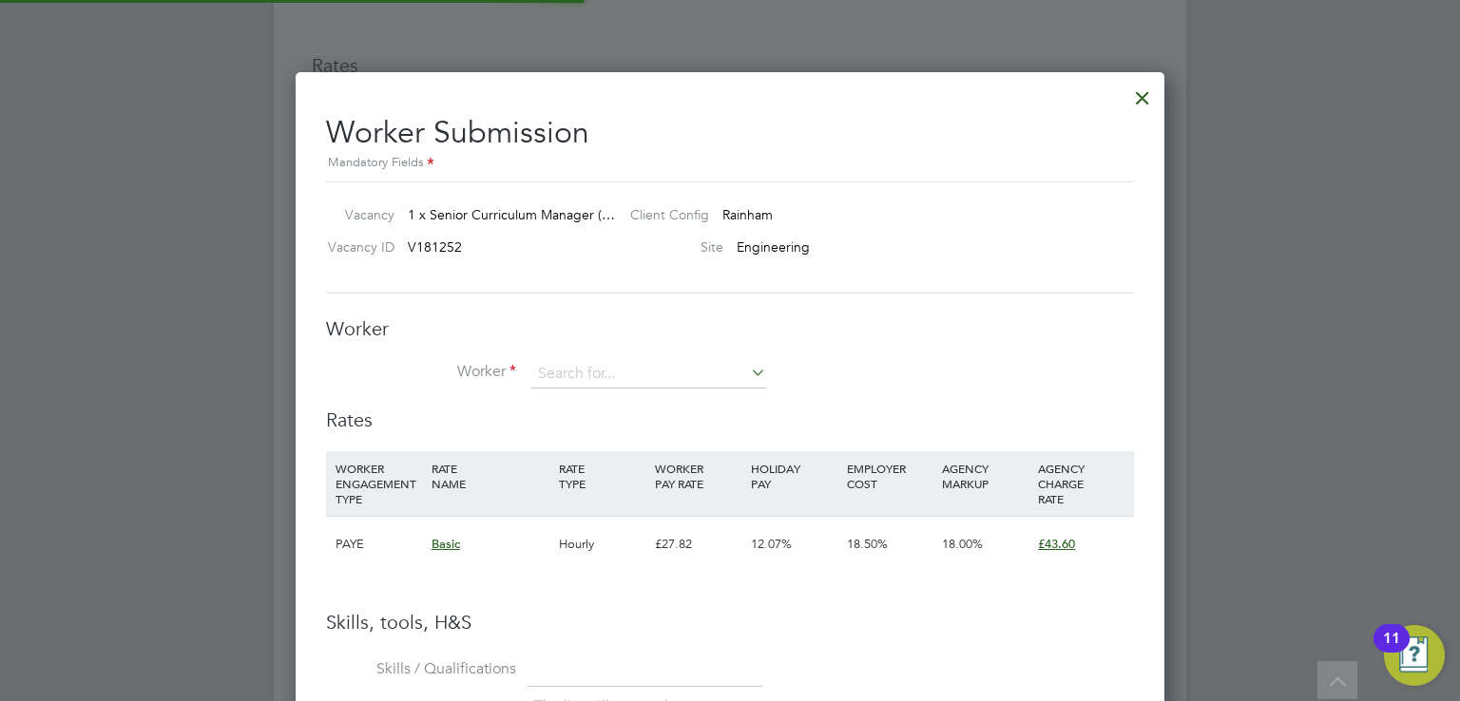
scroll to position [1198, 870]
click at [573, 376] on input at bounding box center [648, 374] width 235 height 29
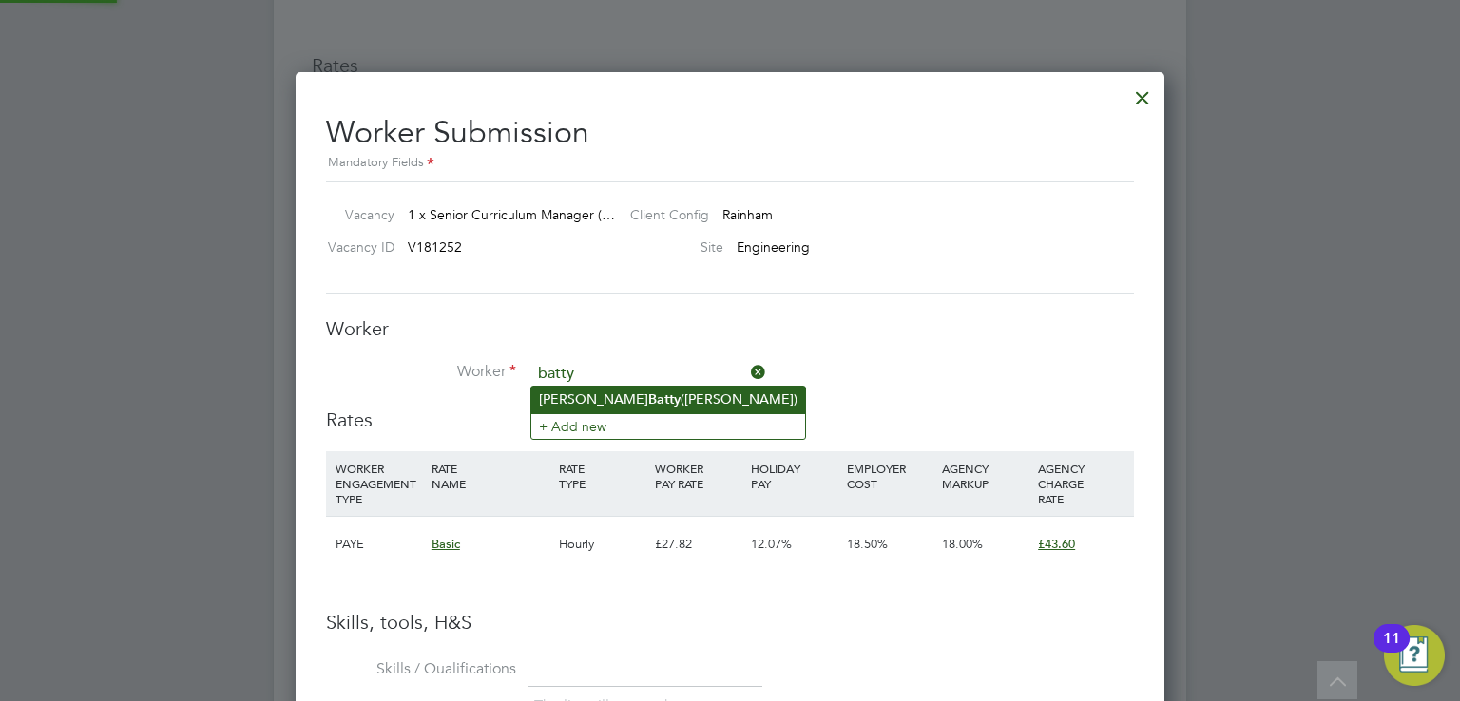
click at [586, 399] on li "Andrew Batty (Andy Batty)" at bounding box center [668, 400] width 274 height 26
type input "Andrew Batty (Andy Batty)"
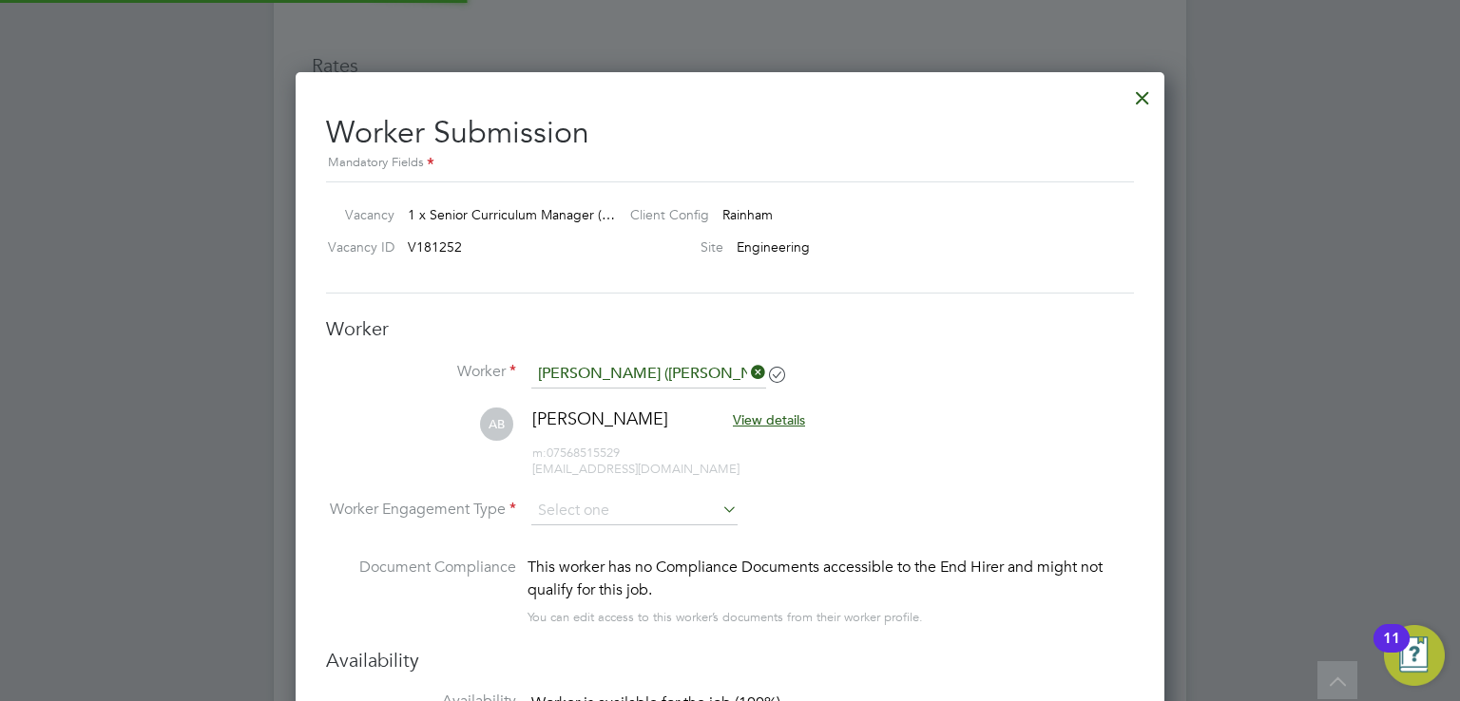
scroll to position [10, 9]
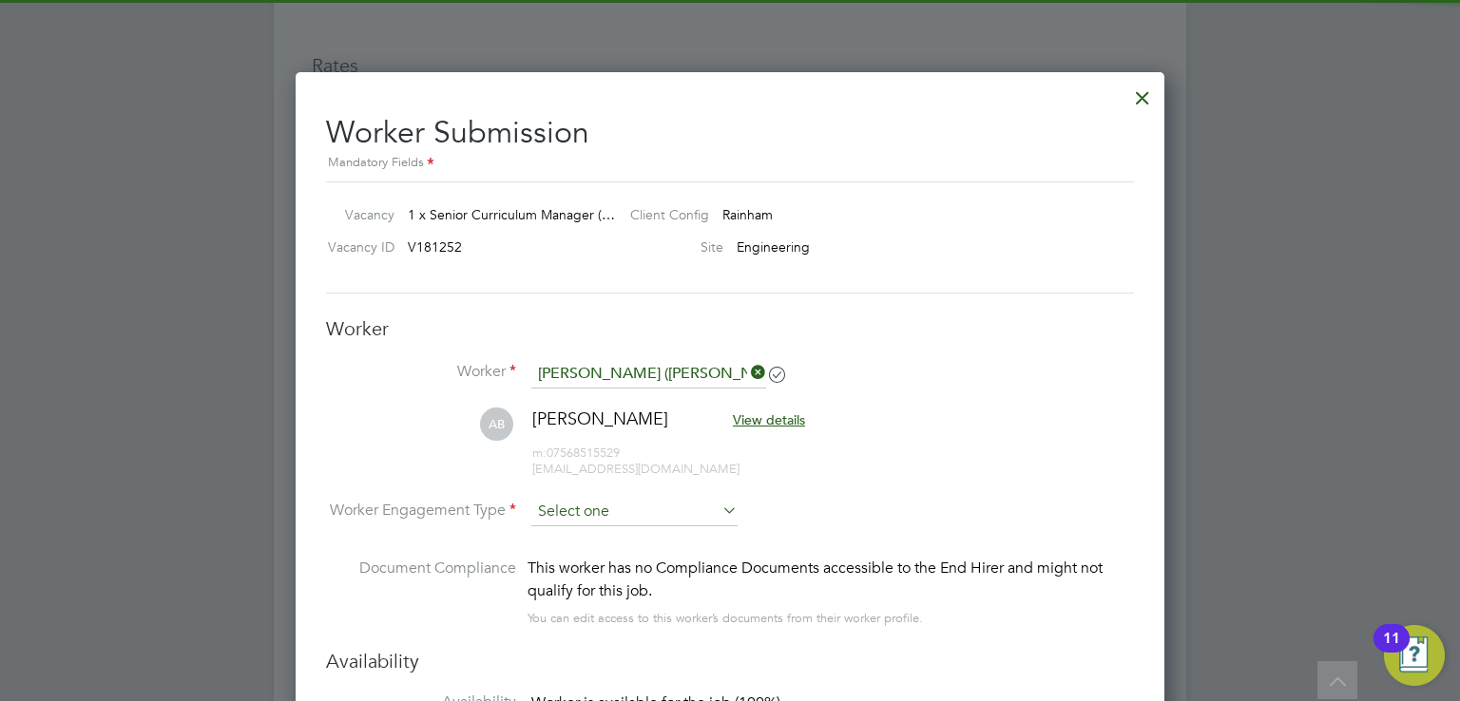
click at [551, 514] on input at bounding box center [634, 512] width 206 height 29
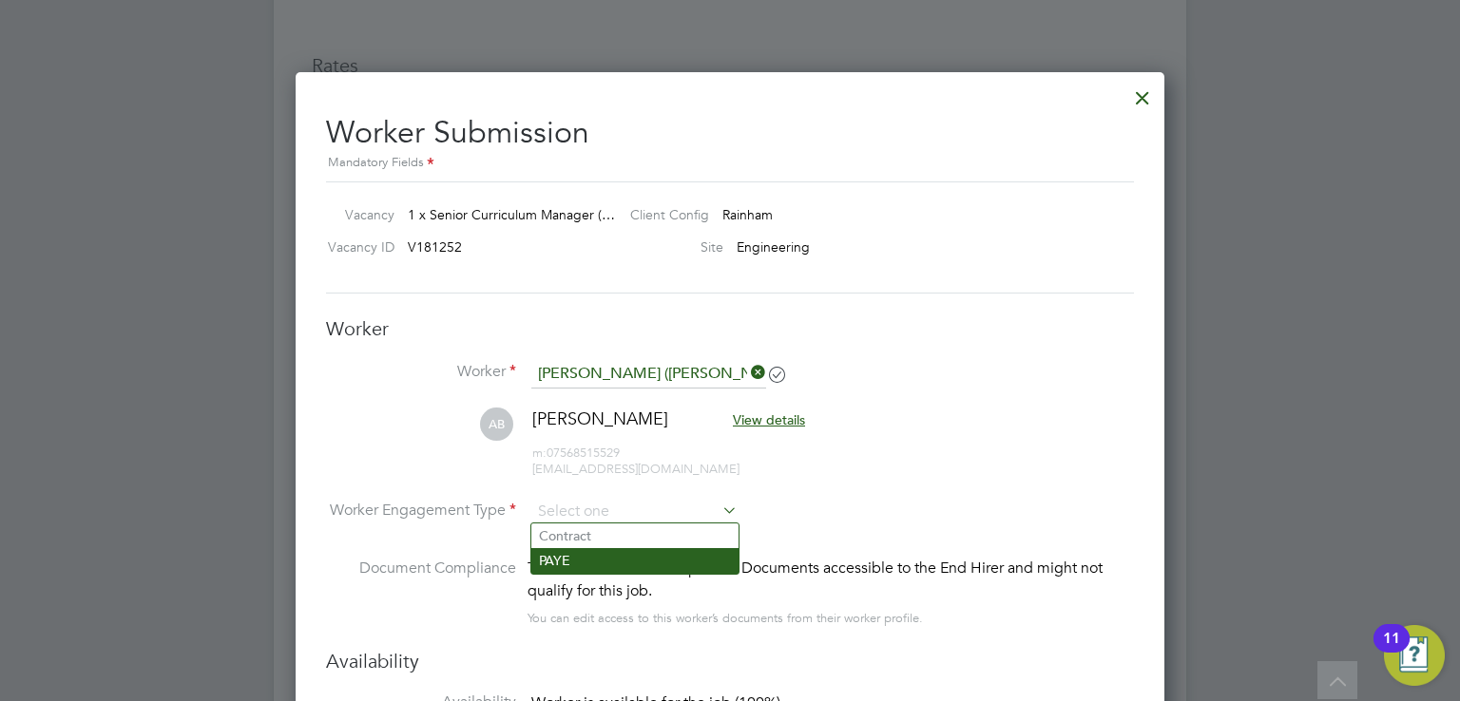
click at [559, 556] on li "PAYE" at bounding box center [634, 560] width 207 height 25
type input "PAYE"
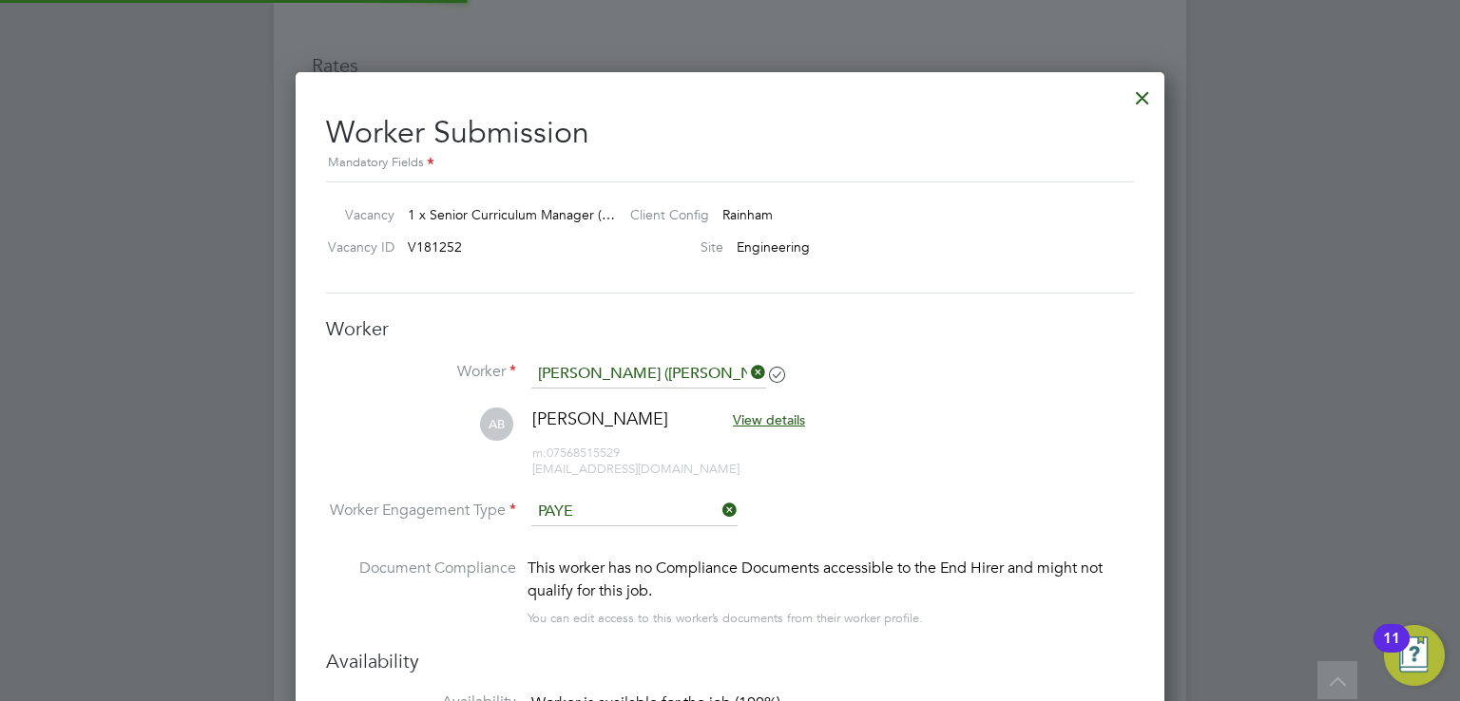
scroll to position [9, 10]
click at [423, 501] on label "Worker Engagement Type" at bounding box center [421, 511] width 190 height 20
click at [422, 551] on li "Worker Engagement Type PAYE" at bounding box center [730, 527] width 808 height 59
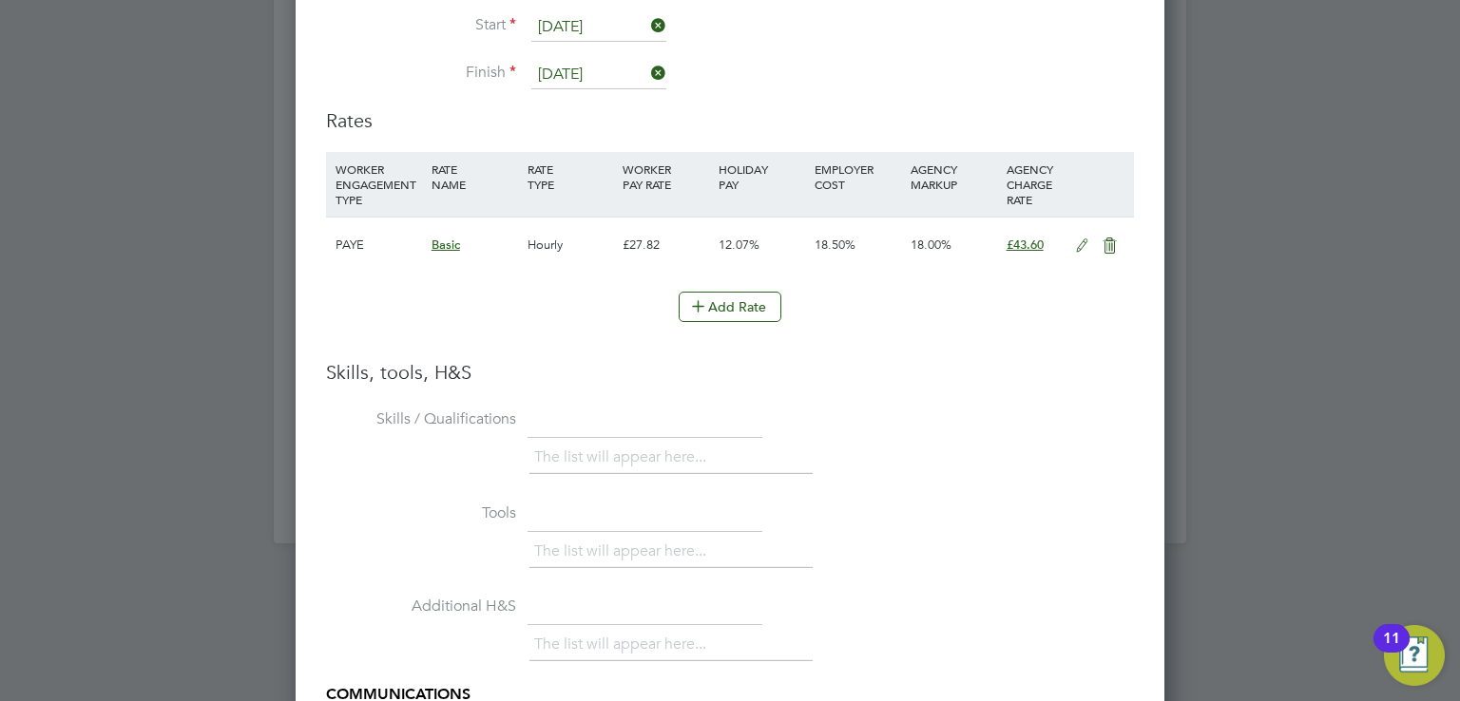
click at [1106, 240] on icon at bounding box center [1110, 246] width 24 height 15
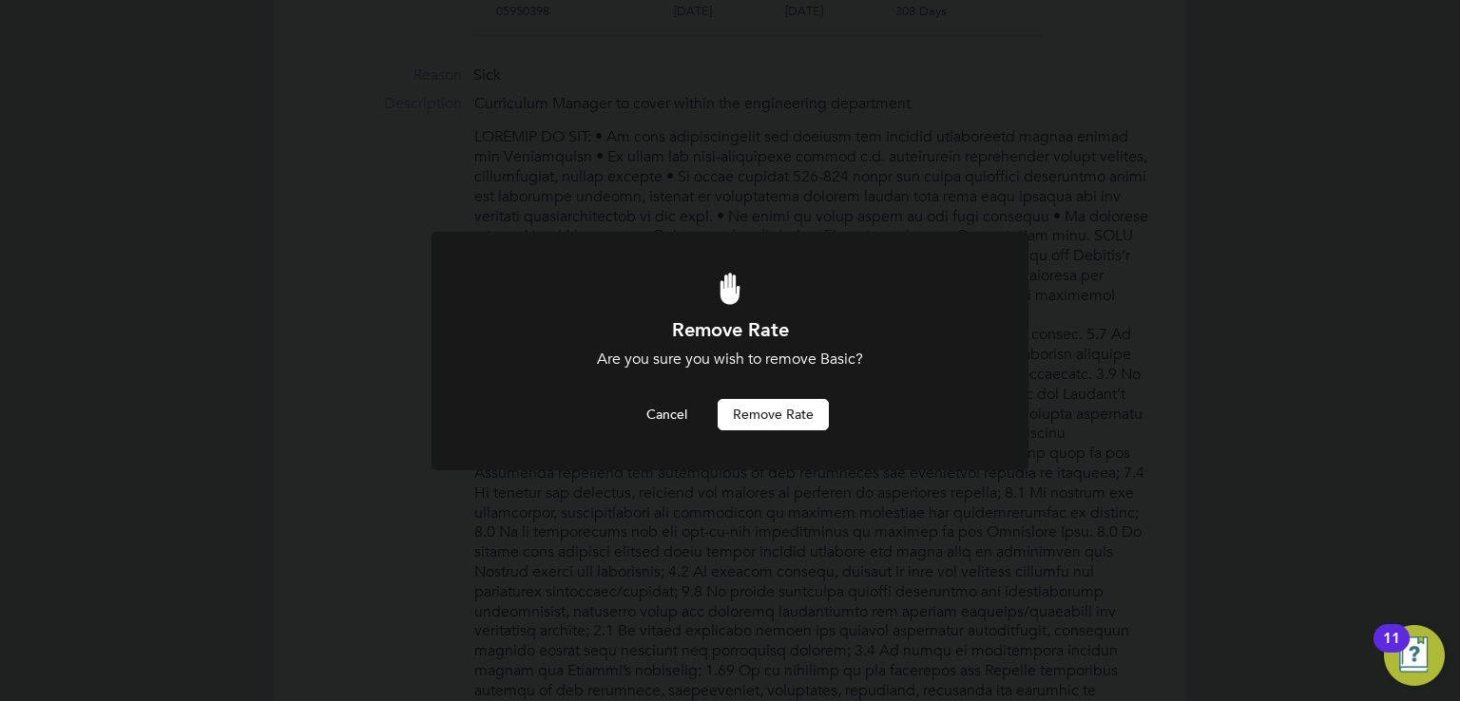
click at [758, 408] on button "Remove rate" at bounding box center [773, 414] width 111 height 30
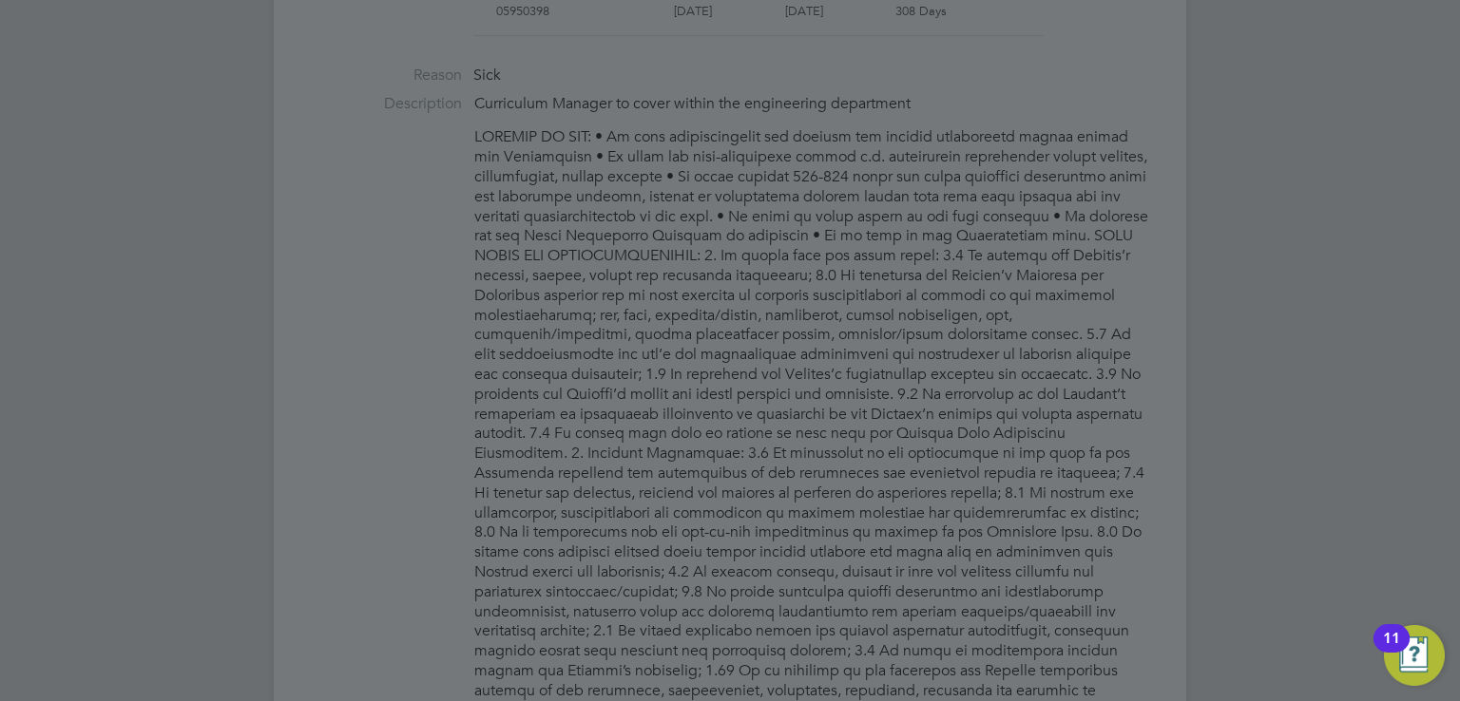
click at [738, 460] on div at bounding box center [730, 350] width 1460 height 701
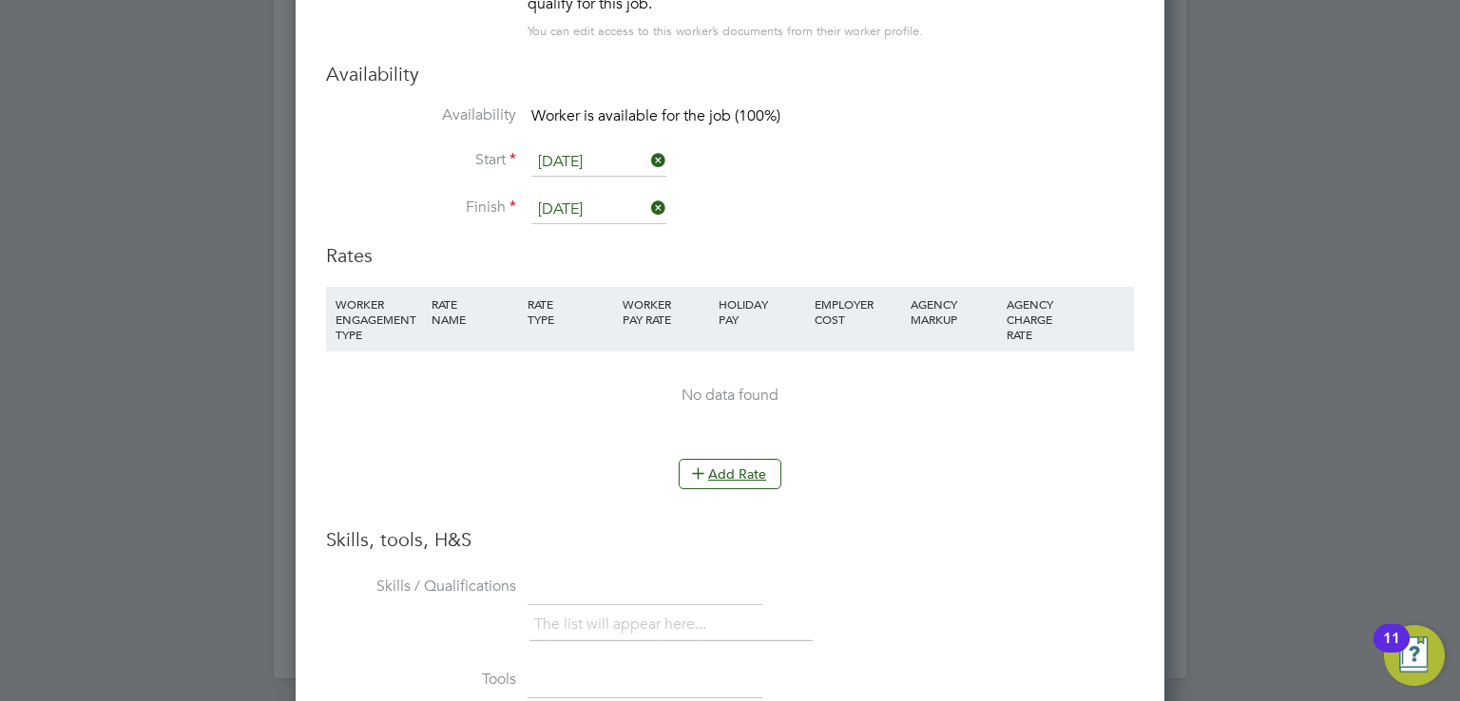
click at [738, 460] on button "Add Rate" at bounding box center [730, 474] width 103 height 30
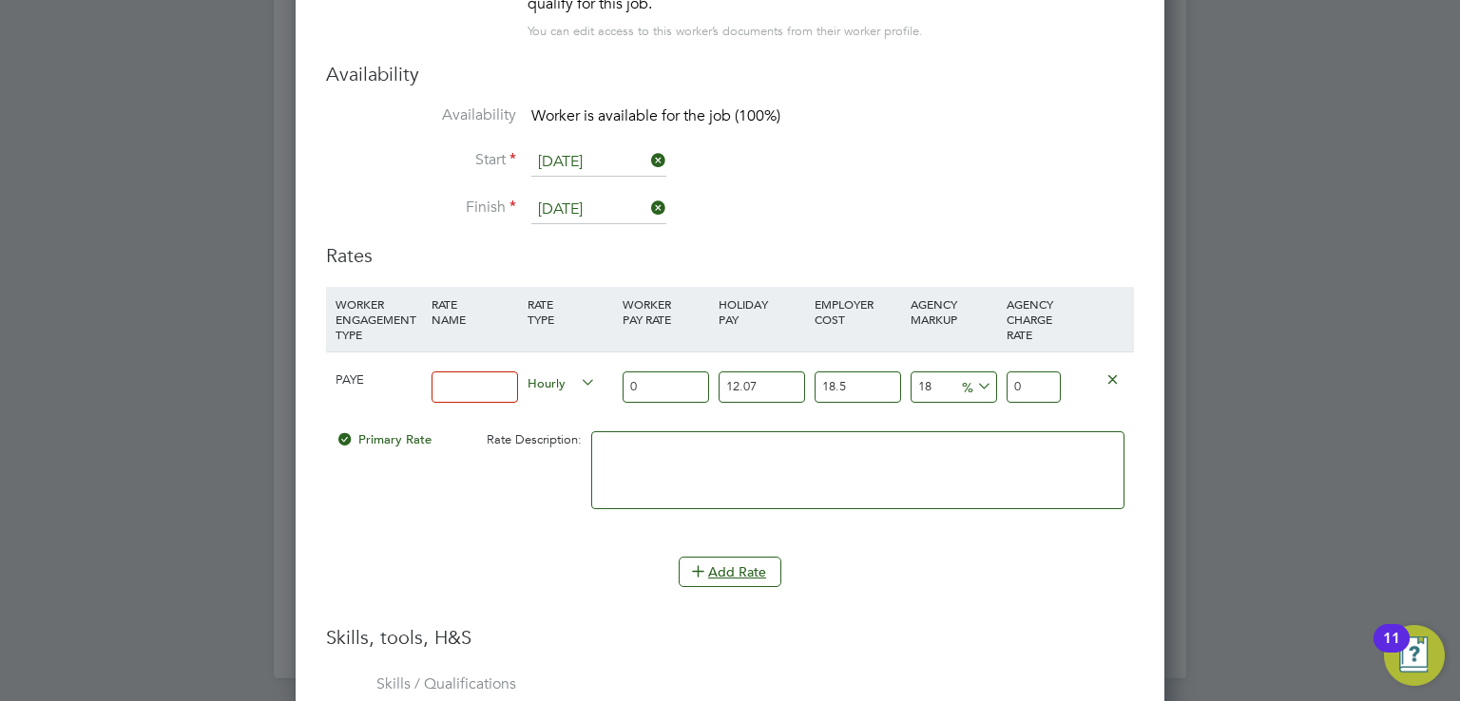
click at [667, 388] on input "0" at bounding box center [666, 387] width 86 height 31
type input "4"
type input "6.26829924"
type input "44"
type input "68.95129164"
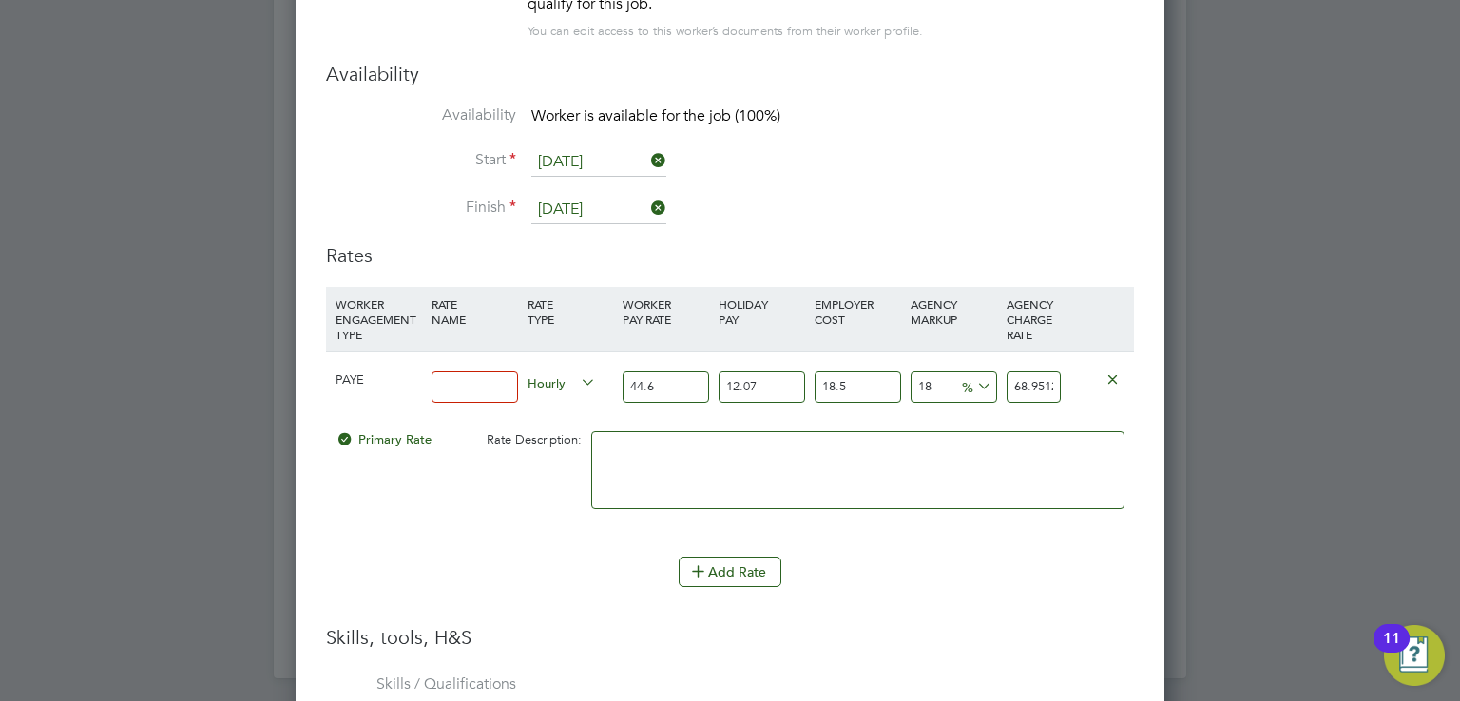
type input "44.65"
type input "69.9698902665"
type input "44.65"
click at [490, 377] on input at bounding box center [475, 387] width 86 height 31
type input "Hourly Rate"
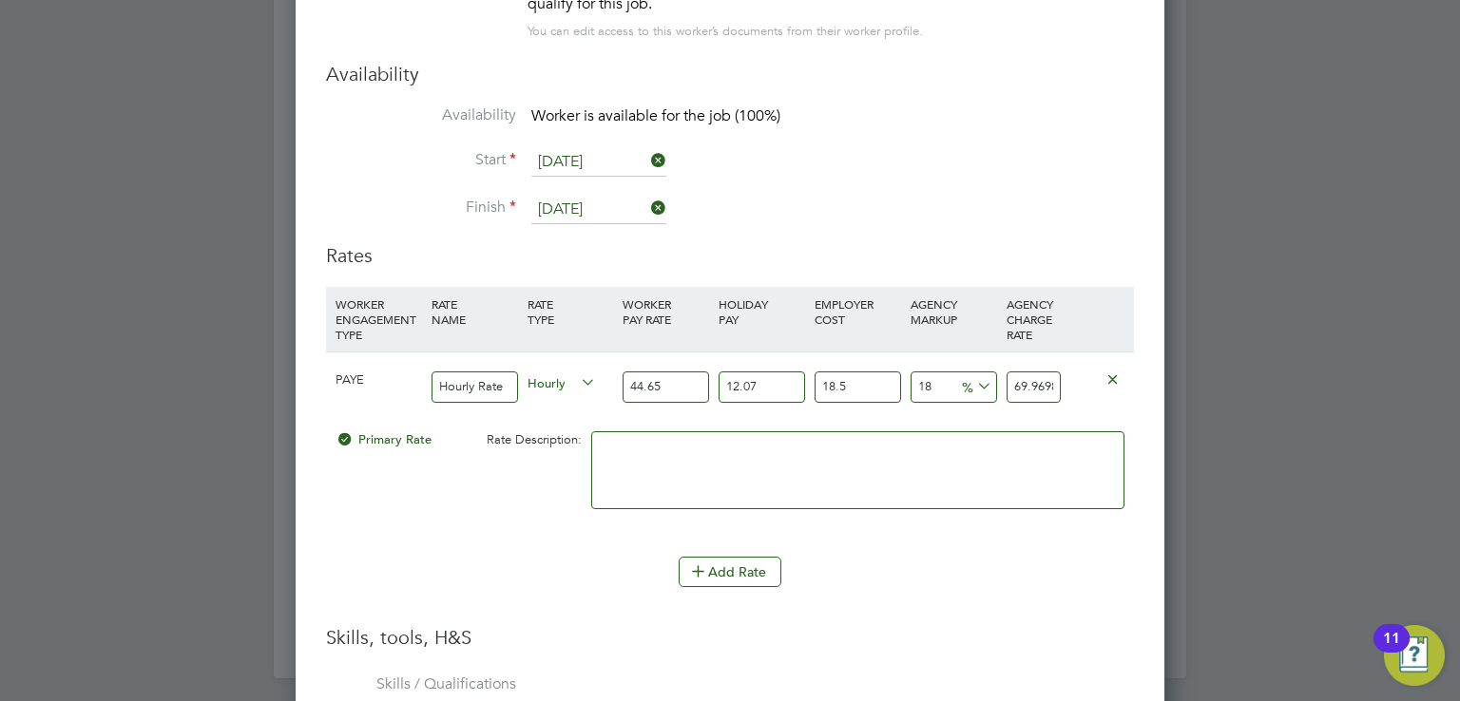
click at [627, 467] on textarea at bounding box center [857, 471] width 533 height 78
type textarea "Equivalent charge is £69.96 per hour (£487.83 per day) plus expenses"
click at [401, 472] on div "Primary Rate Rate Description: Equivalent charge is £69.96 per hour (£487.83 pe…" at bounding box center [730, 480] width 808 height 116
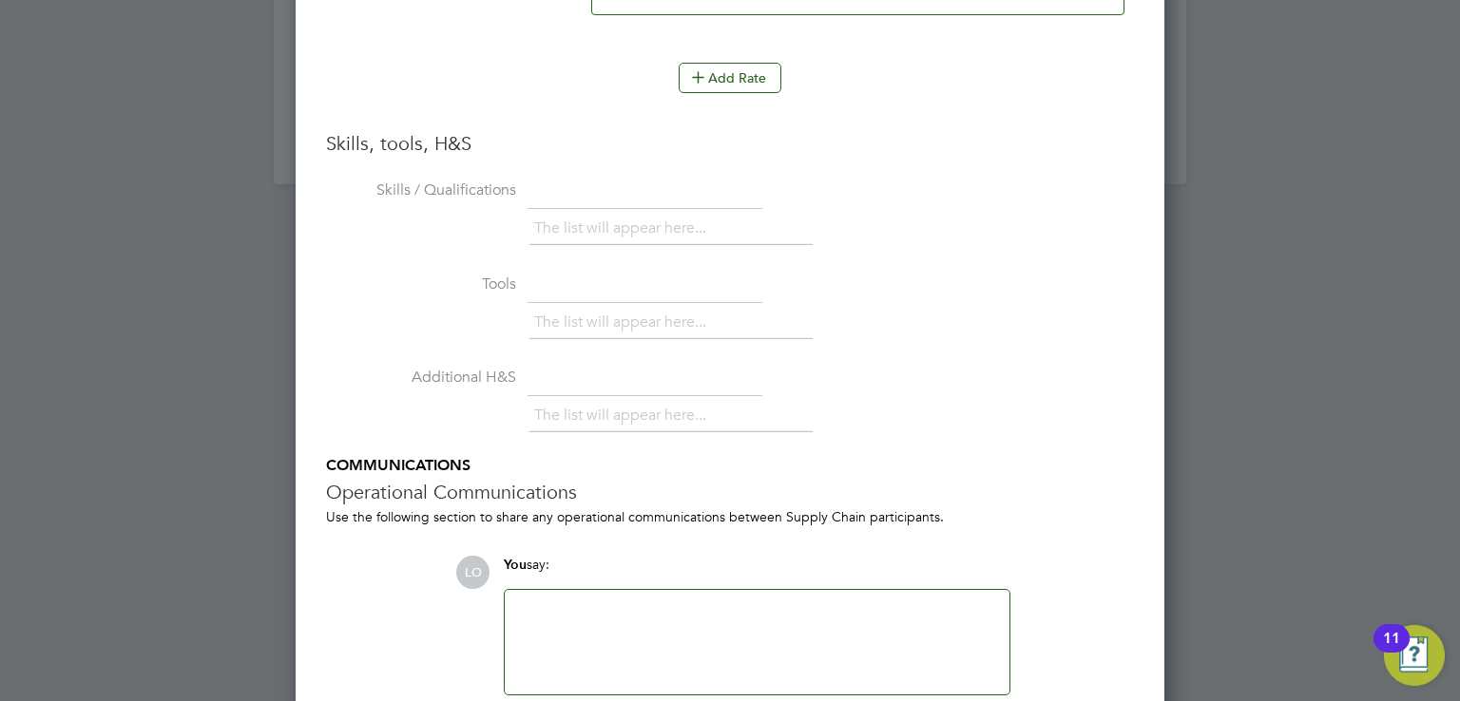
scroll to position [3714, 0]
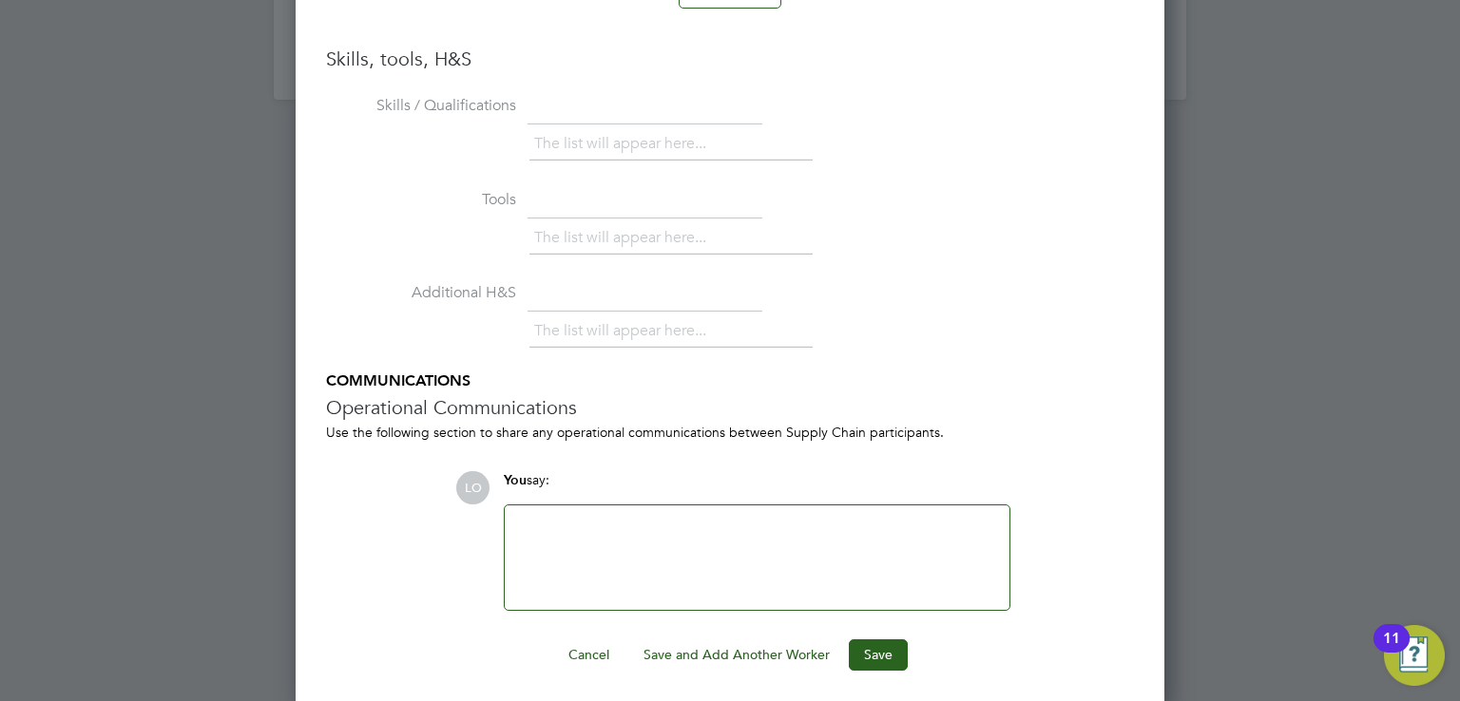
click at [601, 550] on div at bounding box center [757, 558] width 482 height 82
click at [859, 649] on button "Save" at bounding box center [878, 655] width 59 height 30
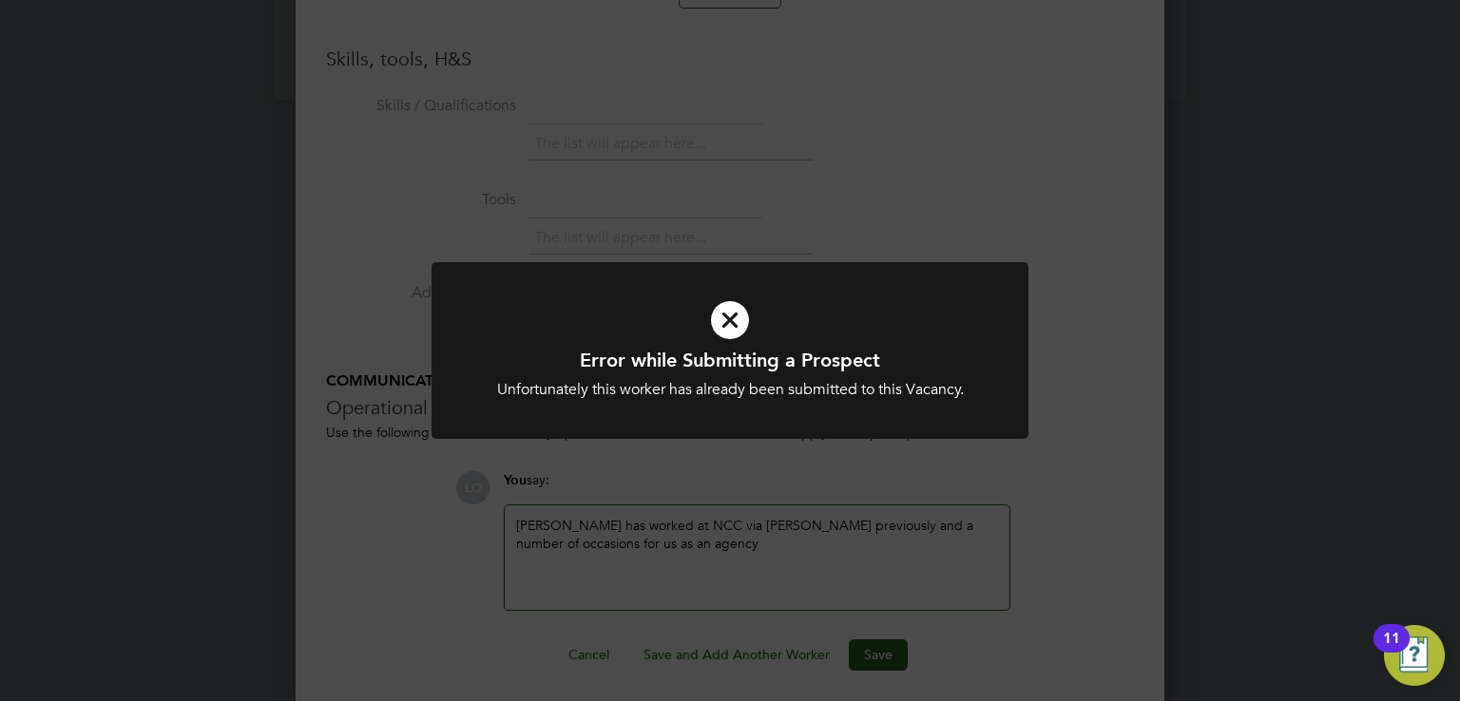
click at [731, 321] on icon at bounding box center [730, 320] width 494 height 74
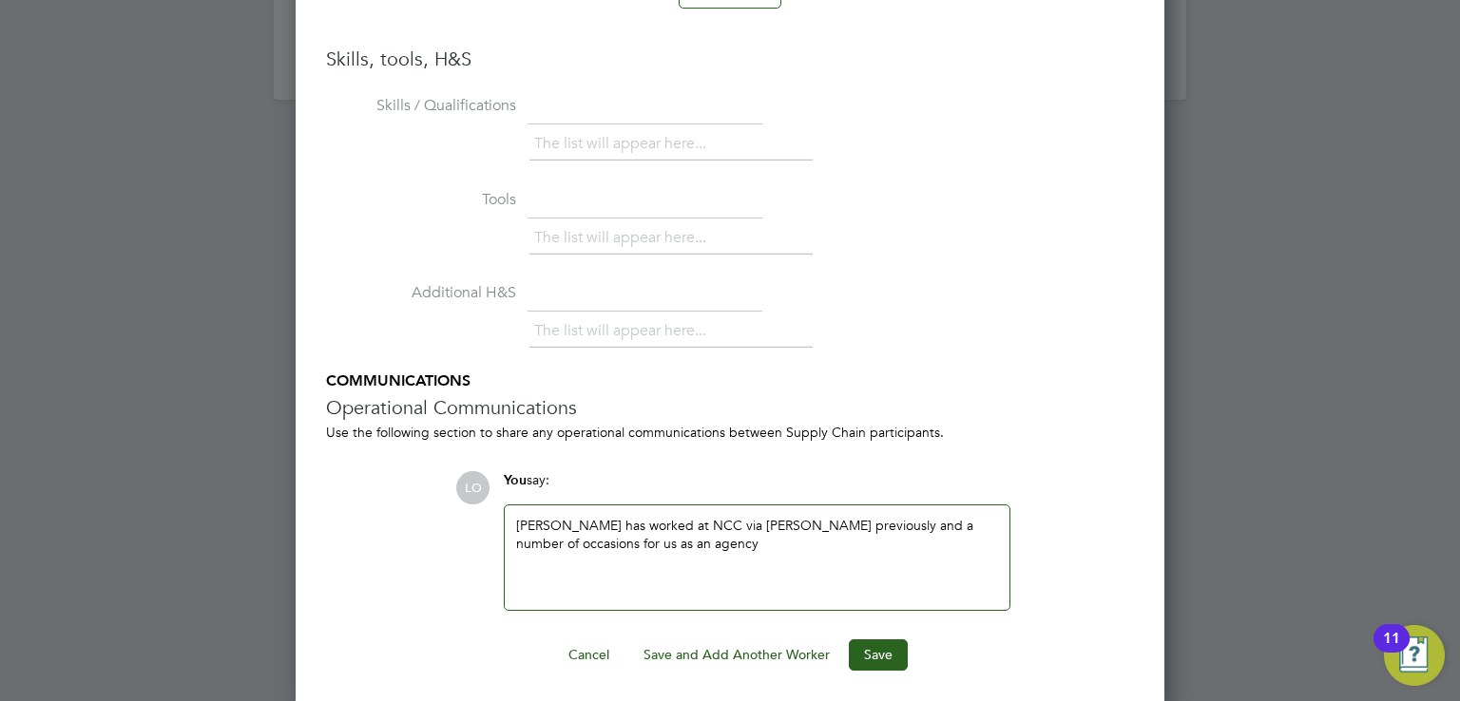
click at [373, 294] on label "Additional H&S" at bounding box center [421, 293] width 190 height 20
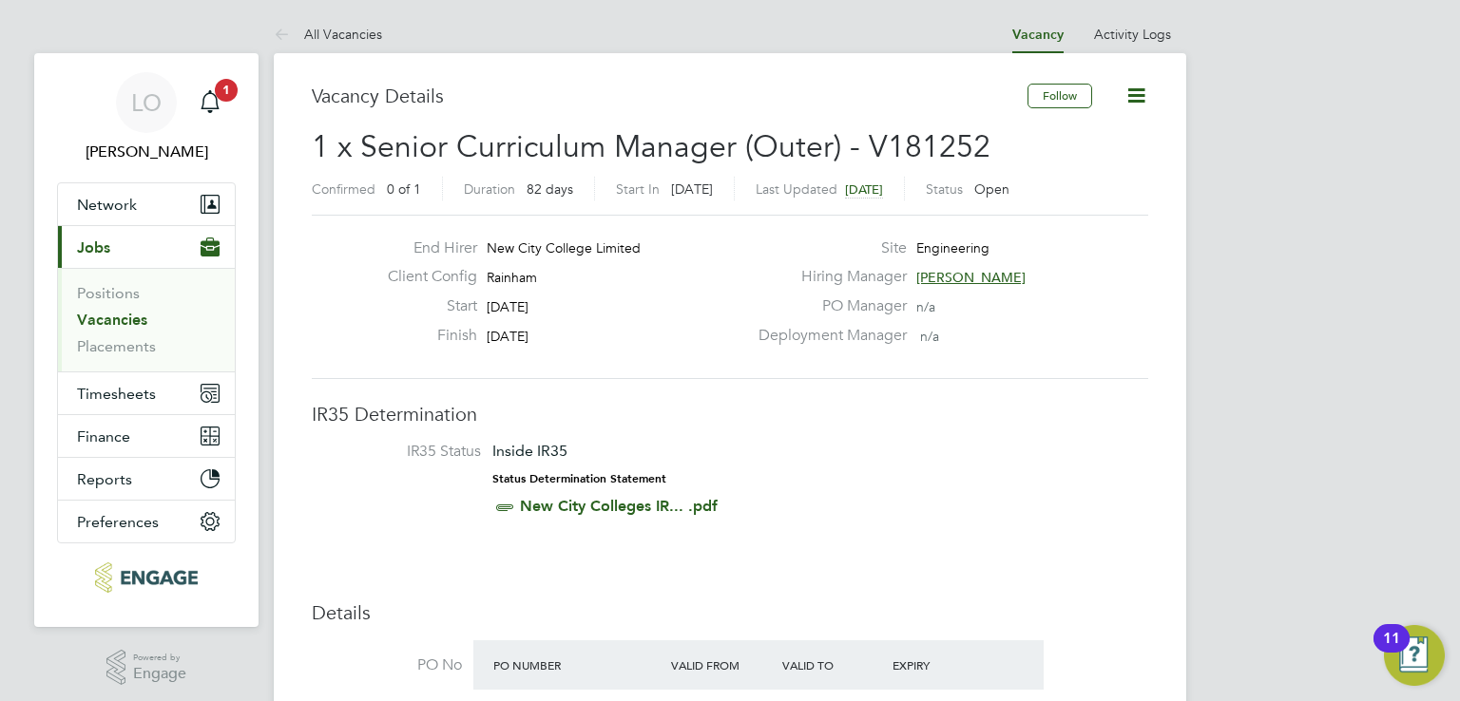
click at [1083, 289] on div "Hiring Manager [PERSON_NAME]" at bounding box center [951, 281] width 409 height 29
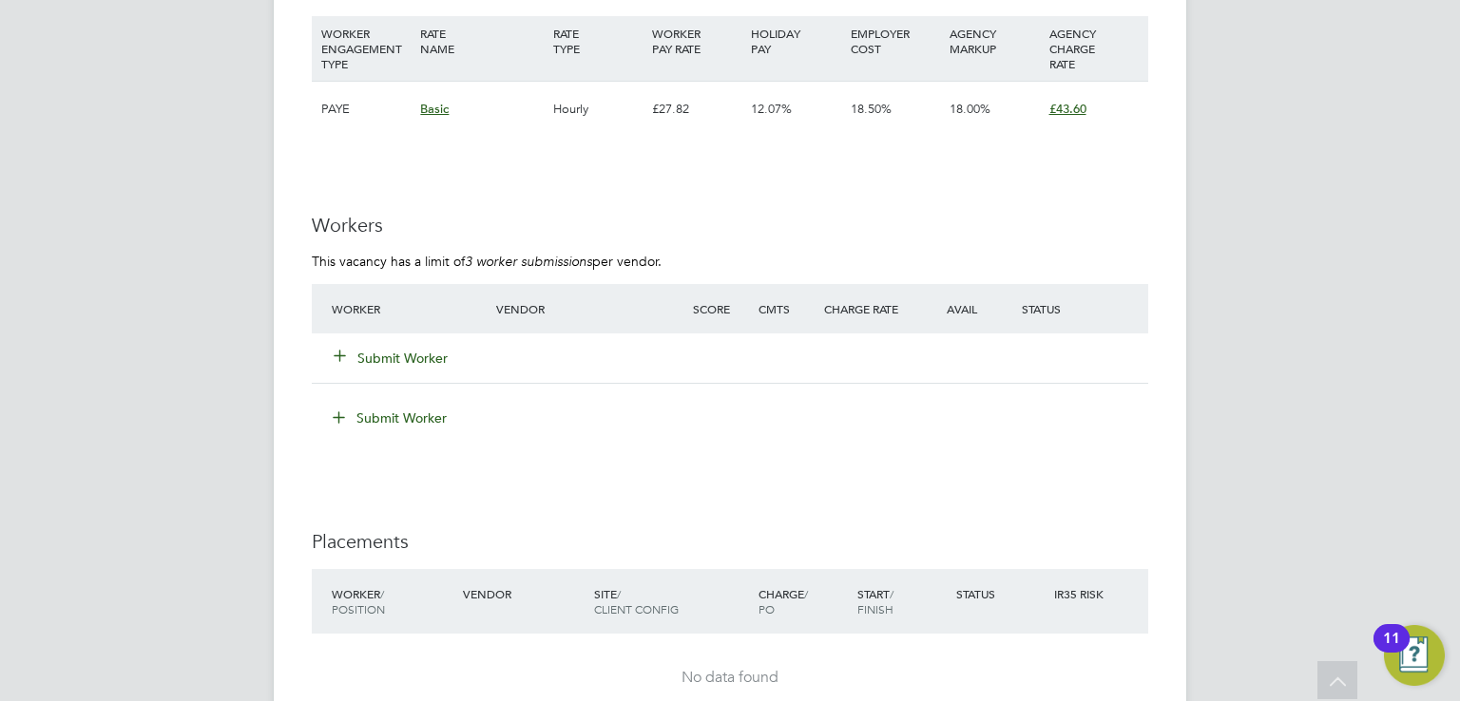
scroll to position [2661, 0]
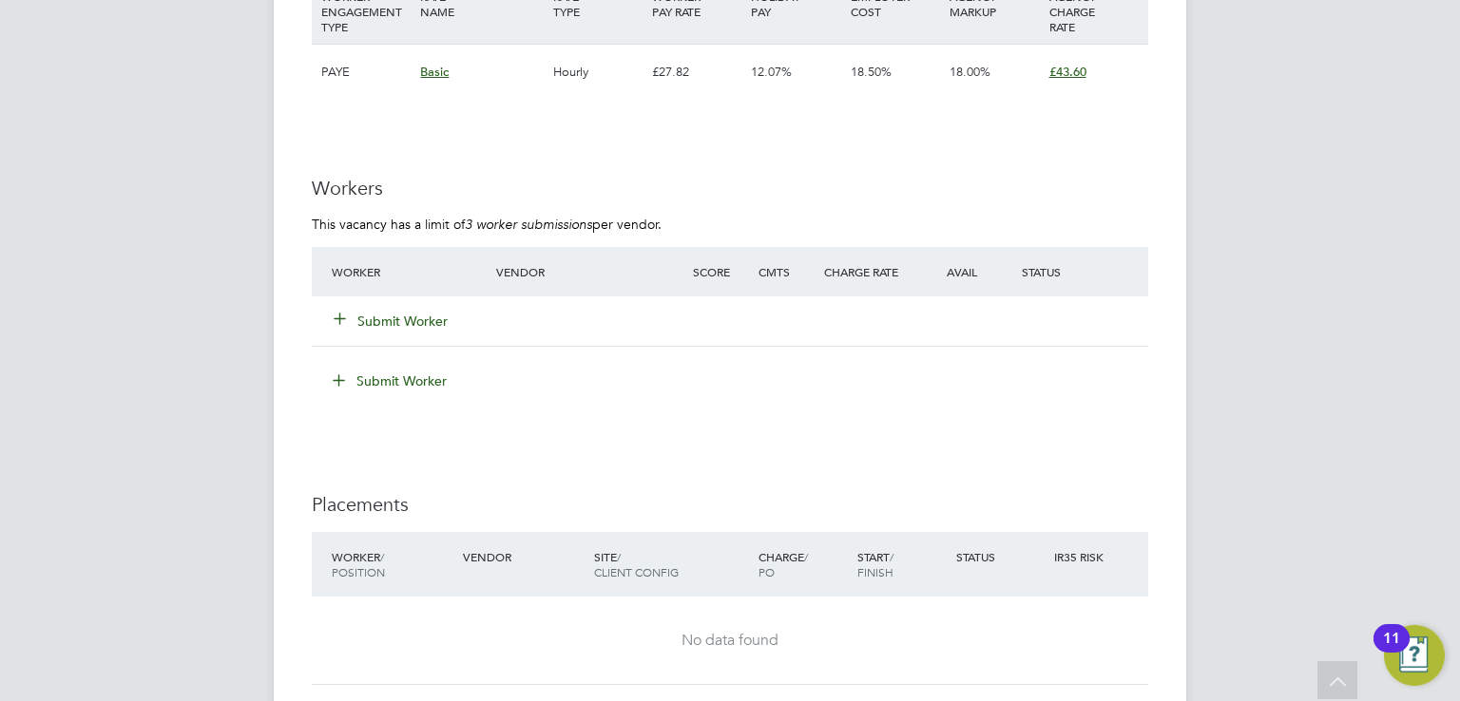
click at [414, 312] on button "Submit Worker" at bounding box center [392, 321] width 114 height 19
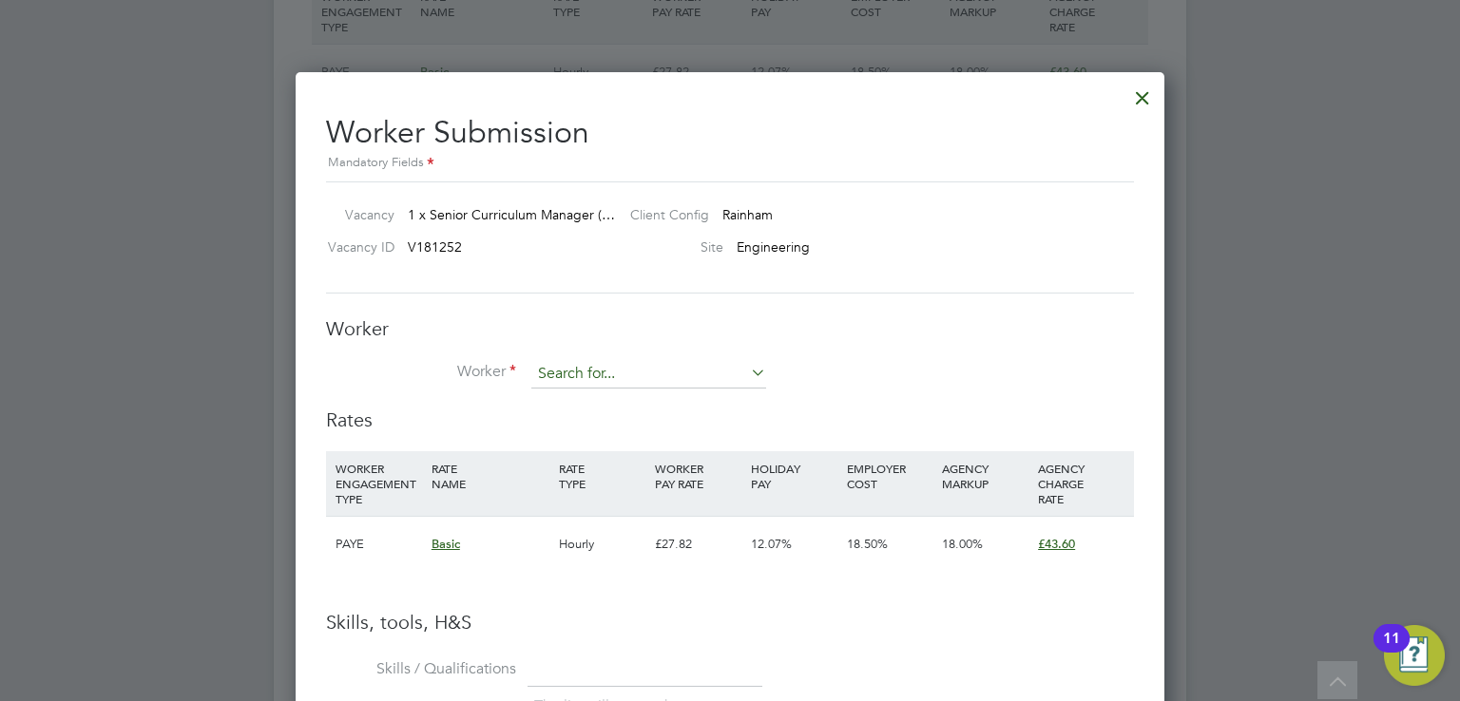
click at [567, 369] on input at bounding box center [648, 374] width 235 height 29
type input "sunny"
click at [452, 381] on label "Worker" at bounding box center [421, 372] width 190 height 20
click at [1147, 91] on div at bounding box center [1142, 93] width 34 height 34
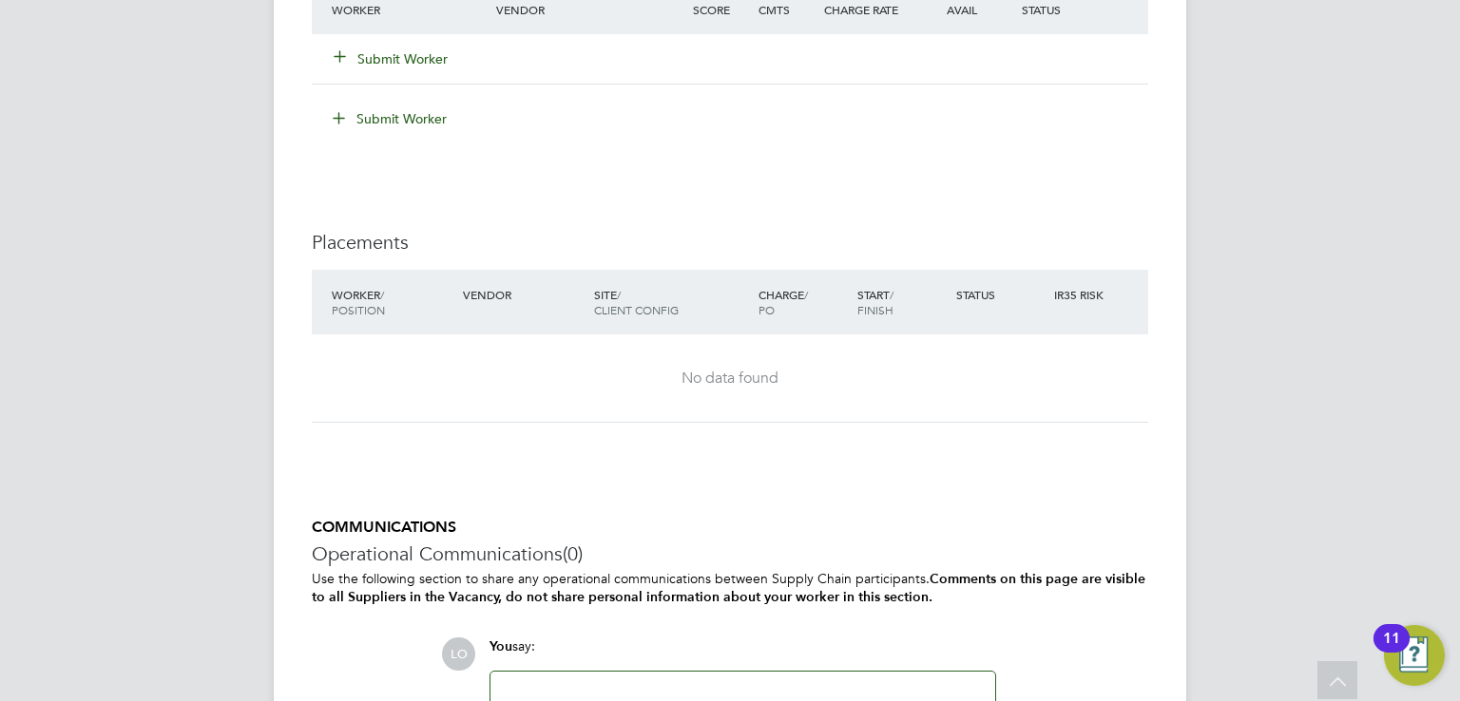
scroll to position [3120, 0]
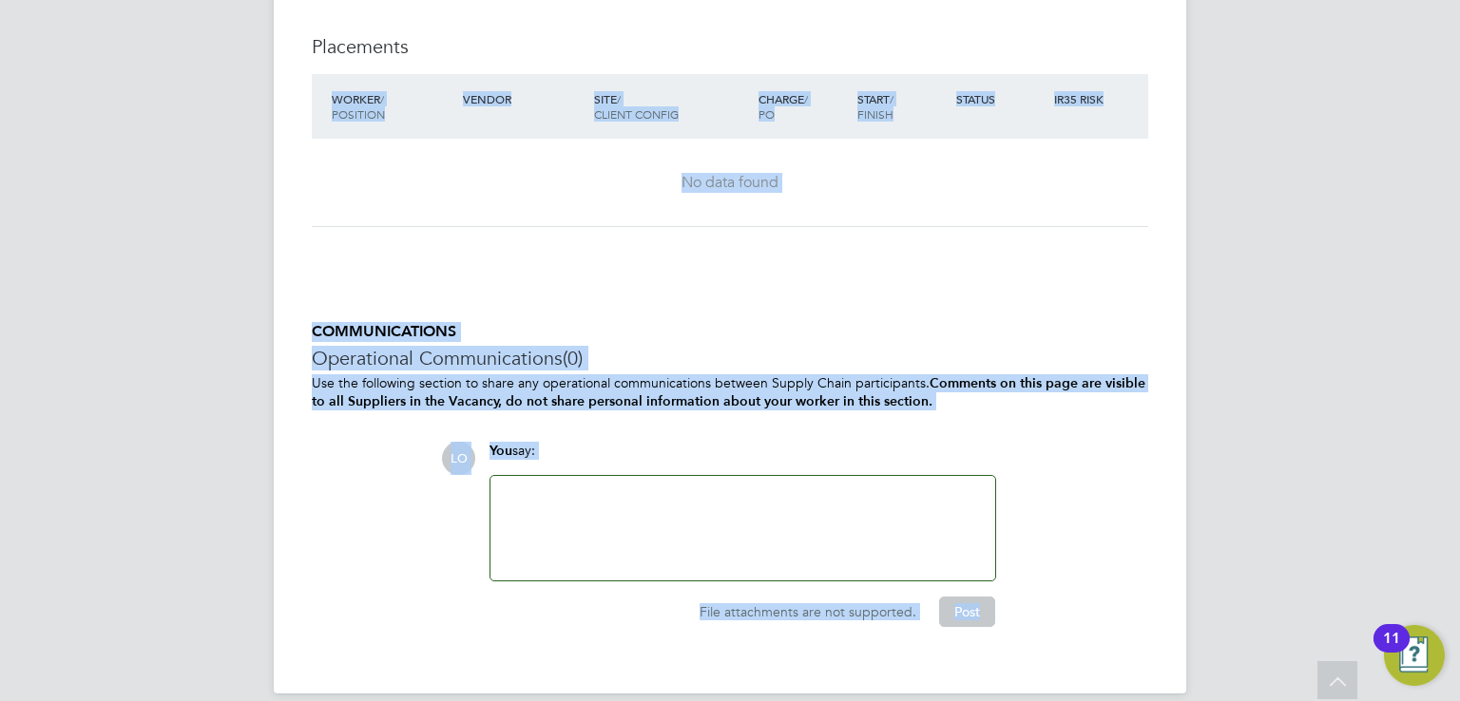
drag, startPoint x: 376, startPoint y: 505, endPoint x: 424, endPoint y: 717, distance: 217.2
